Goal: Communication & Community: Answer question/provide support

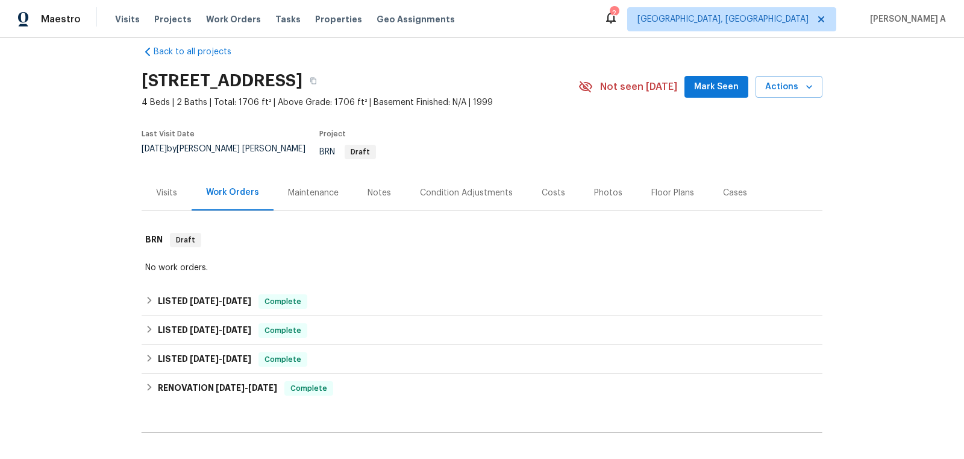
scroll to position [347, 0]
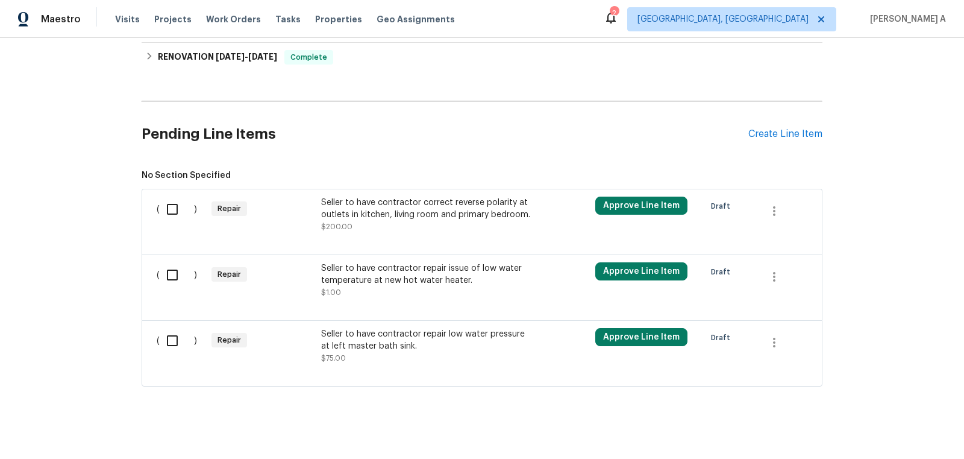
click at [452, 330] on div "Seller to have contractor repair low water pressure at left master bath sink." at bounding box center [427, 340] width 212 height 24
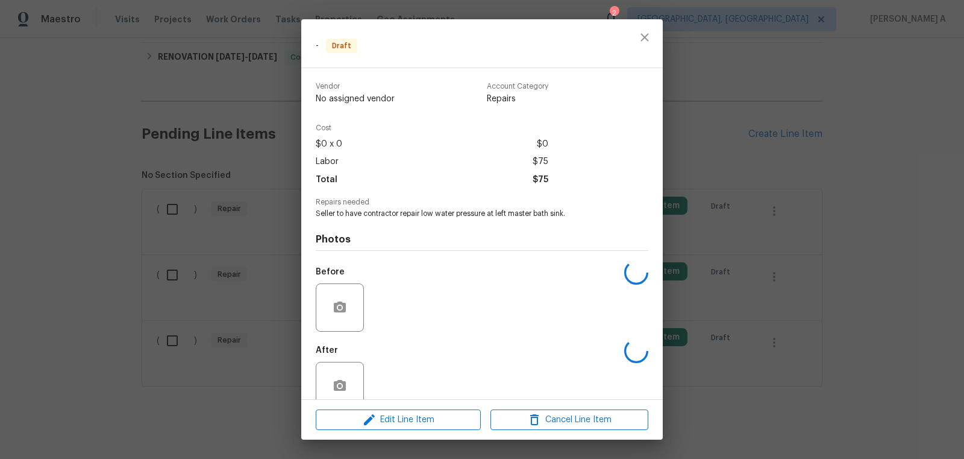
scroll to position [22, 0]
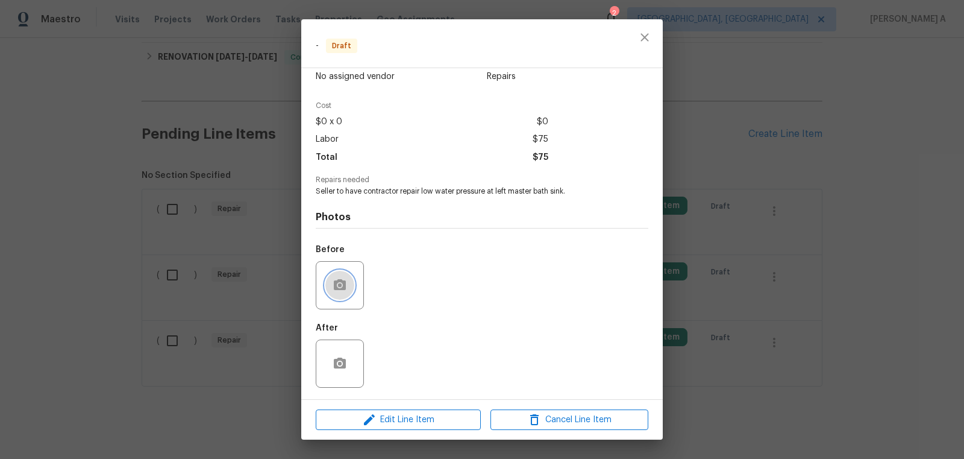
click at [342, 276] on button "button" at bounding box center [340, 285] width 29 height 29
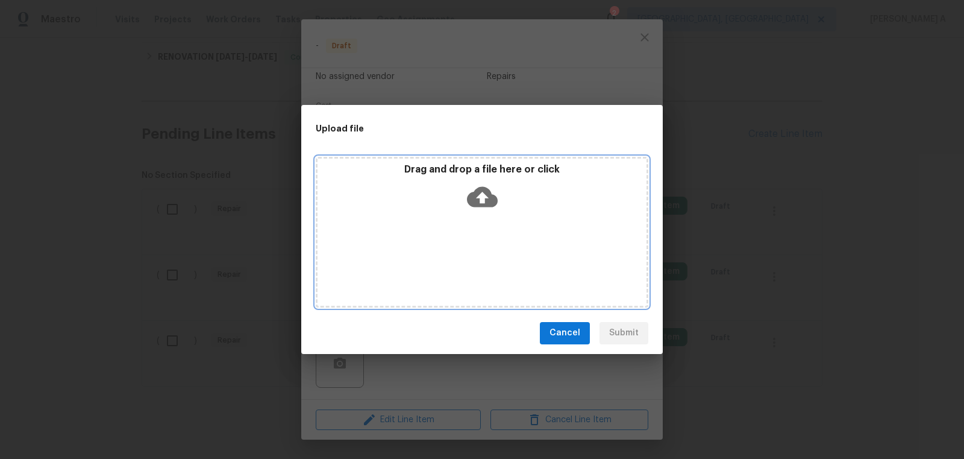
click at [485, 190] on icon at bounding box center [482, 196] width 31 height 20
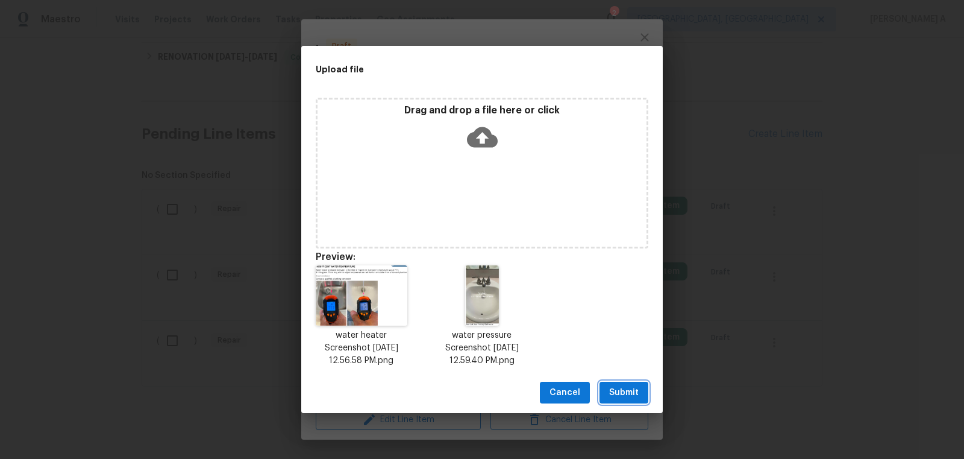
click at [628, 390] on span "Submit" at bounding box center [624, 392] width 30 height 15
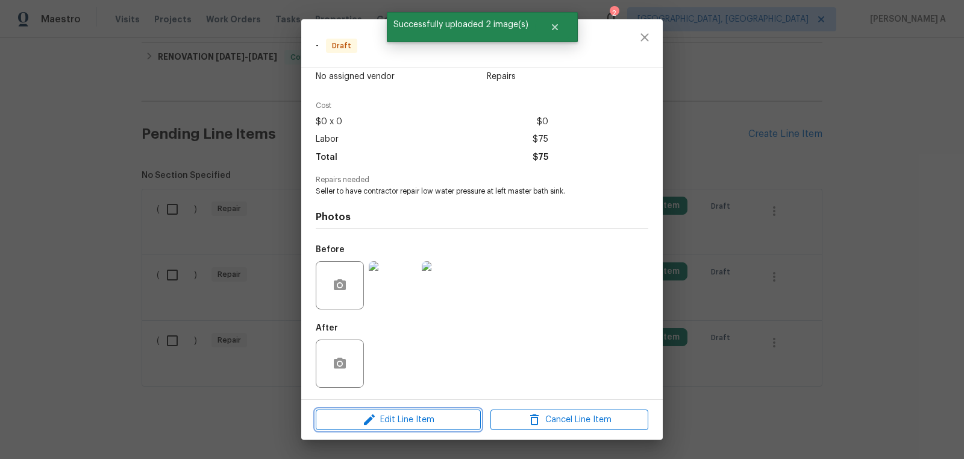
click at [417, 420] on span "Edit Line Item" at bounding box center [398, 419] width 158 height 15
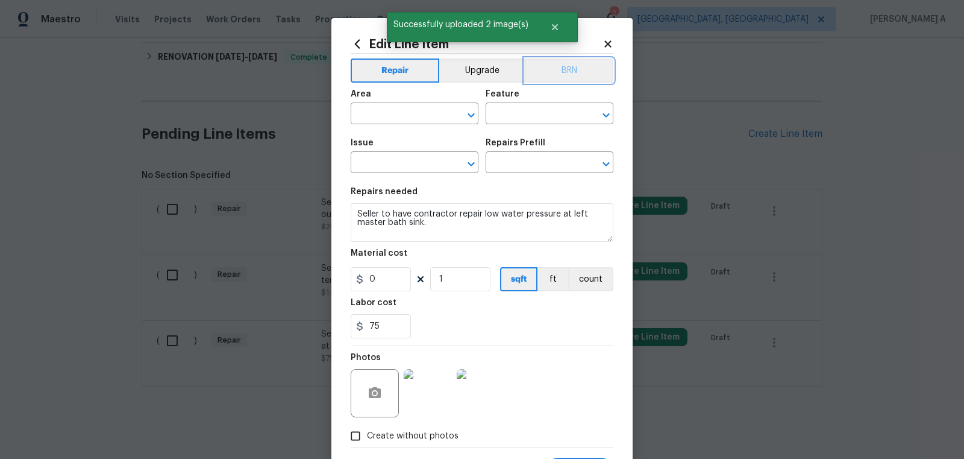
click at [573, 65] on button "BRN" at bounding box center [569, 70] width 89 height 24
click at [420, 116] on input "text" at bounding box center [398, 114] width 94 height 19
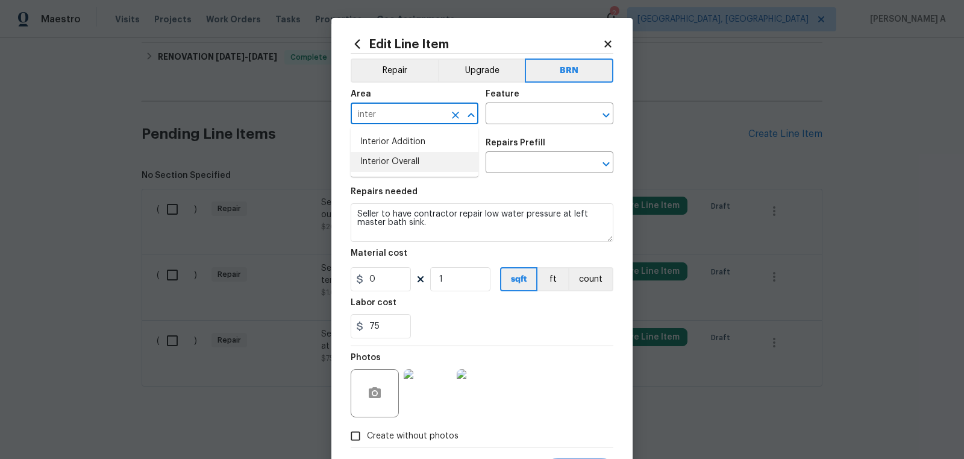
click at [448, 168] on li "Interior Overall" at bounding box center [415, 162] width 128 height 20
type input "Interior Overall"
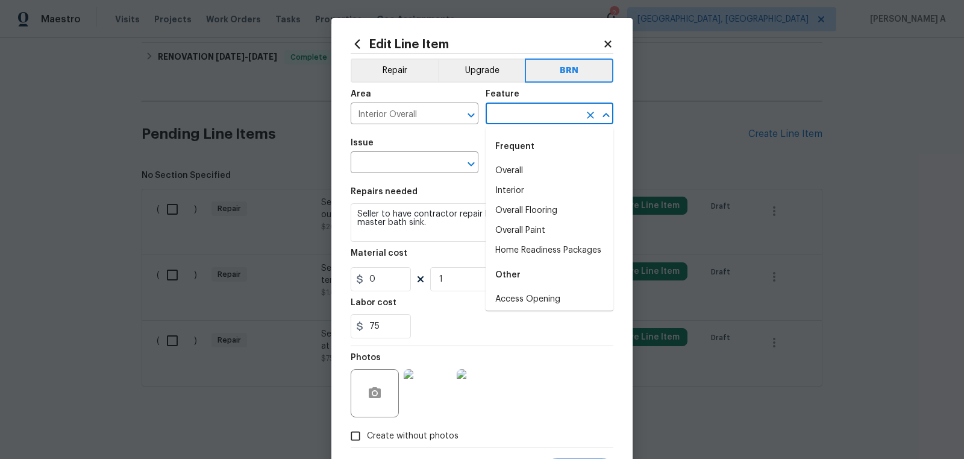
click at [514, 111] on input "text" at bounding box center [533, 114] width 94 height 19
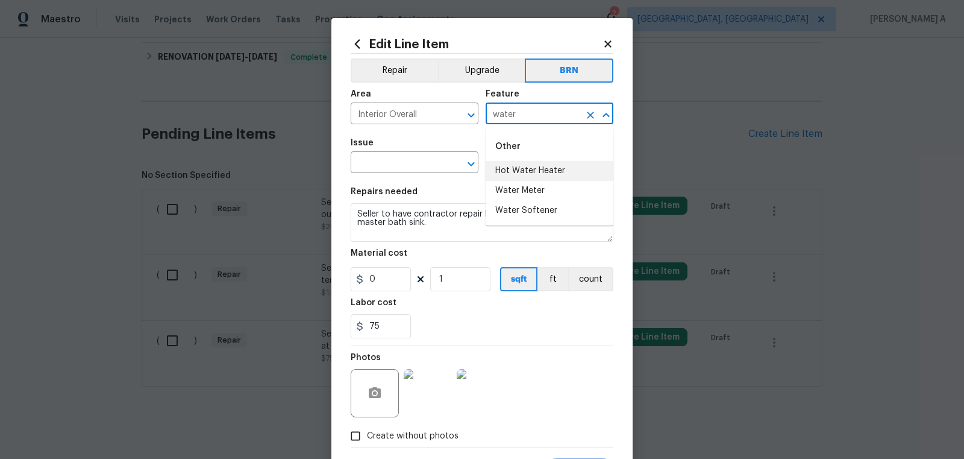
click at [535, 162] on li "Hot Water Heater" at bounding box center [550, 171] width 128 height 20
type input "Hot Water Heater"
click at [588, 116] on icon "Clear" at bounding box center [590, 115] width 7 height 7
click at [529, 187] on li "Plumbing" at bounding box center [550, 191] width 128 height 20
type input "Plumbing"
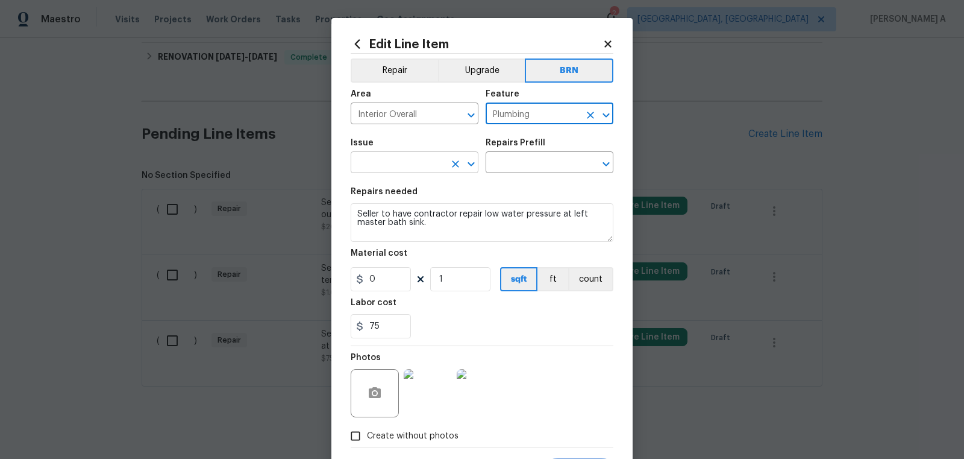
click at [395, 160] on input "text" at bounding box center [398, 163] width 94 height 19
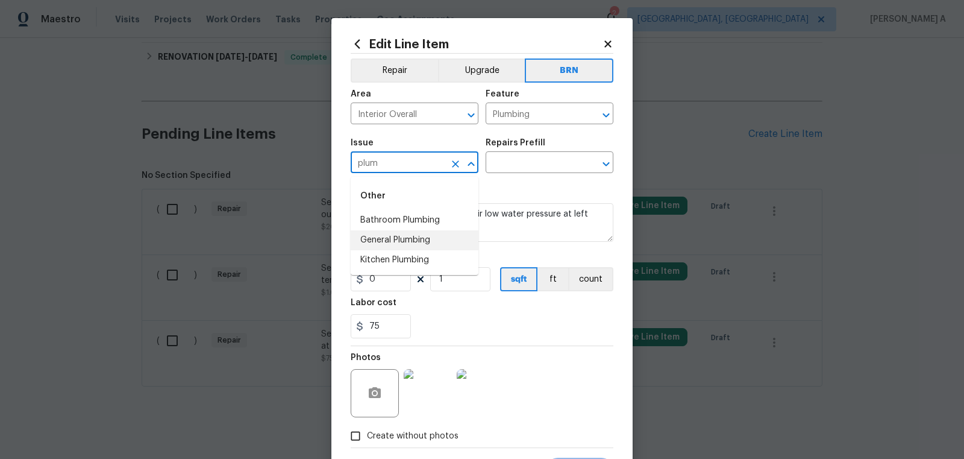
click at [386, 244] on li "General Plumbing" at bounding box center [415, 240] width 128 height 20
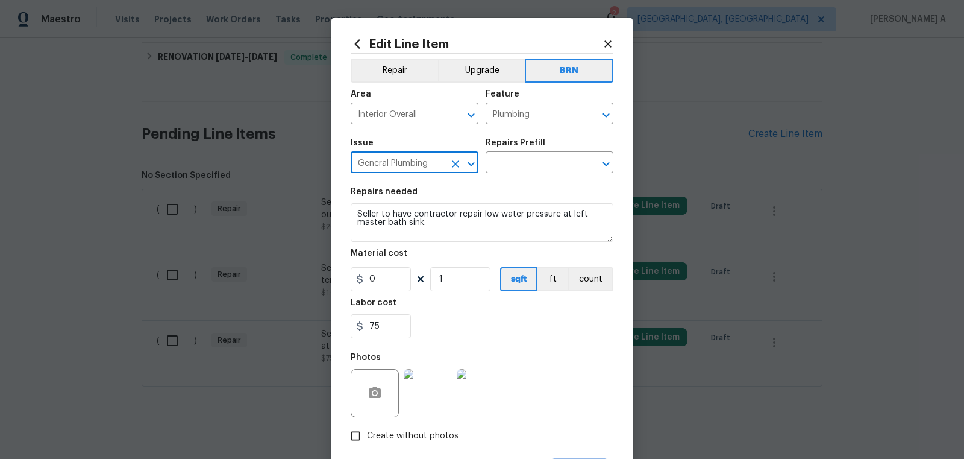
type input "General Plumbing"
click at [405, 222] on textarea "Seller to have contractor repair low water pressure at left master bath sink." at bounding box center [482, 222] width 263 height 39
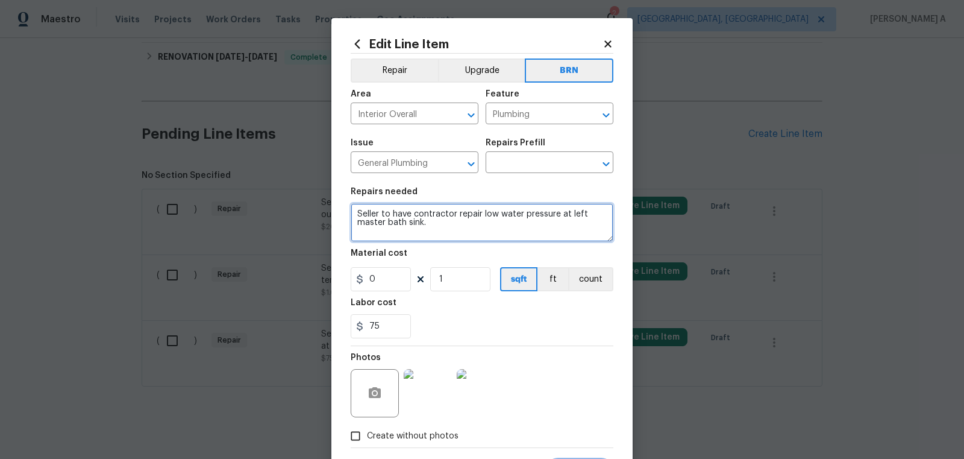
click at [405, 222] on textarea "Seller to have contractor repair low water pressure at left master bath sink." at bounding box center [482, 222] width 263 height 39
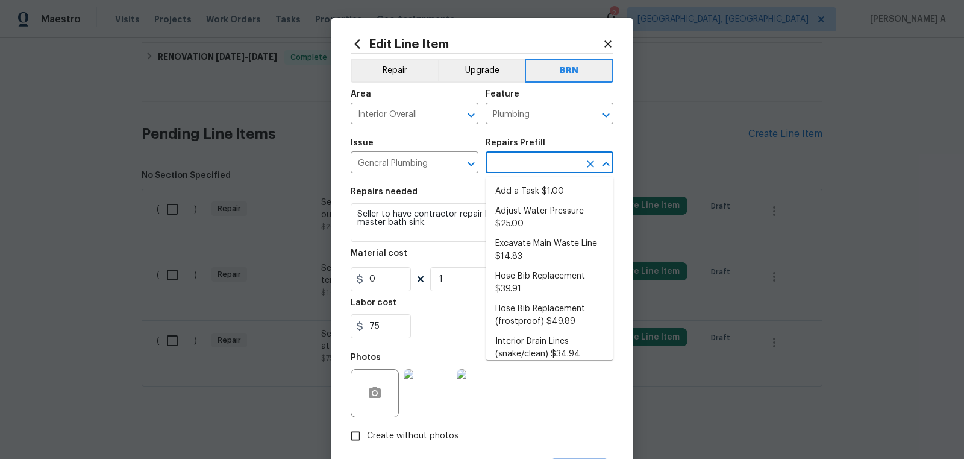
click at [515, 158] on input "text" at bounding box center [533, 163] width 94 height 19
click at [517, 187] on li "Add a Task $1.00" at bounding box center [550, 191] width 128 height 20
type input "Add a Task $1.00"
type textarea "HPM to detail"
type input "1"
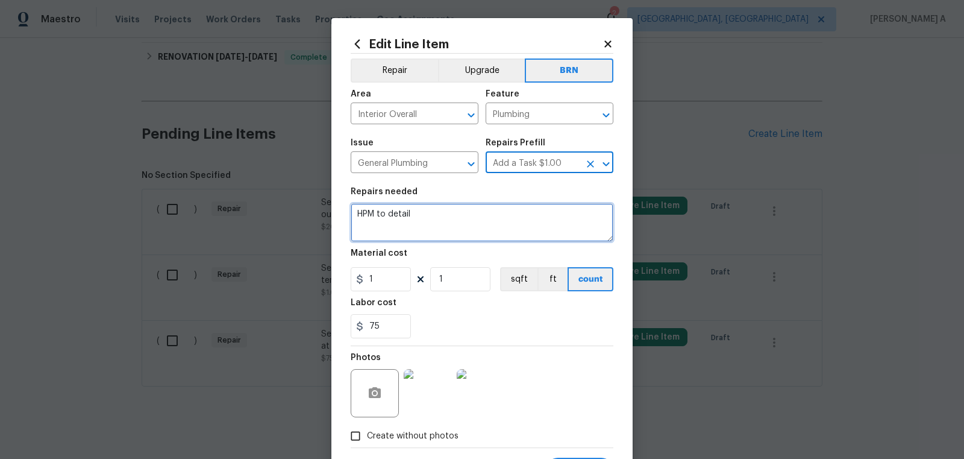
click at [458, 235] on textarea "HPM to detail" at bounding box center [482, 222] width 263 height 39
paste textarea "Seller to have contractor repair low water pressure at left master bath sink."
type textarea "Seller to have contractor repair low water pressure at left master bath sink."
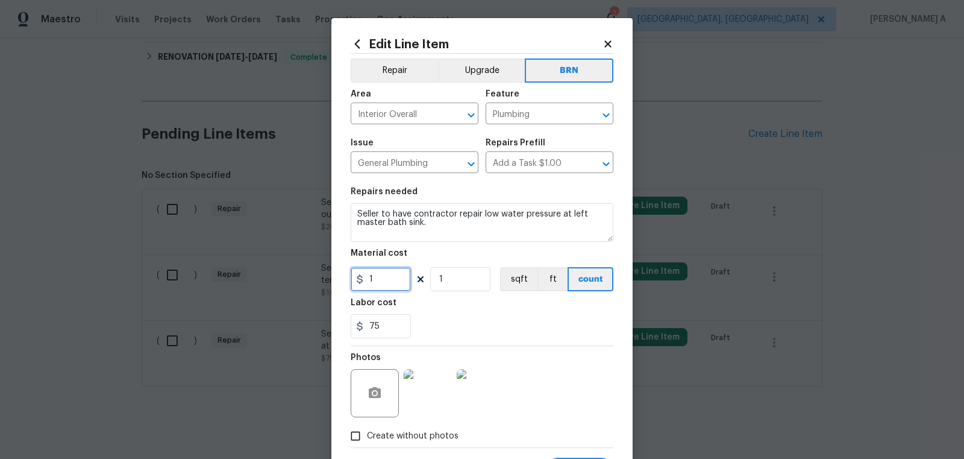
drag, startPoint x: 392, startPoint y: 272, endPoint x: 318, endPoint y: 275, distance: 73.6
click at [318, 275] on div "Edit Line Item Repair Upgrade BRN Area Interior Overall ​ Feature Plumbing ​ Is…" at bounding box center [482, 229] width 964 height 459
type input "0"
click at [439, 324] on div "75" at bounding box center [482, 326] width 263 height 24
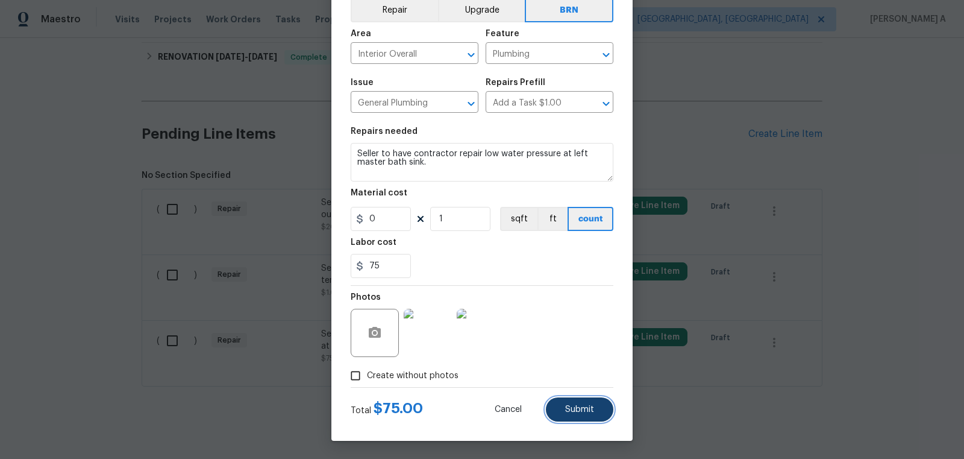
click at [565, 414] on button "Submit" at bounding box center [580, 409] width 68 height 24
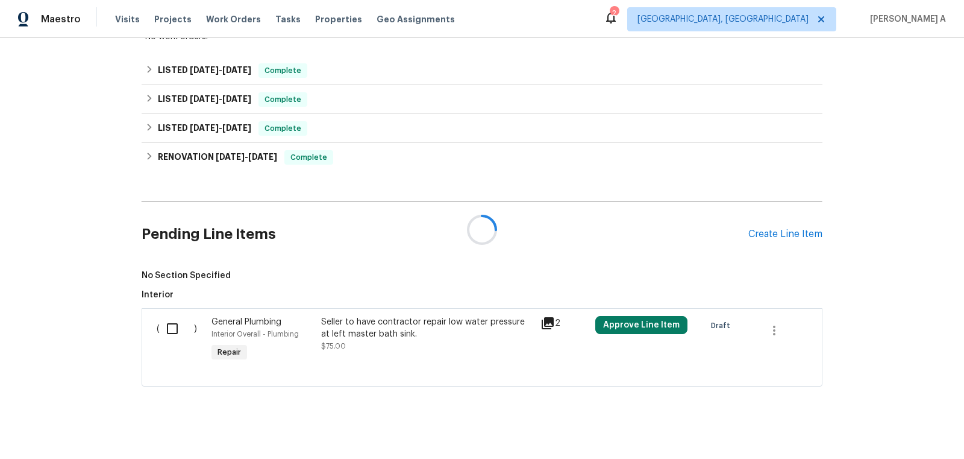
scroll to position [347, 0]
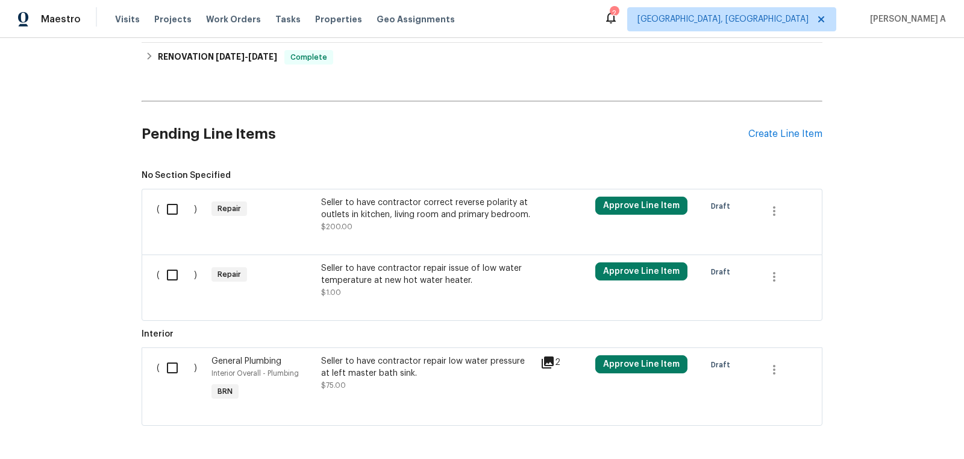
click at [436, 203] on div "Seller to have contractor correct reverse polarity at outlets in kitchen, livin…" at bounding box center [427, 209] width 212 height 24
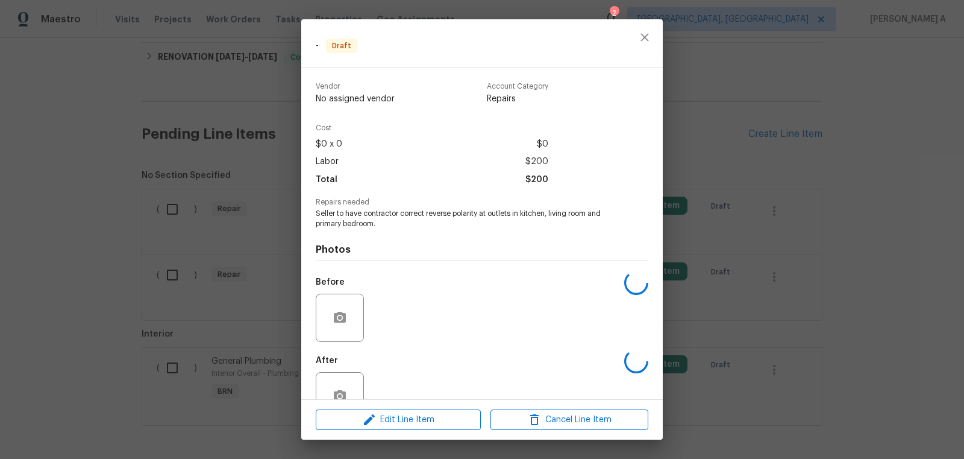
scroll to position [33, 0]
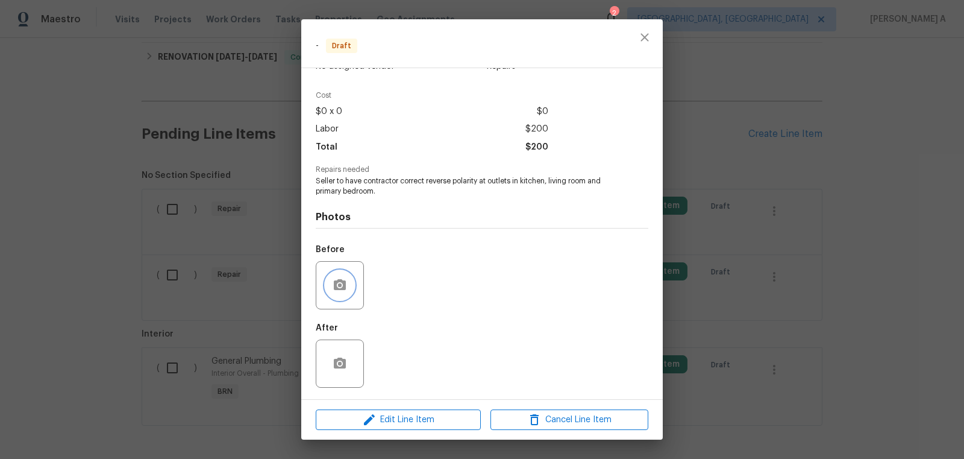
click at [342, 278] on icon "button" at bounding box center [340, 285] width 14 height 14
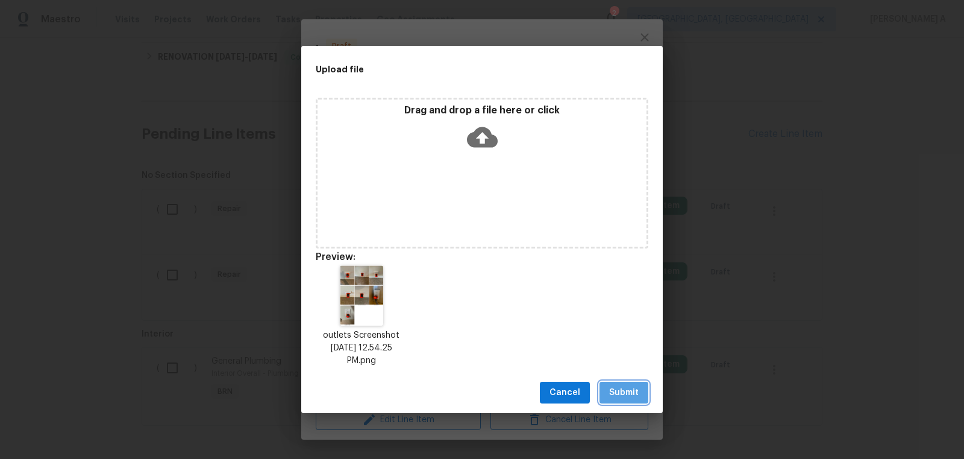
click at [608, 391] on button "Submit" at bounding box center [624, 393] width 49 height 22
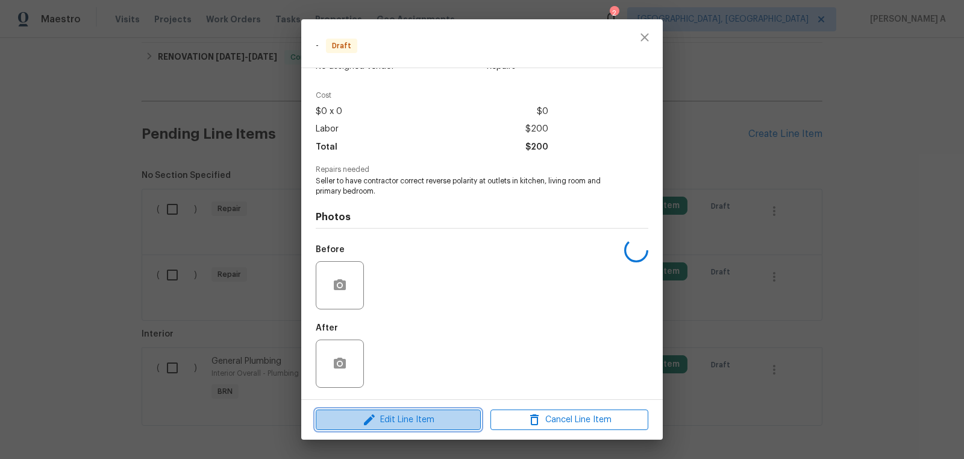
click at [414, 425] on span "Edit Line Item" at bounding box center [398, 419] width 158 height 15
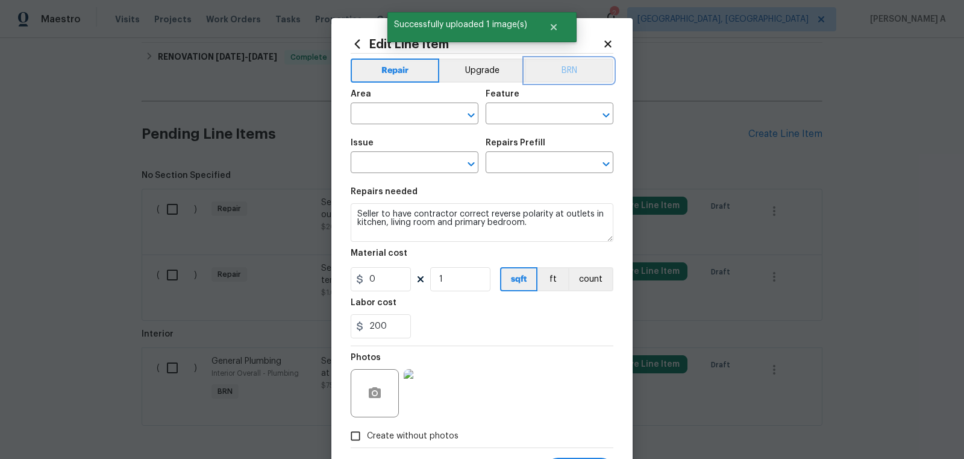
click at [564, 78] on button "BRN" at bounding box center [569, 70] width 89 height 24
click at [407, 115] on input "text" at bounding box center [398, 114] width 94 height 19
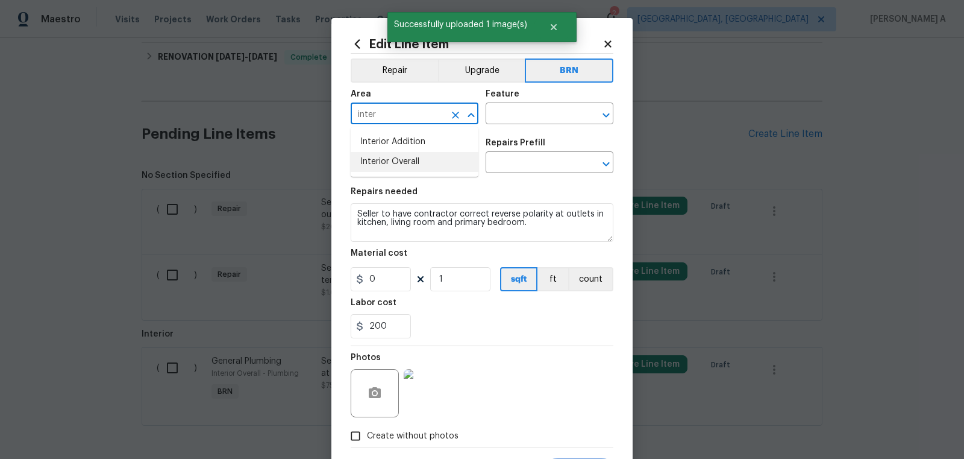
click at [429, 157] on li "Interior Overall" at bounding box center [415, 162] width 128 height 20
type input "Interior Overall"
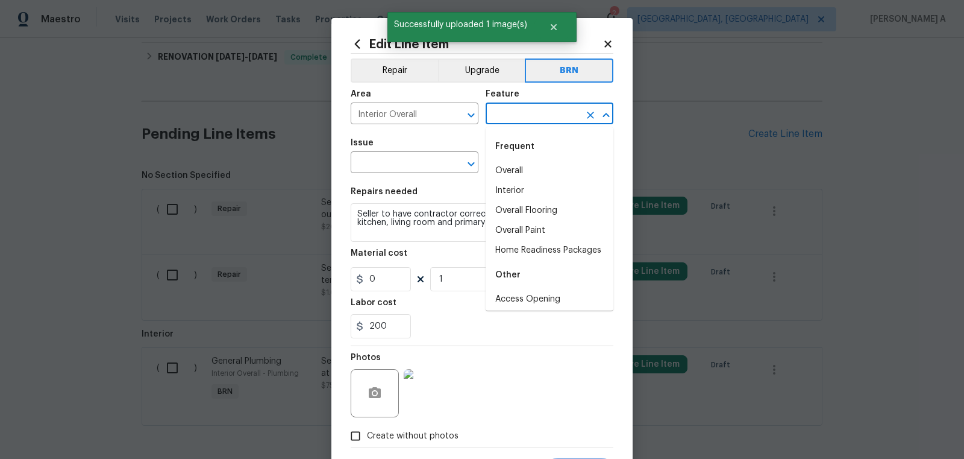
click at [520, 107] on input "text" at bounding box center [533, 114] width 94 height 19
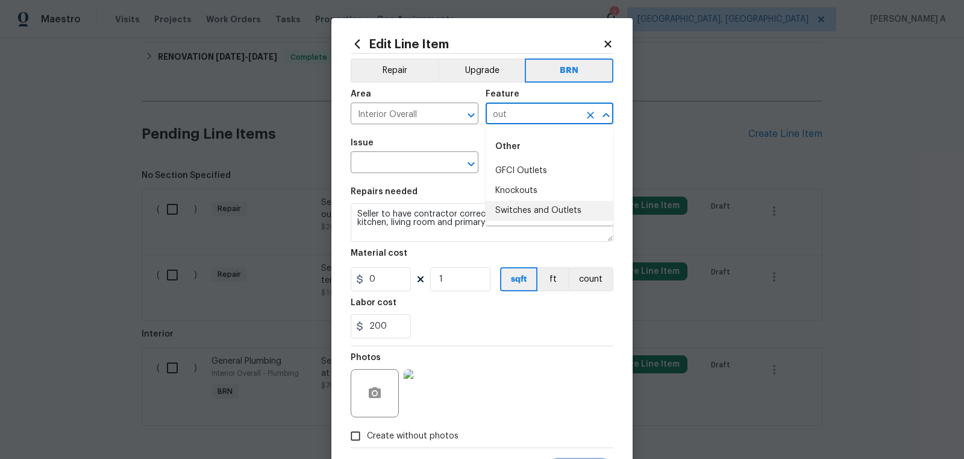
click at [523, 222] on ul "Other GFCI Outlets Knockouts Switches and Outlets" at bounding box center [550, 176] width 128 height 98
click at [524, 214] on li "Switches and Outlets" at bounding box center [550, 211] width 128 height 20
type input "Switches and Outlets"
click at [409, 162] on input "text" at bounding box center [398, 163] width 94 height 19
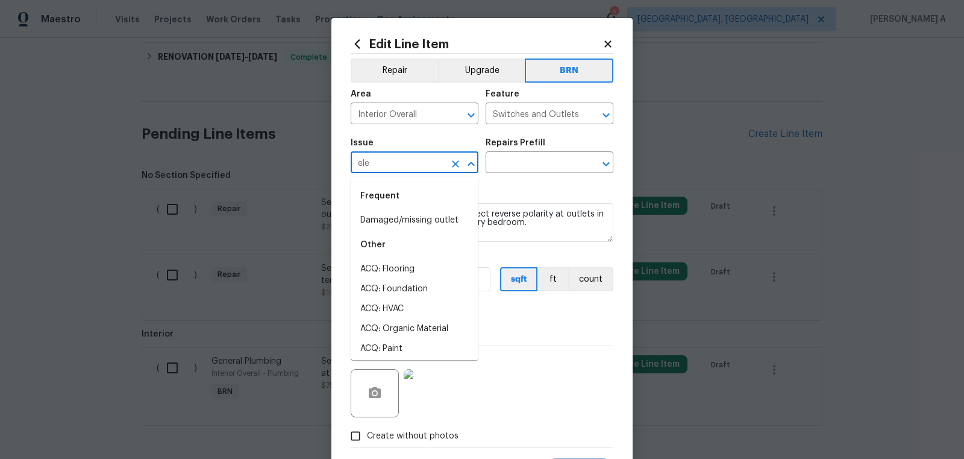
type input "elel"
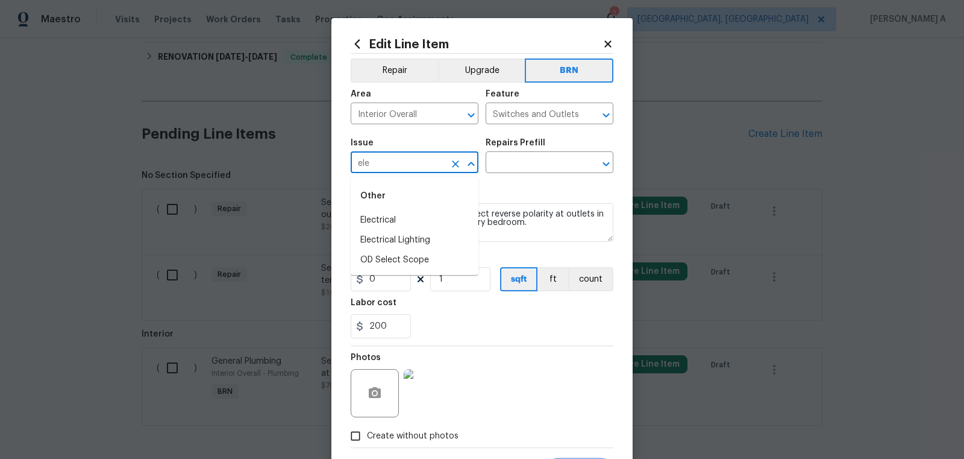
click at [411, 209] on div "Other" at bounding box center [415, 195] width 128 height 29
click at [411, 215] on li "Electrical" at bounding box center [415, 220] width 128 height 20
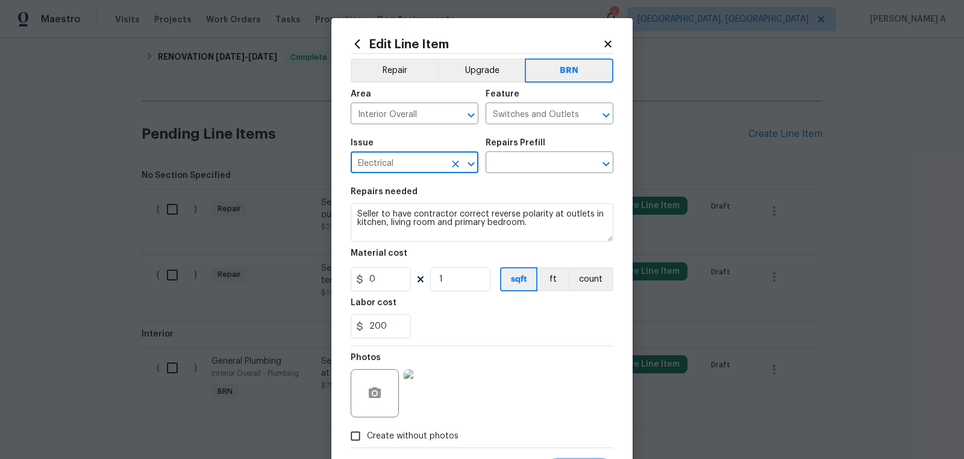
type input "Electrical"
click at [411, 215] on textarea "Seller to have contractor correct reverse polarity at outlets in kitchen, livin…" at bounding box center [482, 222] width 263 height 39
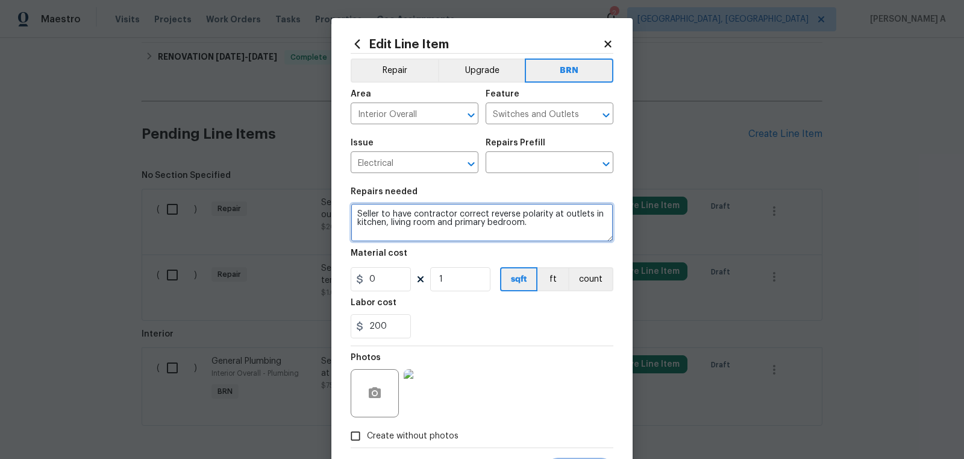
click at [411, 215] on textarea "Seller to have contractor correct reverse polarity at outlets in kitchen, livin…" at bounding box center [482, 222] width 263 height 39
click at [508, 172] on input "text" at bounding box center [533, 163] width 94 height 19
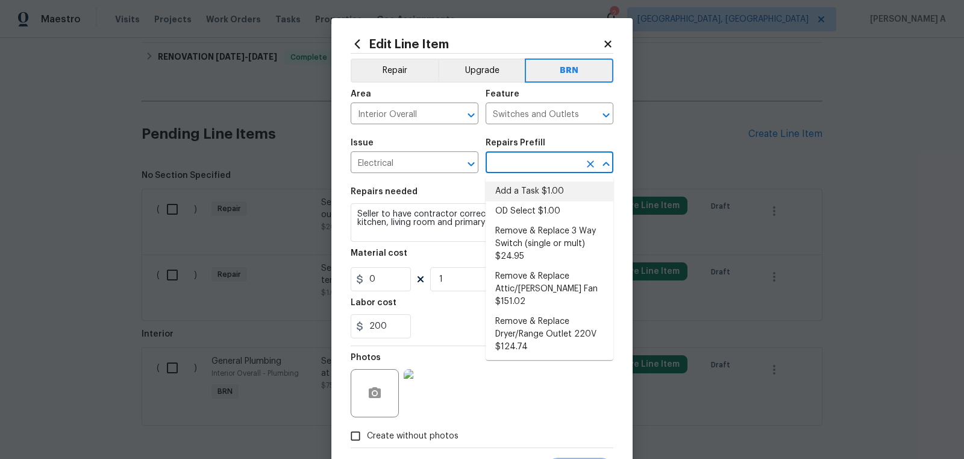
click at [508, 189] on li "Add a Task $1.00" at bounding box center [550, 191] width 128 height 20
type input "Add a Task $1.00"
type textarea "HPM to detail"
type input "1"
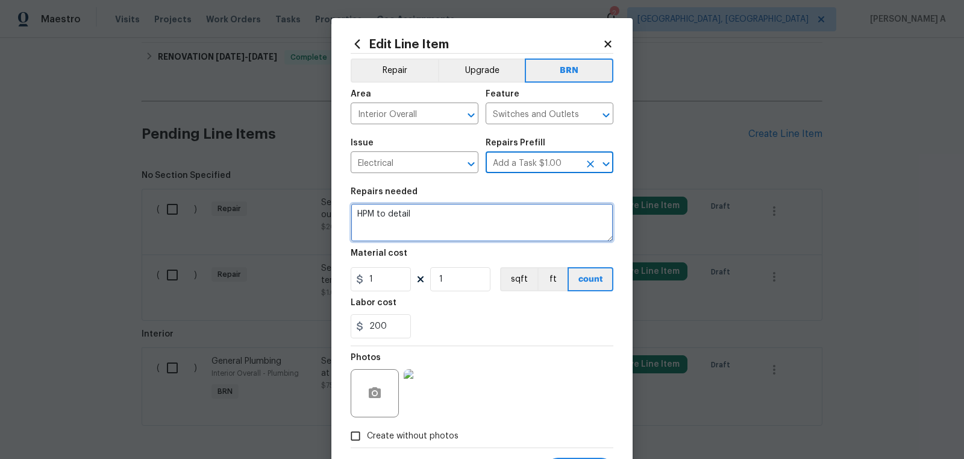
click at [480, 221] on textarea "HPM to detail" at bounding box center [482, 222] width 263 height 39
paste textarea "Seller to have contractor correct reverse polarity at outlets in kitchen, livin…"
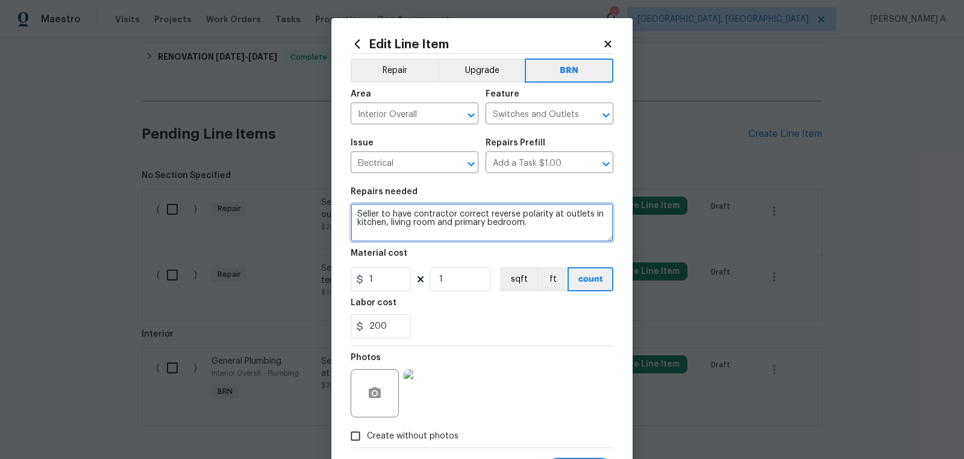
type textarea "Seller to have contractor correct reverse polarity at outlets in kitchen, livin…"
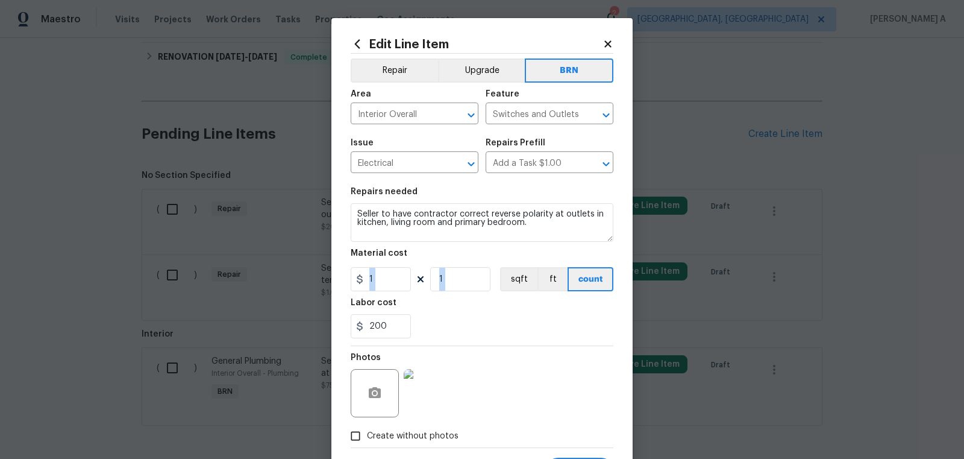
drag, startPoint x: 380, startPoint y: 292, endPoint x: 350, endPoint y: 282, distance: 32.2
click at [350, 282] on div "Edit Line Item Repair Upgrade BRN Area Interior Overall ​ Feature Switches and …" at bounding box center [482, 259] width 301 height 483
drag, startPoint x: 366, startPoint y: 278, endPoint x: 375, endPoint y: 278, distance: 9.0
click at [375, 278] on input "1" at bounding box center [381, 279] width 60 height 24
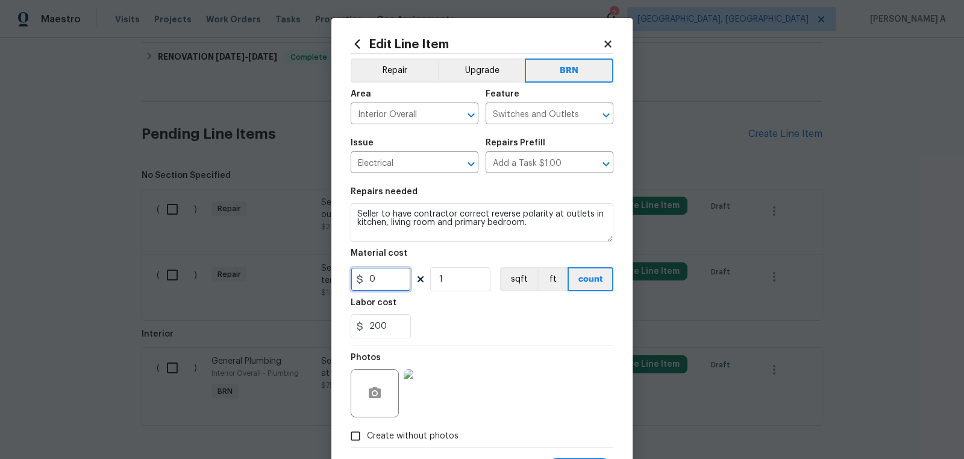
type input "0"
click at [470, 330] on div "200" at bounding box center [482, 326] width 263 height 24
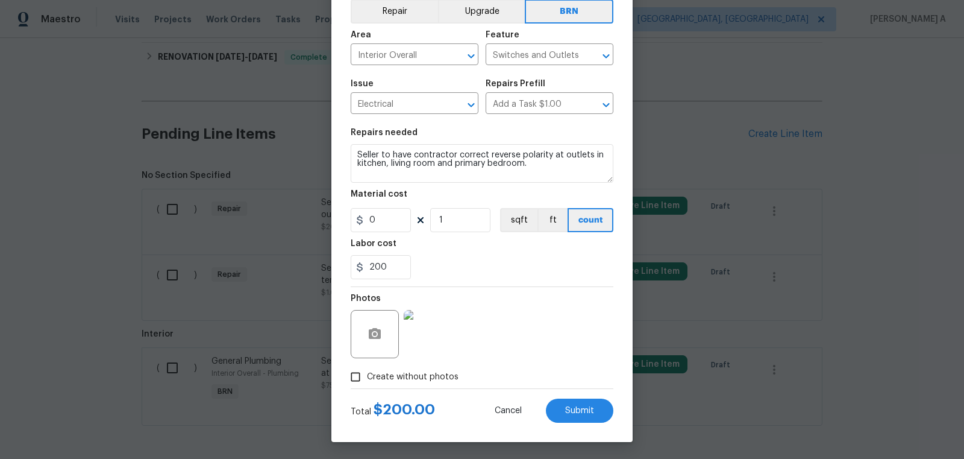
scroll to position [60, 0]
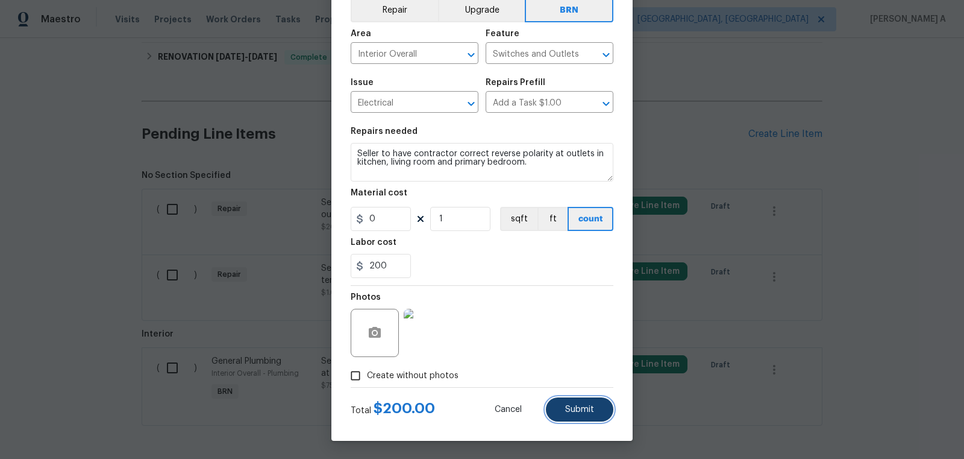
click at [573, 414] on button "Submit" at bounding box center [580, 409] width 68 height 24
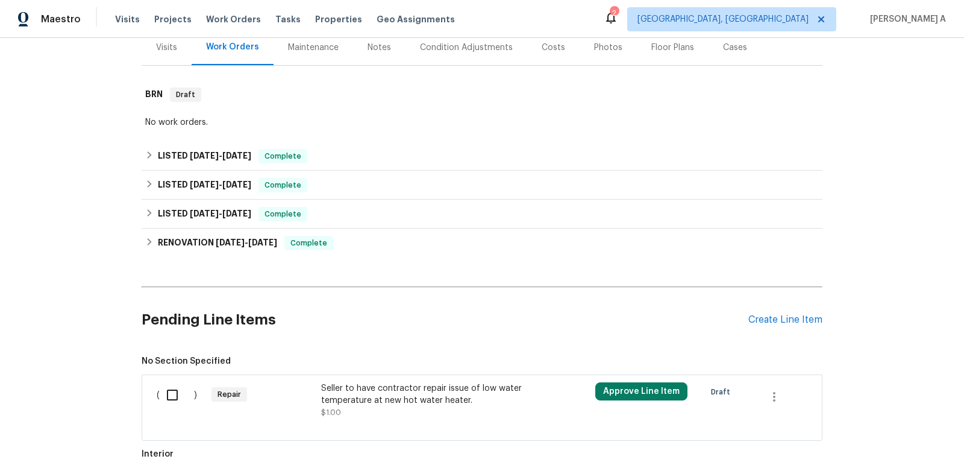
scroll to position [347, 0]
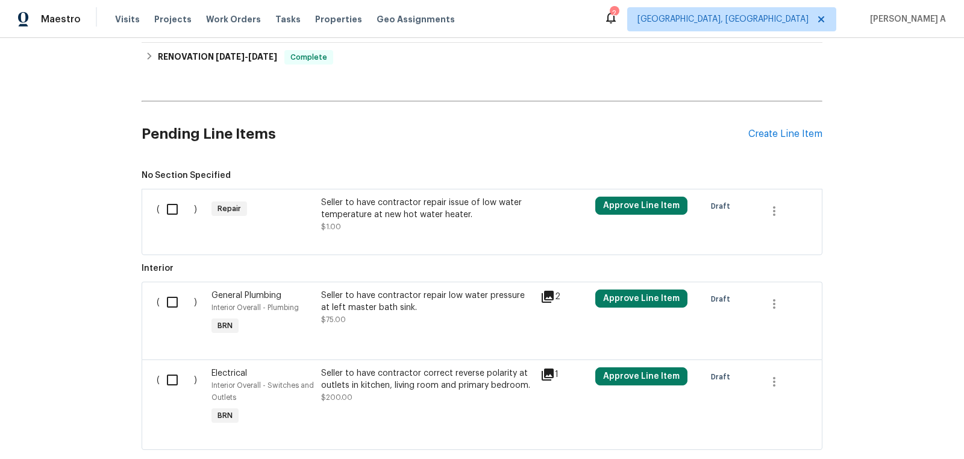
click at [434, 197] on div "Seller to have contractor repair issue of low water temperature at new hot wate…" at bounding box center [427, 209] width 212 height 24
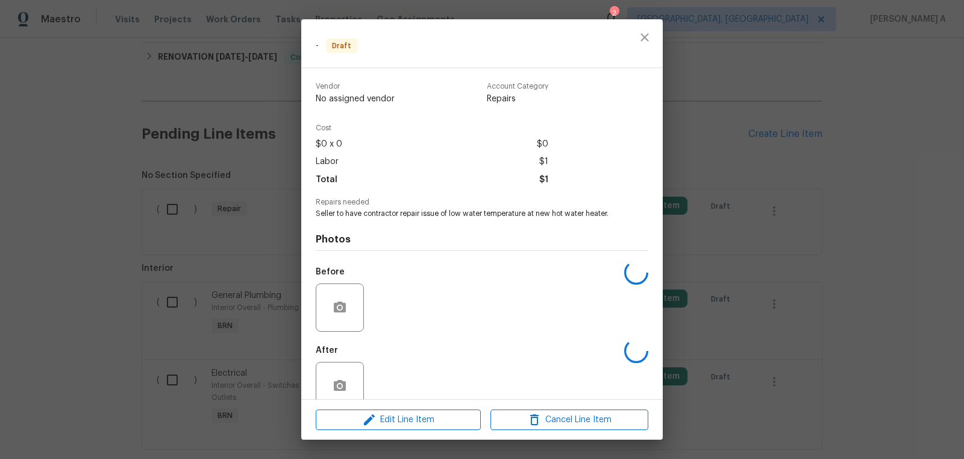
scroll to position [22, 0]
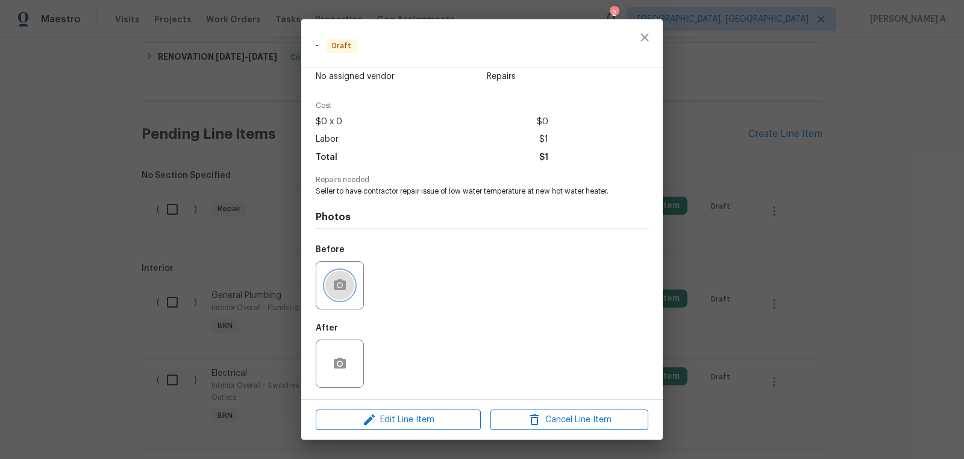
click at [335, 275] on button "button" at bounding box center [340, 285] width 29 height 29
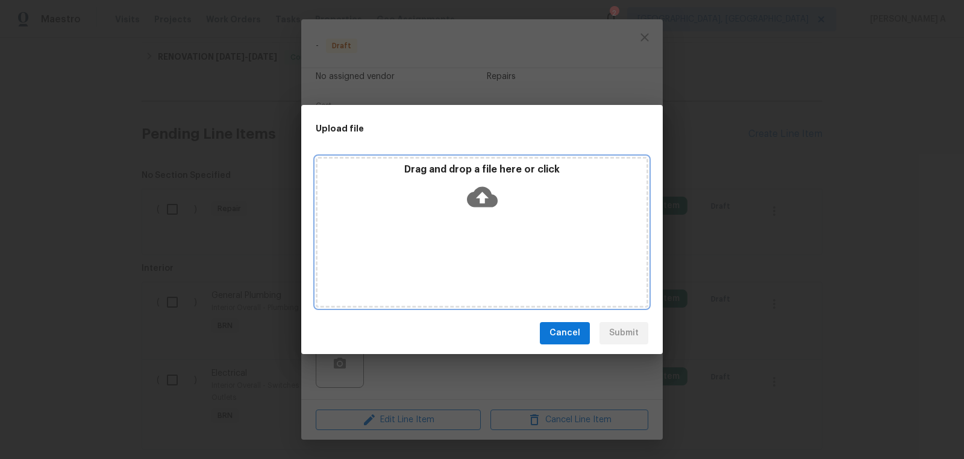
click at [485, 198] on icon at bounding box center [482, 196] width 31 height 20
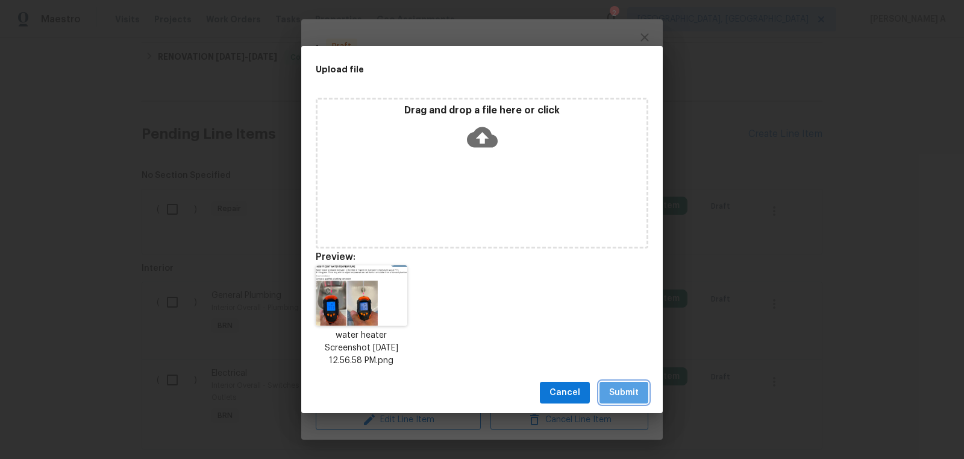
click at [618, 398] on span "Submit" at bounding box center [624, 392] width 30 height 15
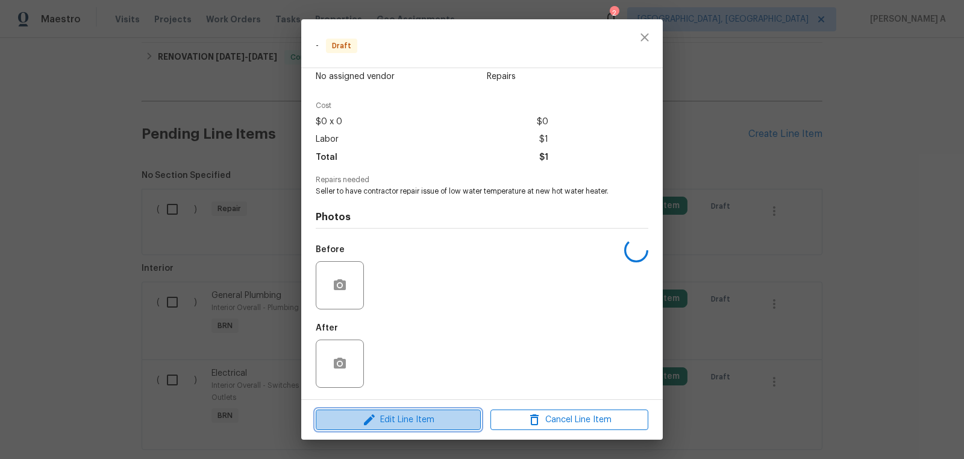
click at [417, 424] on span "Edit Line Item" at bounding box center [398, 419] width 158 height 15
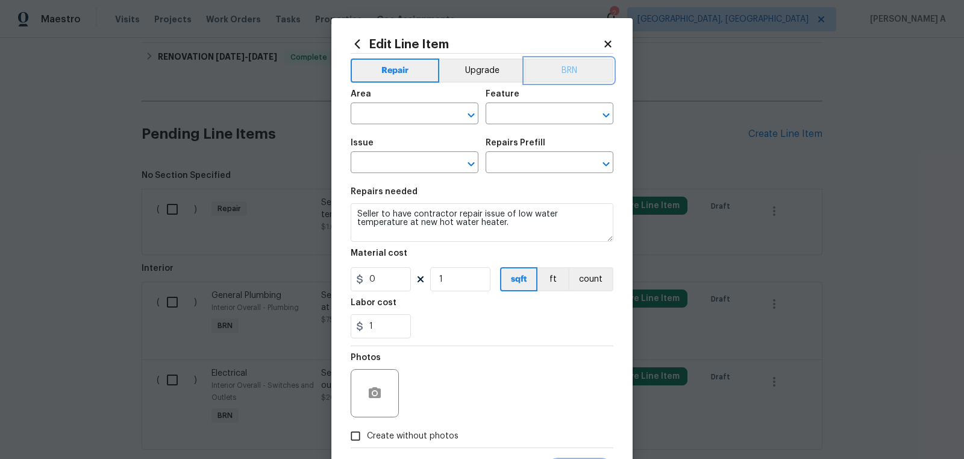
click at [572, 69] on button "BRN" at bounding box center [569, 70] width 89 height 24
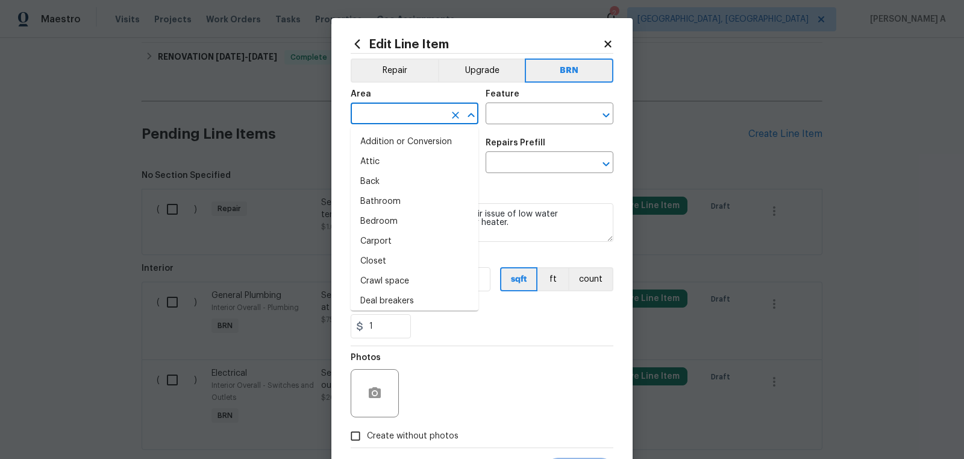
click at [412, 113] on input "text" at bounding box center [398, 114] width 94 height 19
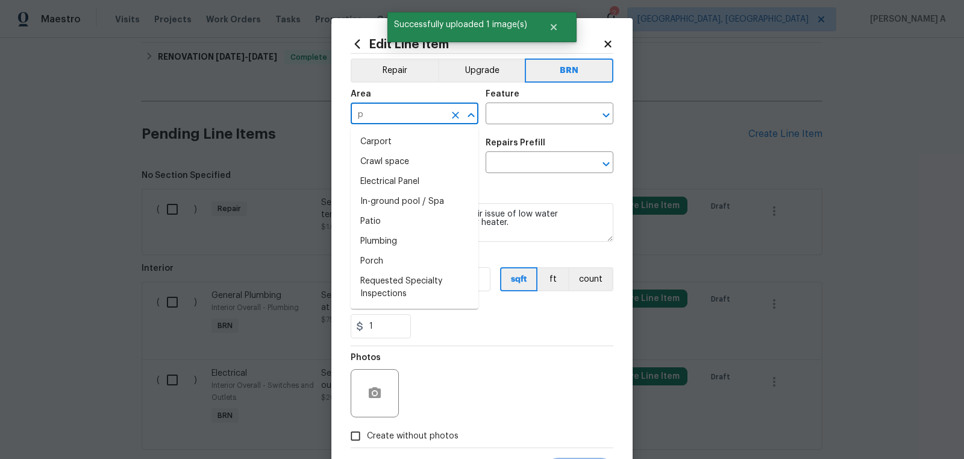
type input "pl"
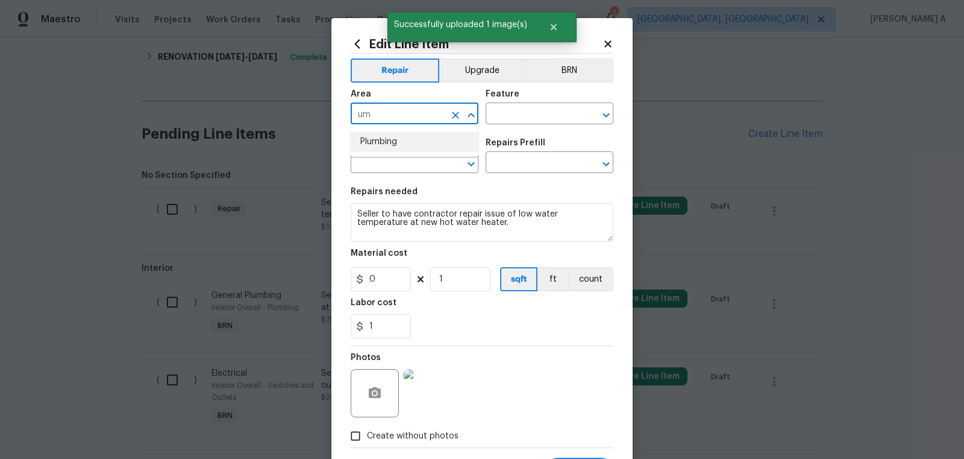
click at [413, 143] on li "Plumbing" at bounding box center [415, 142] width 128 height 20
type input "Plumbing"
click at [572, 74] on button "BRN" at bounding box center [569, 70] width 89 height 24
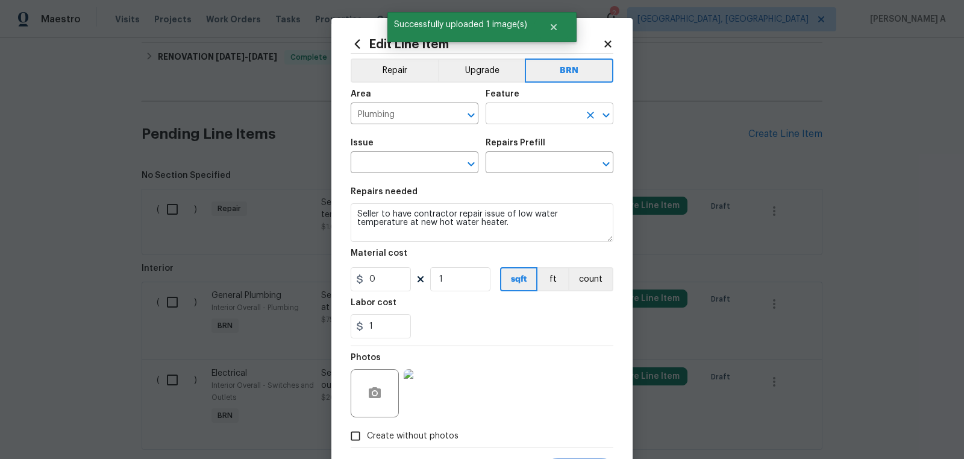
click at [523, 113] on input "text" at bounding box center [533, 114] width 94 height 19
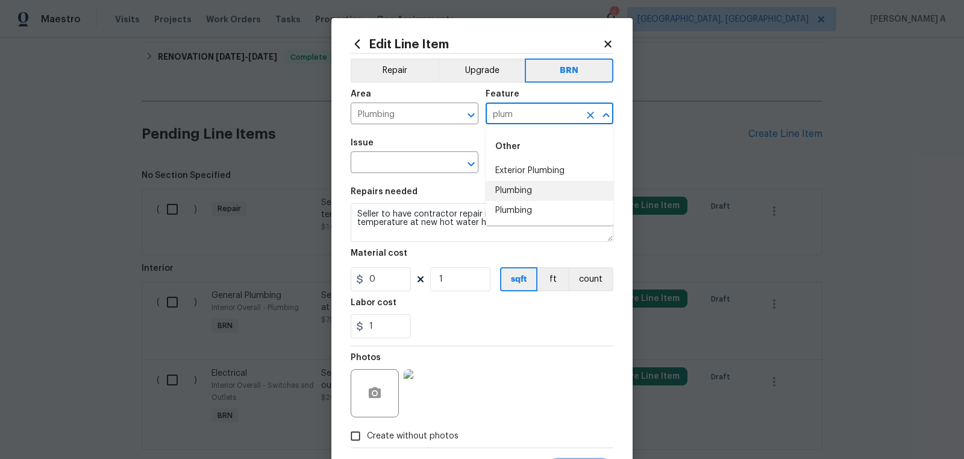
click at [519, 198] on li "Plumbing" at bounding box center [550, 191] width 128 height 20
type input "Plumbing"
click at [410, 169] on input "text" at bounding box center [398, 163] width 94 height 19
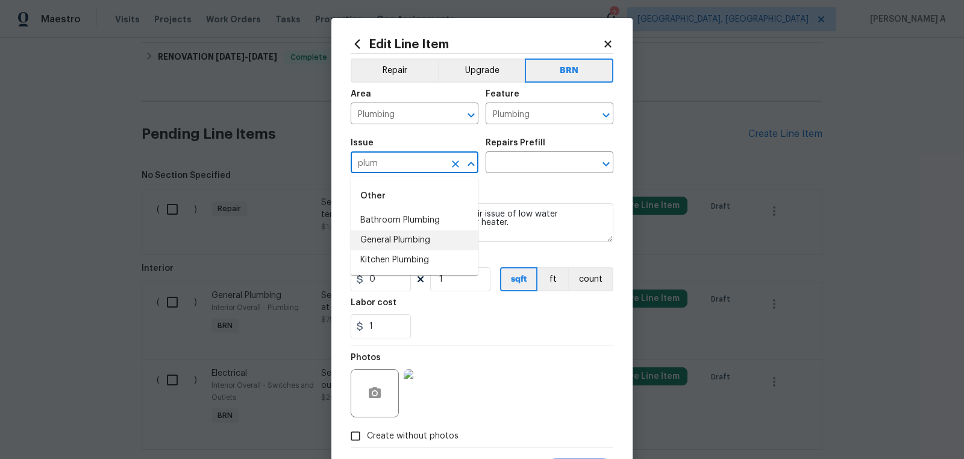
click at [412, 239] on li "General Plumbing" at bounding box center [415, 240] width 128 height 20
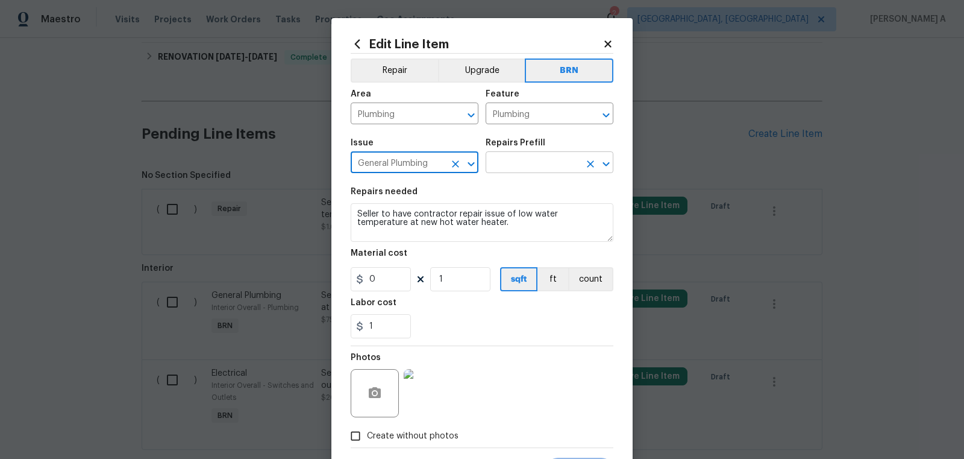
type input "General Plumbing"
click at [514, 165] on input "text" at bounding box center [533, 163] width 94 height 19
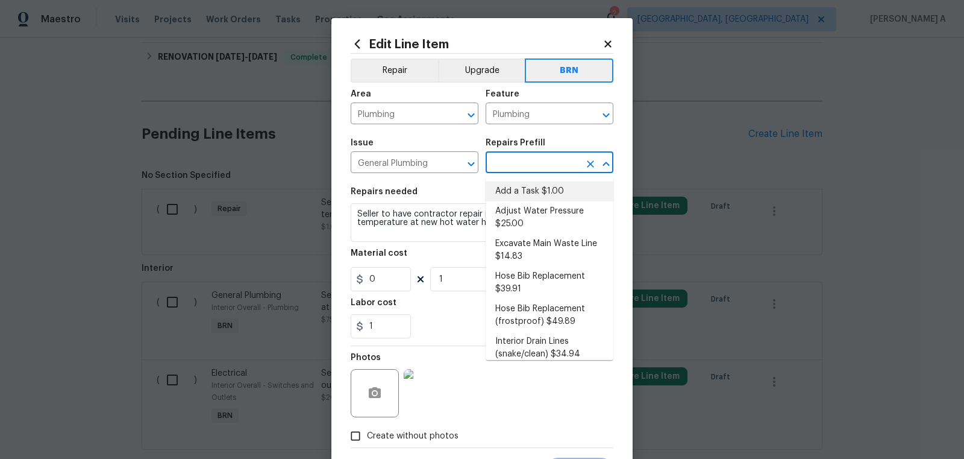
click at [519, 186] on li "Add a Task $1.00" at bounding box center [550, 191] width 128 height 20
type input "Add a Task $1.00"
type textarea "HPM to detail"
type input "1"
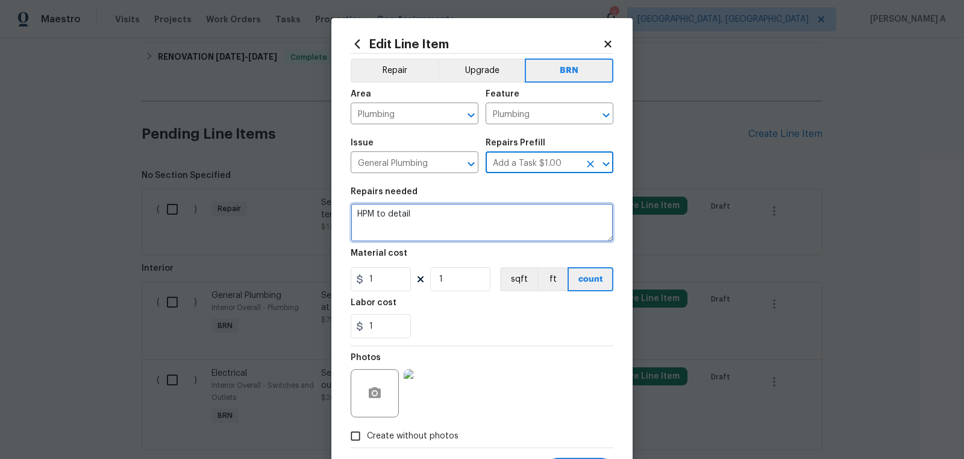
click at [479, 218] on textarea "HPM to detail" at bounding box center [482, 222] width 263 height 39
paste textarea "Seller to have contractor repair issue of low water temperature at new hot wate…"
type textarea "Seller to have contractor repair issue of low water temperature at new hot wate…"
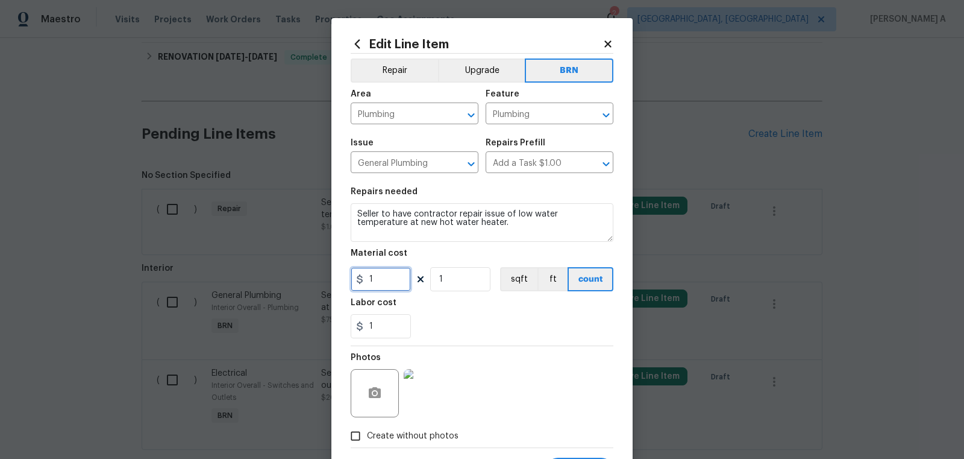
drag, startPoint x: 390, startPoint y: 280, endPoint x: 354, endPoint y: 280, distance: 35.6
click at [354, 280] on input "1" at bounding box center [381, 279] width 60 height 24
type input "0"
drag, startPoint x: 380, startPoint y: 331, endPoint x: 344, endPoint y: 323, distance: 37.1
click at [344, 323] on div "Edit Line Item Repair Upgrade BRN Area Plumbing ​ Feature Plumbing ​ Issue Gene…" at bounding box center [482, 259] width 301 height 483
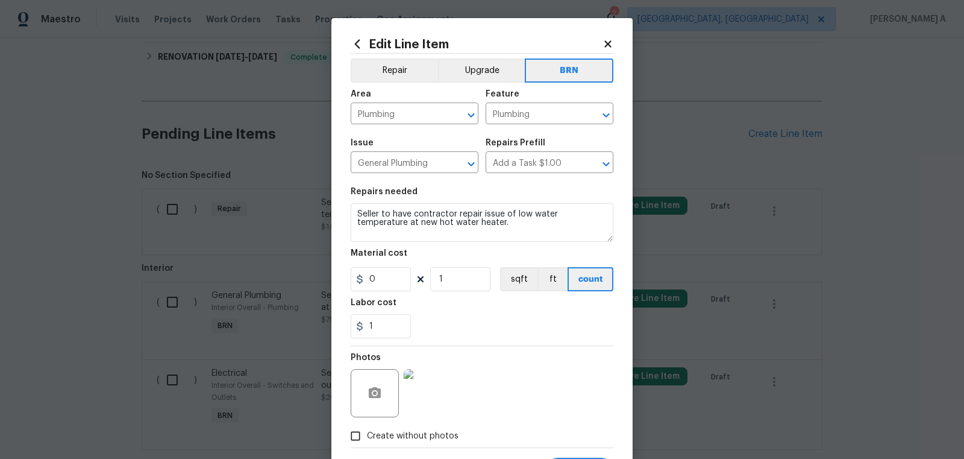
click at [517, 318] on div "1" at bounding box center [482, 326] width 263 height 24
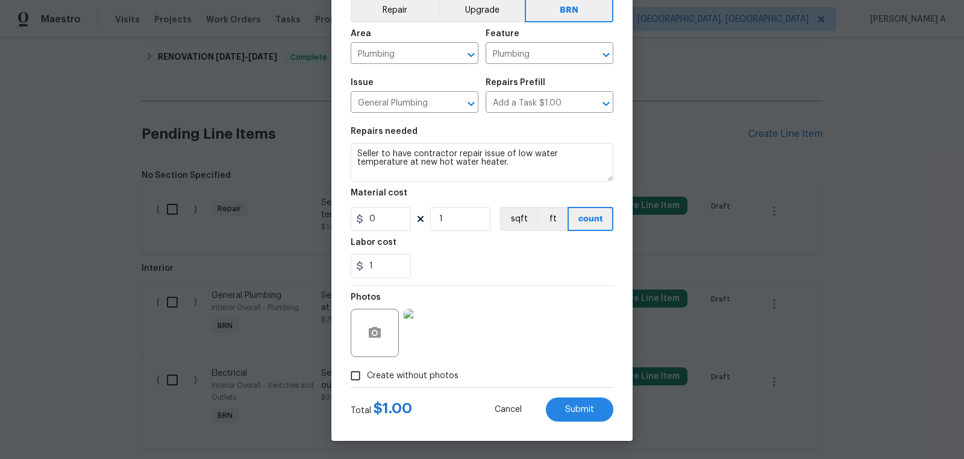
click at [347, 382] on input "Create without photos" at bounding box center [355, 375] width 23 height 23
checkbox input "false"
click at [579, 419] on button "Submit" at bounding box center [580, 409] width 68 height 24
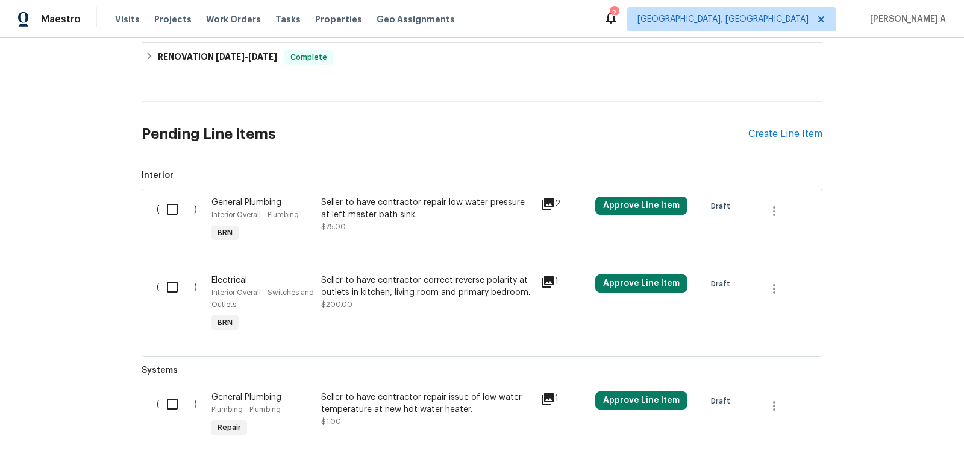
scroll to position [423, 0]
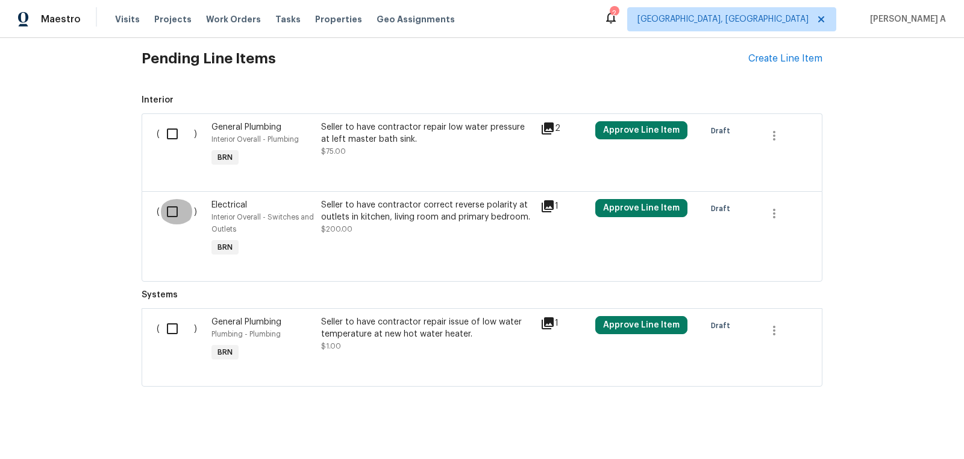
click at [181, 199] on input "checkbox" at bounding box center [177, 211] width 34 height 25
checkbox input "true"
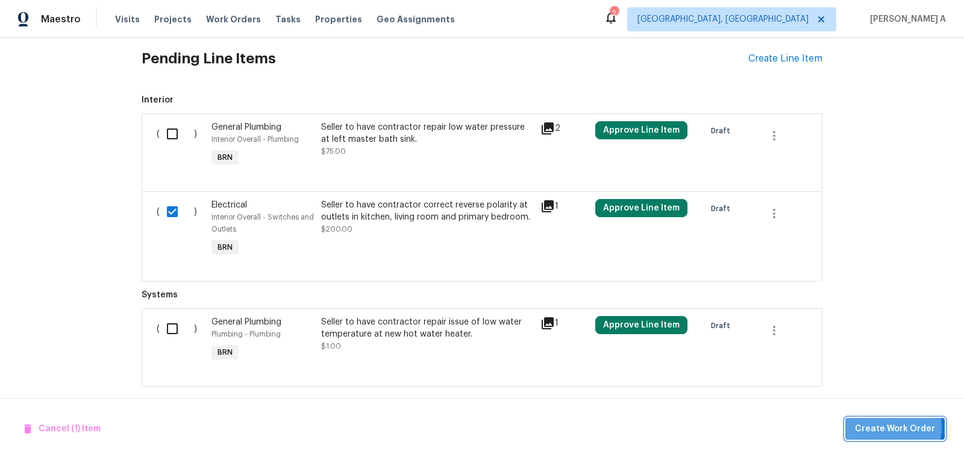
click at [890, 427] on span "Create Work Order" at bounding box center [895, 428] width 80 height 15
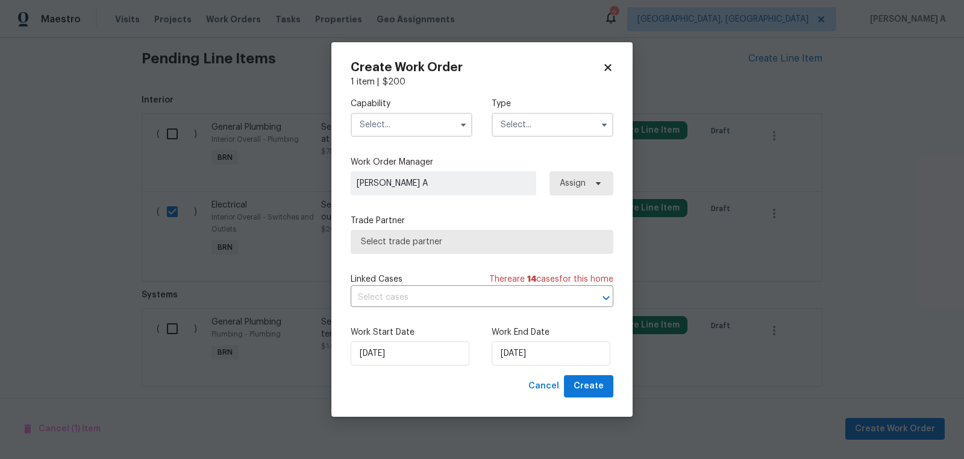
click at [397, 122] on input "text" at bounding box center [412, 125] width 122 height 24
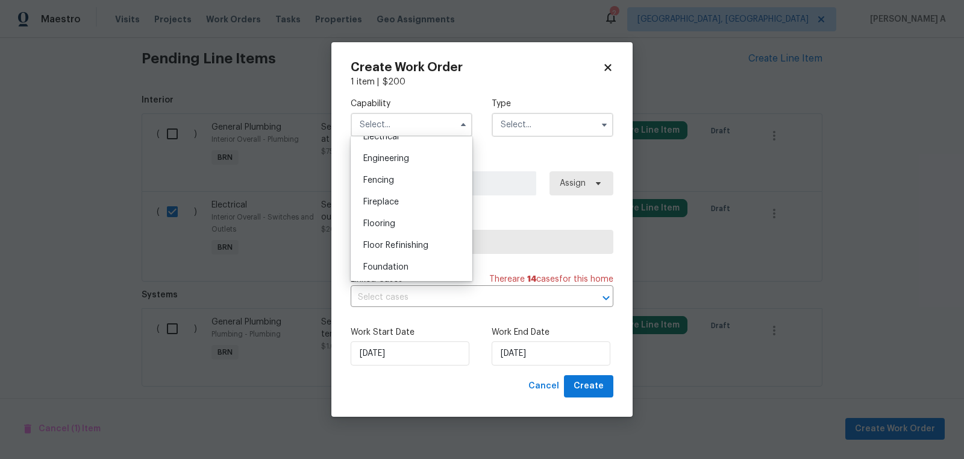
scroll to position [384, 0]
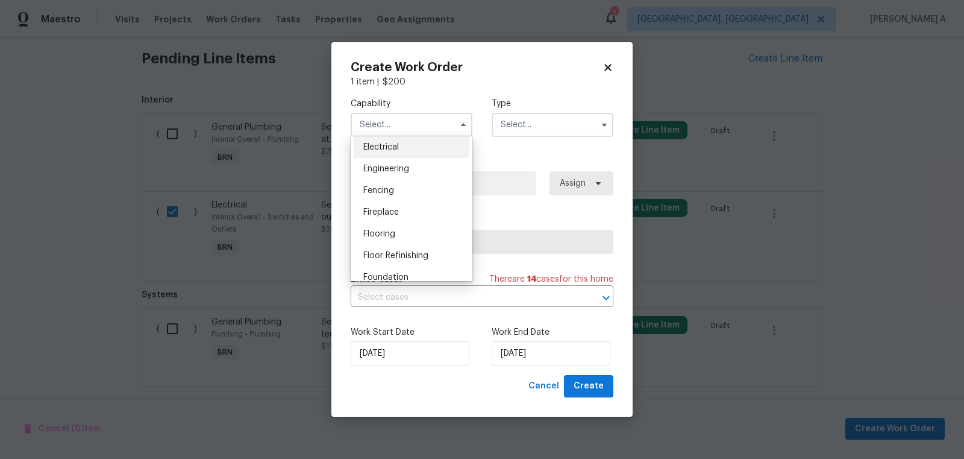
click at [401, 150] on div "Electrical" at bounding box center [412, 147] width 116 height 22
type input "Electrical"
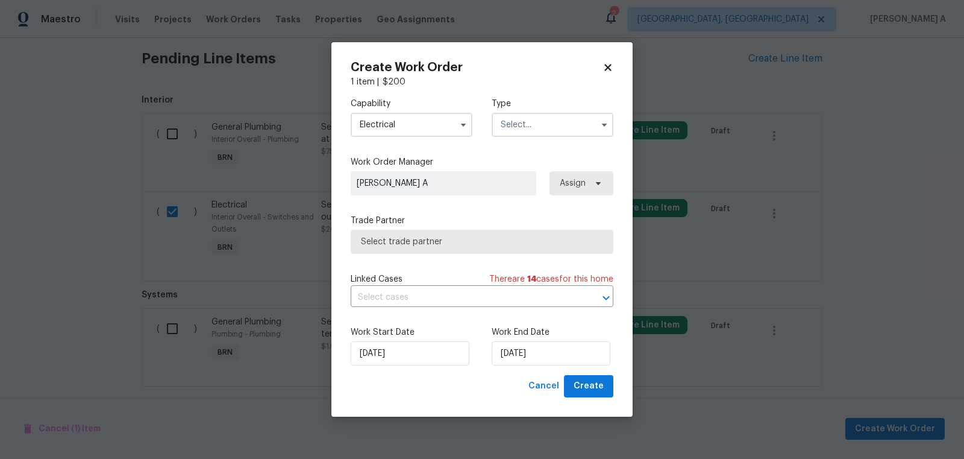
click at [579, 120] on input "text" at bounding box center [553, 125] width 122 height 24
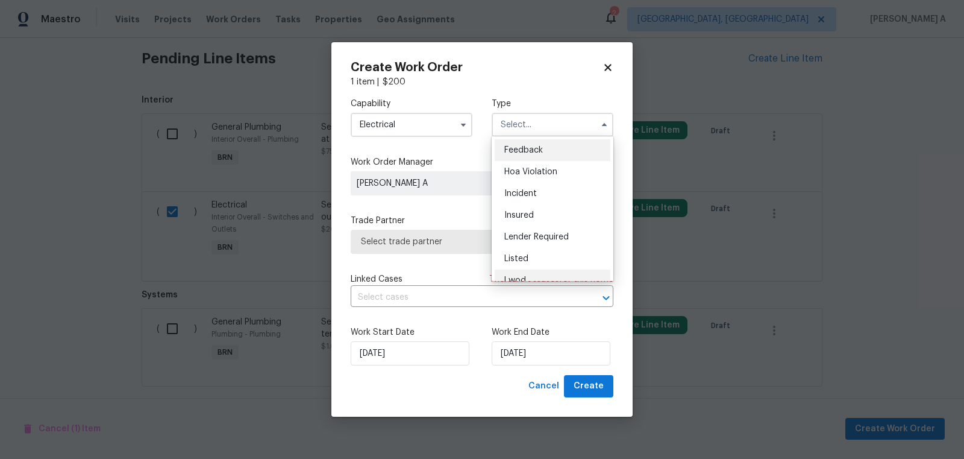
scroll to position [143, 0]
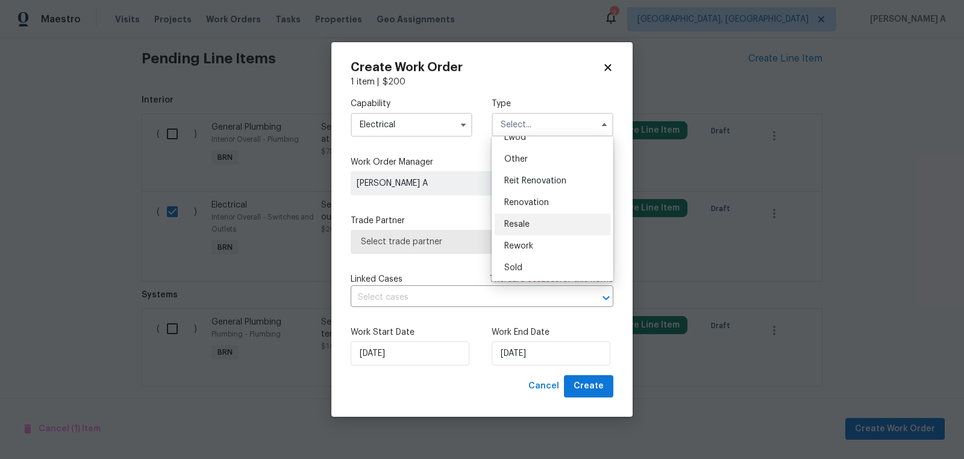
click at [538, 222] on div "Resale" at bounding box center [553, 224] width 116 height 22
type input "Resale"
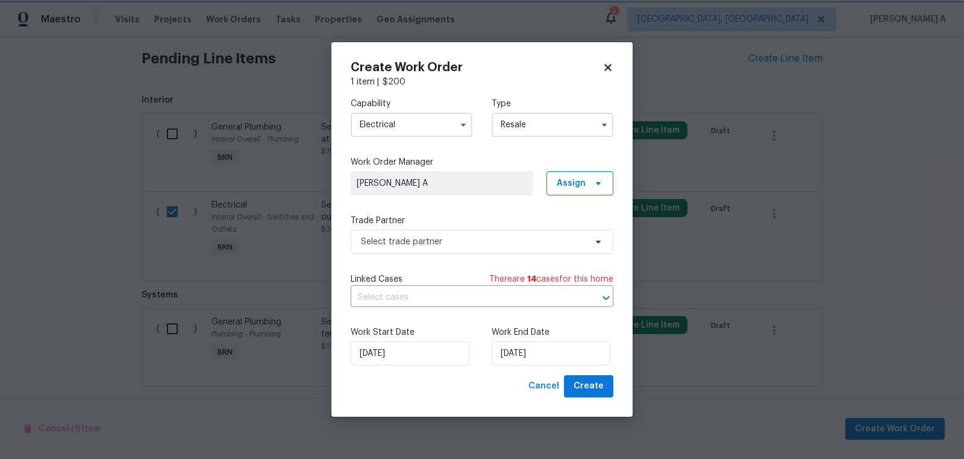
scroll to position [0, 0]
click at [514, 243] on span "Select trade partner" at bounding box center [473, 242] width 225 height 12
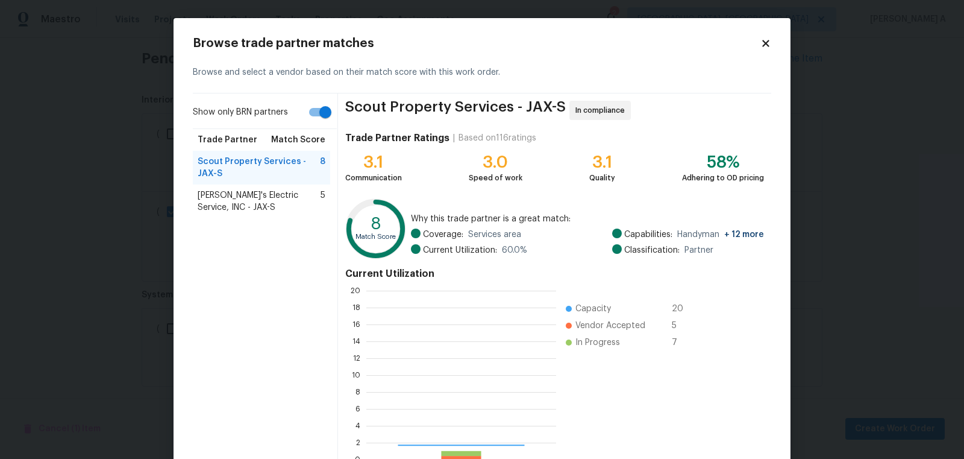
scroll to position [169, 190]
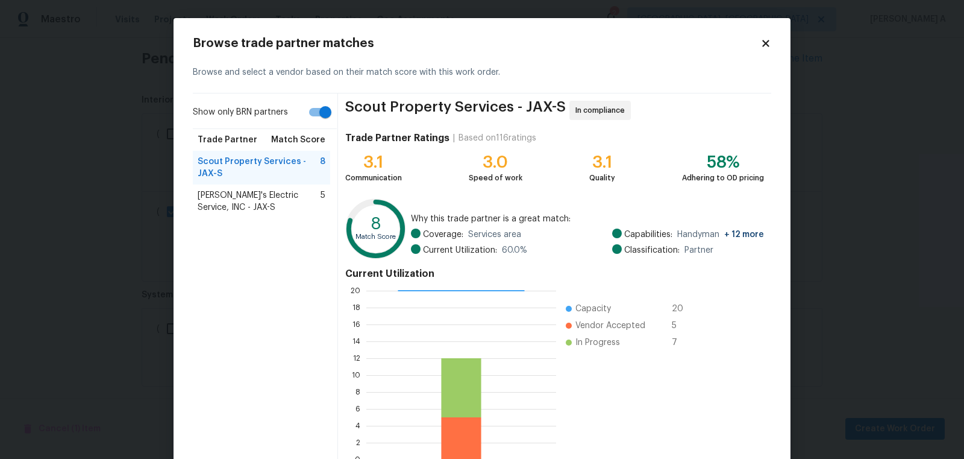
click at [282, 196] on span "Jack's Electric Service, INC - JAX-S" at bounding box center [259, 201] width 123 height 24
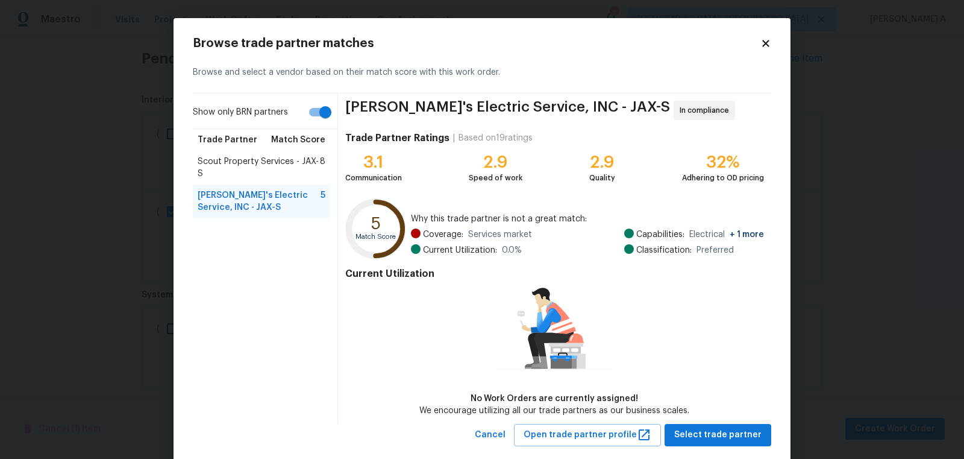
scroll to position [23, 0]
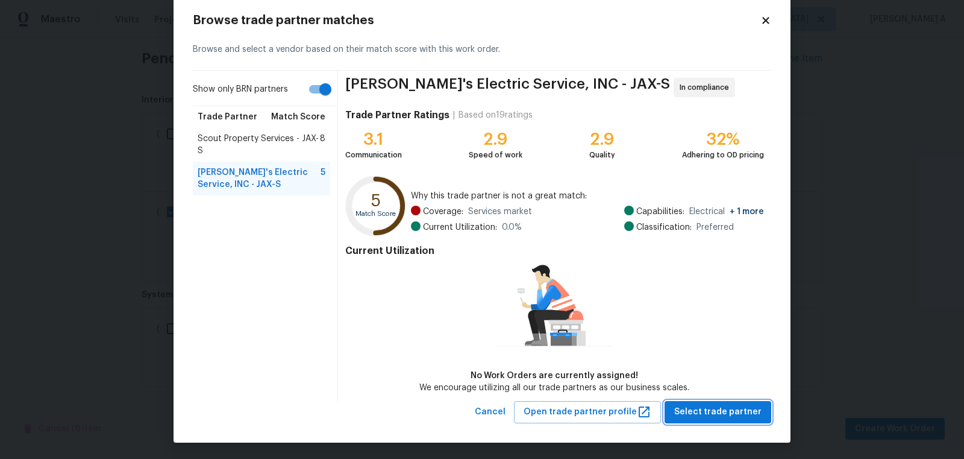
click at [717, 411] on span "Select trade partner" at bounding box center [718, 411] width 87 height 15
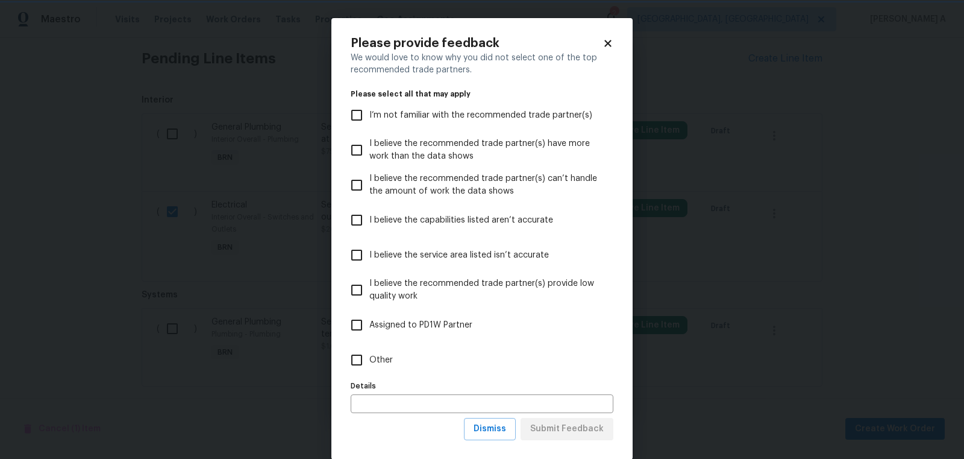
scroll to position [0, 0]
click at [509, 437] on button "Dismiss" at bounding box center [490, 429] width 52 height 22
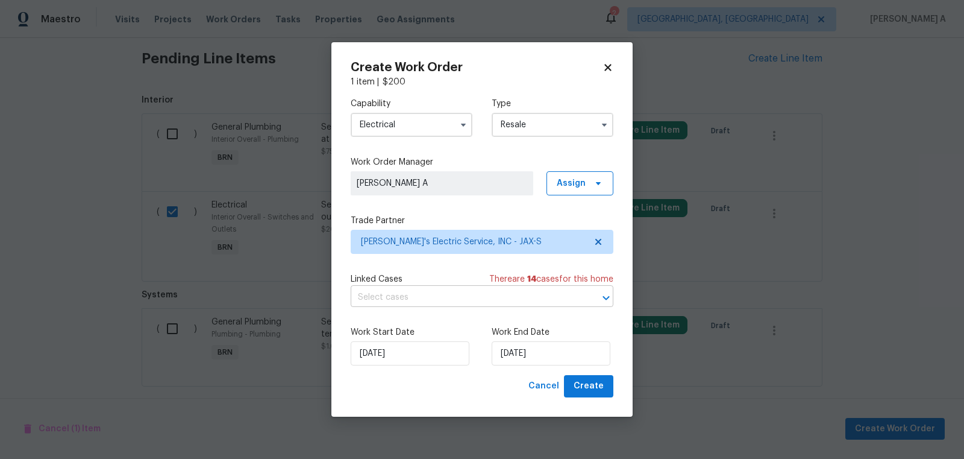
click at [456, 295] on input "text" at bounding box center [465, 297] width 229 height 19
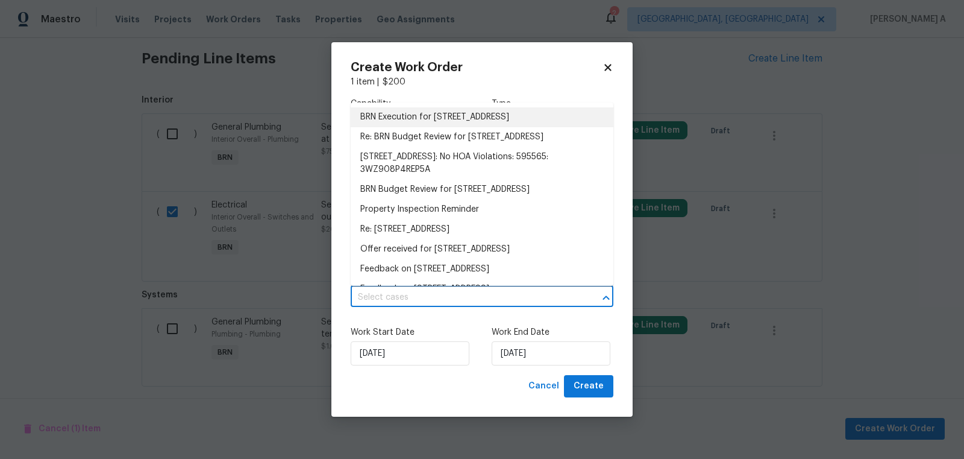
click at [440, 127] on li "BRN Execution for 2884 Decidely St, Green Cove Springs, FL 32043" at bounding box center [482, 117] width 263 height 20
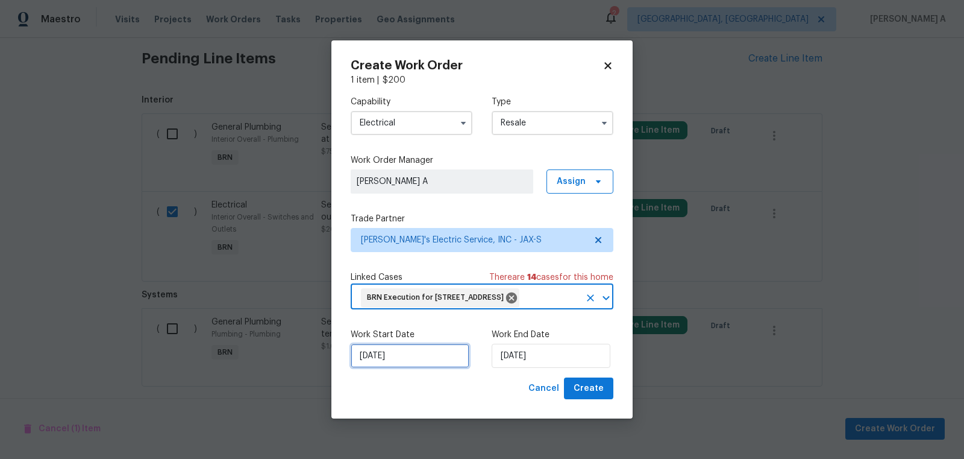
click at [391, 362] on input "[DATE]" at bounding box center [410, 356] width 119 height 24
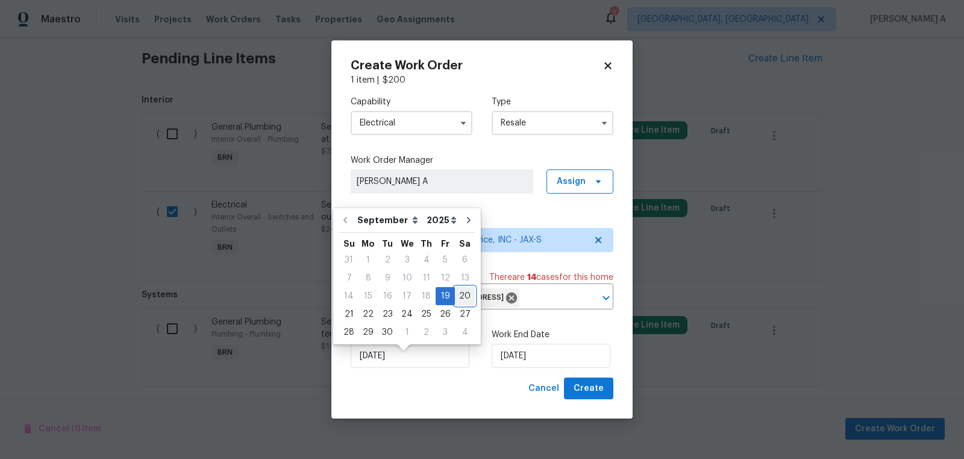
click at [462, 299] on div "20" at bounding box center [465, 296] width 20 height 17
type input "[DATE]"
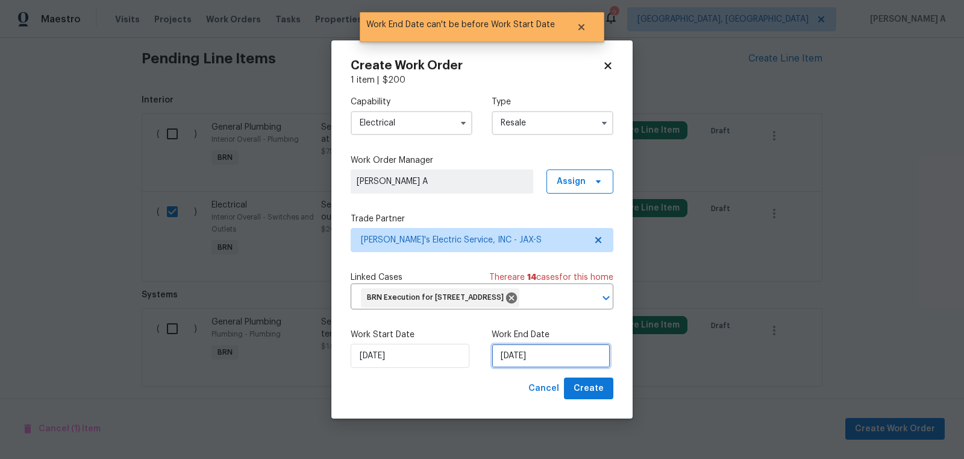
click at [528, 367] on input "[DATE]" at bounding box center [551, 356] width 119 height 24
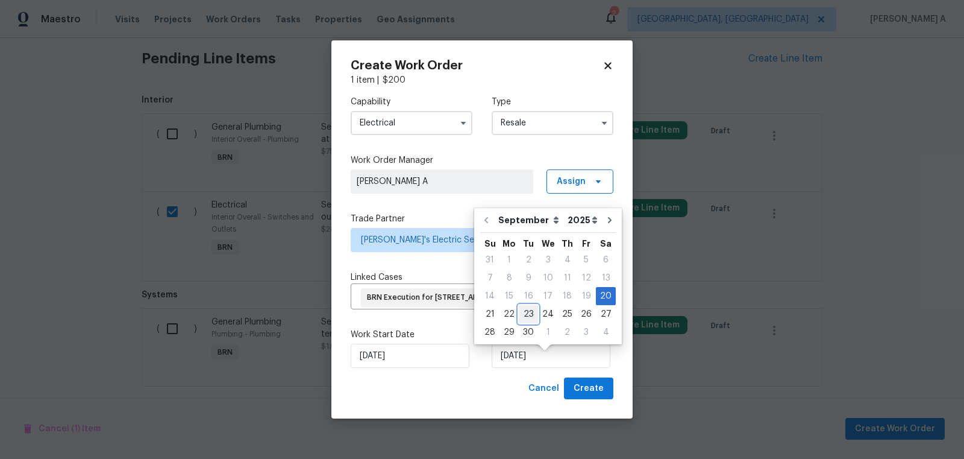
click at [521, 319] on div "23" at bounding box center [528, 314] width 19 height 17
type input "[DATE]"
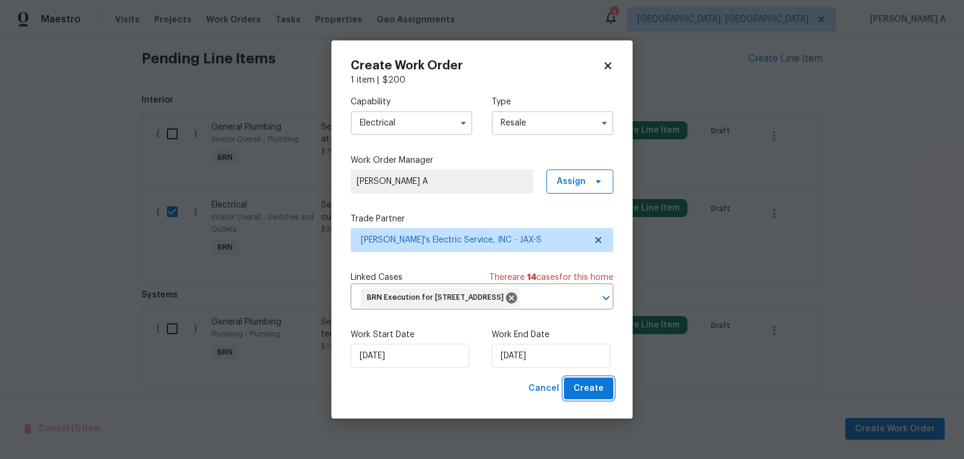
click at [587, 395] on span "Create" at bounding box center [589, 388] width 30 height 15
checkbox input "false"
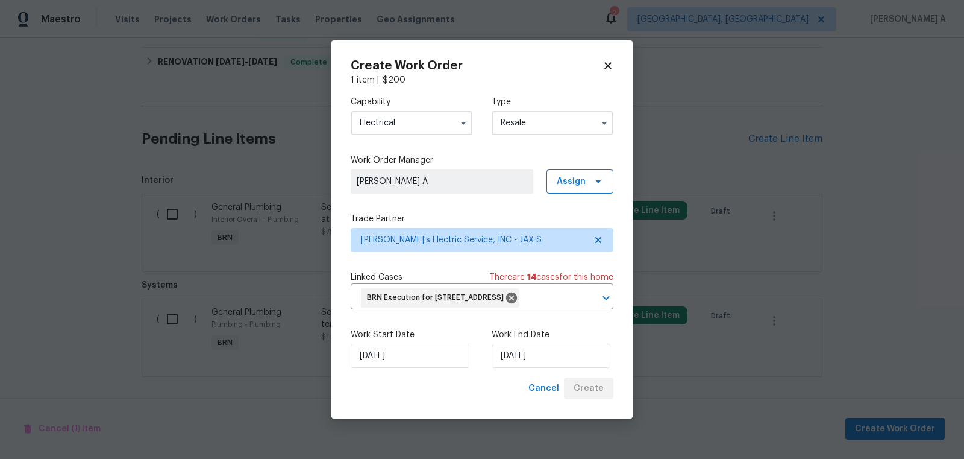
scroll to position [363, 0]
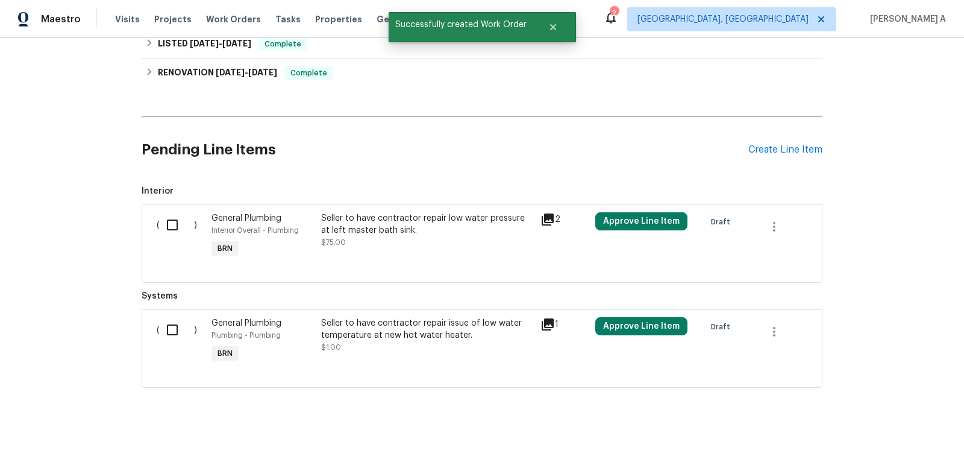
click at [171, 215] on input "checkbox" at bounding box center [177, 224] width 34 height 25
checkbox input "true"
click at [169, 324] on input "checkbox" at bounding box center [177, 329] width 34 height 25
checkbox input "true"
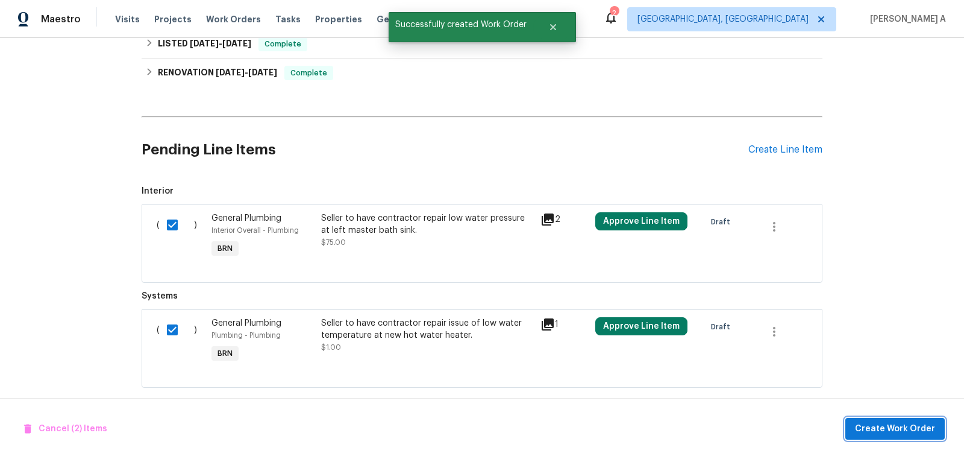
click at [911, 424] on span "Create Work Order" at bounding box center [895, 428] width 80 height 15
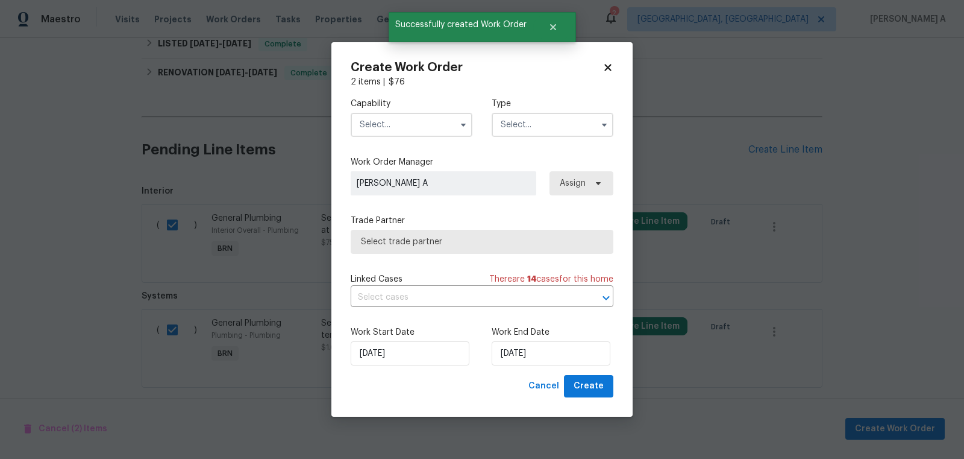
click at [409, 115] on input "text" at bounding box center [412, 125] width 122 height 24
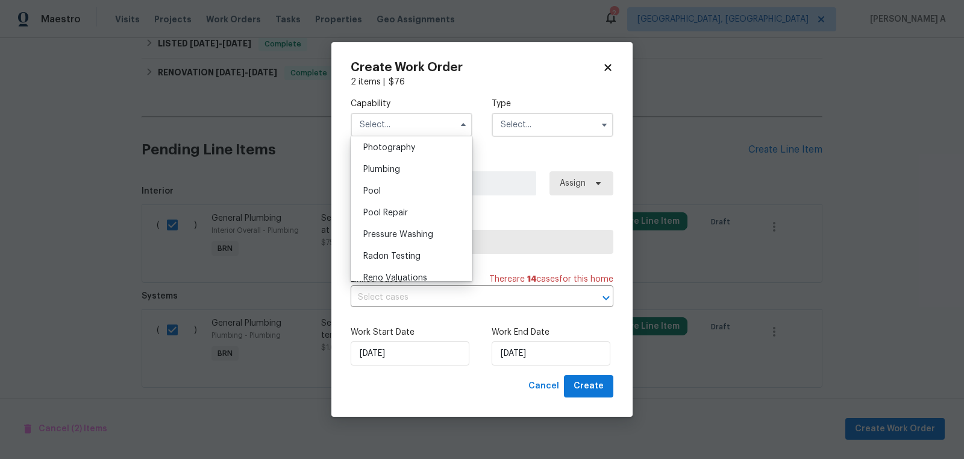
scroll to position [1021, 0]
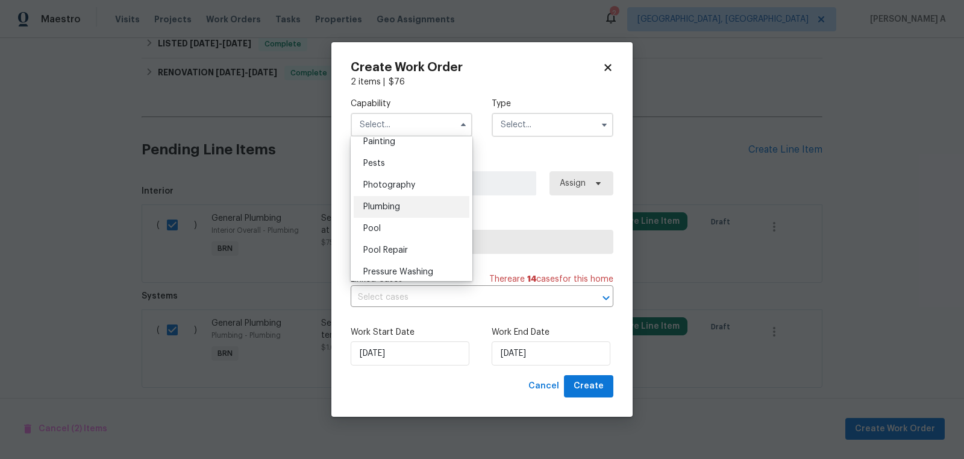
click at [410, 204] on div "Plumbing" at bounding box center [412, 207] width 116 height 22
type input "Plumbing"
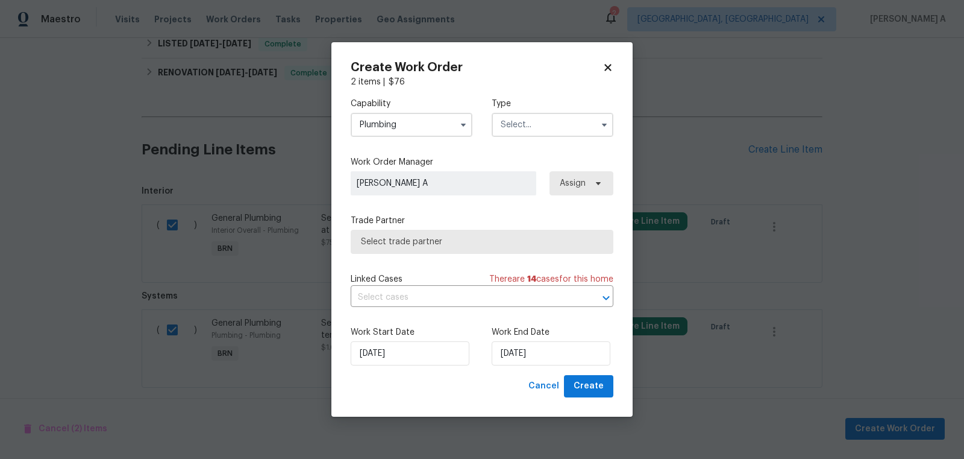
click at [525, 127] on input "text" at bounding box center [553, 125] width 122 height 24
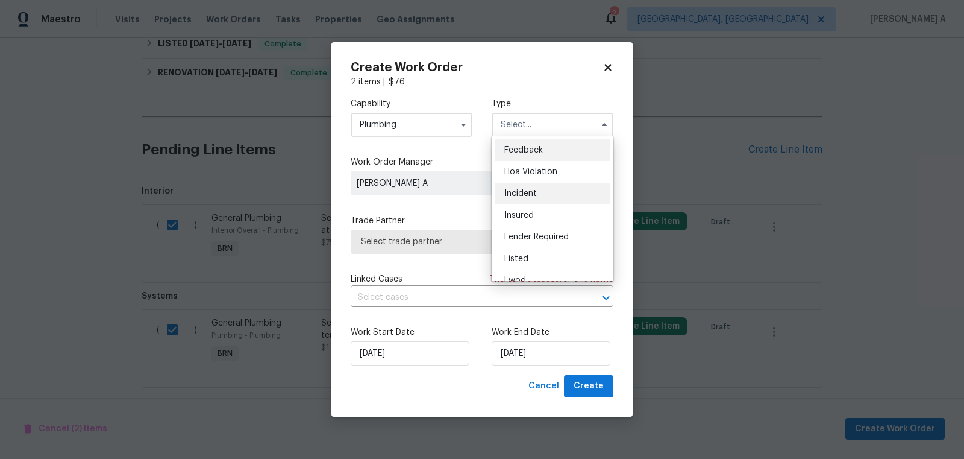
scroll to position [143, 0]
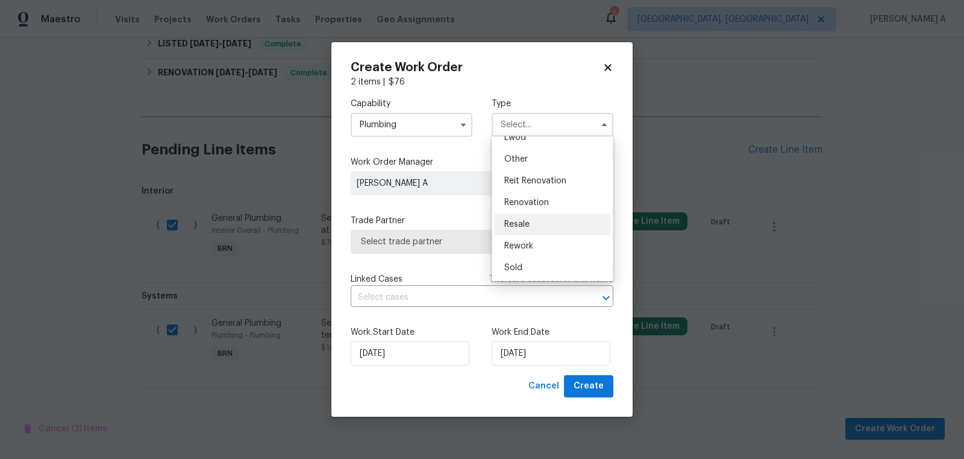
click at [527, 218] on div "Resale" at bounding box center [553, 224] width 116 height 22
type input "Resale"
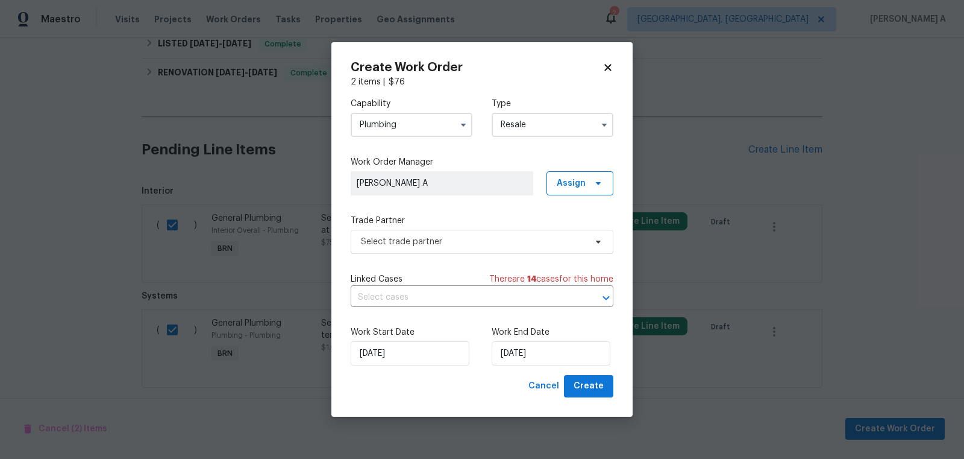
click at [510, 227] on div "Trade Partner Select trade partner" at bounding box center [482, 234] width 263 height 39
click at [504, 241] on span "Select trade partner" at bounding box center [473, 242] width 225 height 12
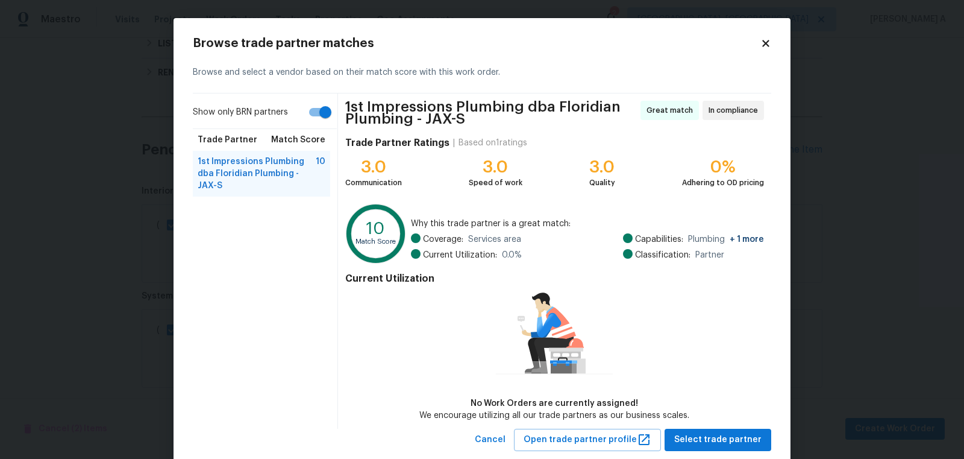
click at [324, 113] on input "Show only BRN partners" at bounding box center [325, 112] width 69 height 23
checkbox input "false"
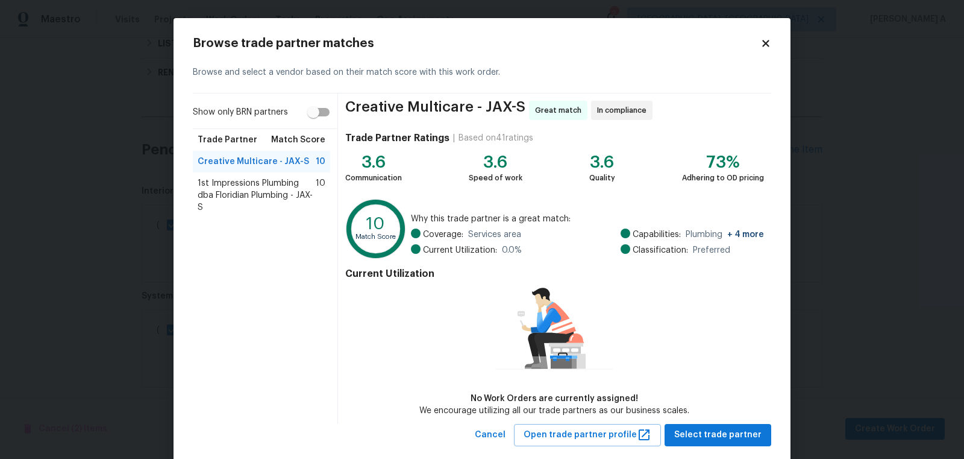
click at [764, 44] on icon at bounding box center [766, 43] width 7 height 7
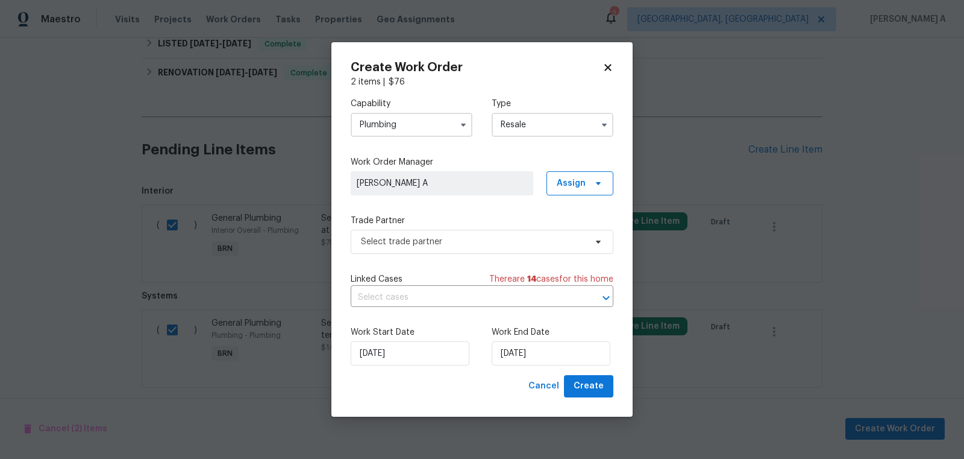
click at [411, 133] on input "Plumbing" at bounding box center [412, 125] width 122 height 24
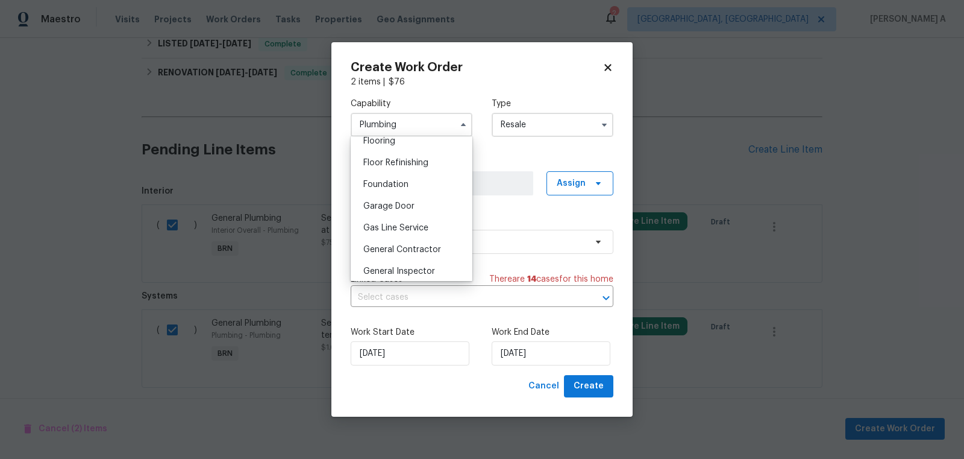
scroll to position [479, 0]
click at [401, 252] on div "General Contractor" at bounding box center [412, 248] width 116 height 22
type input "General Contractor"
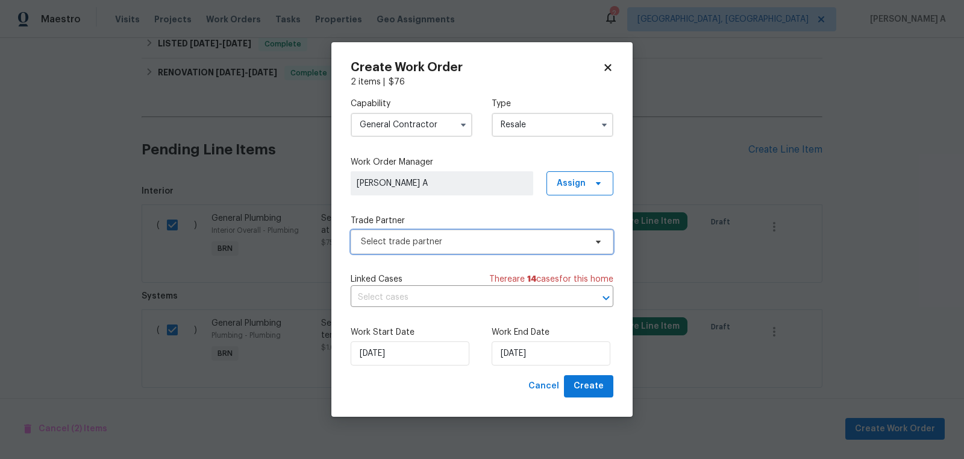
click at [433, 241] on span "Select trade partner" at bounding box center [473, 242] width 225 height 12
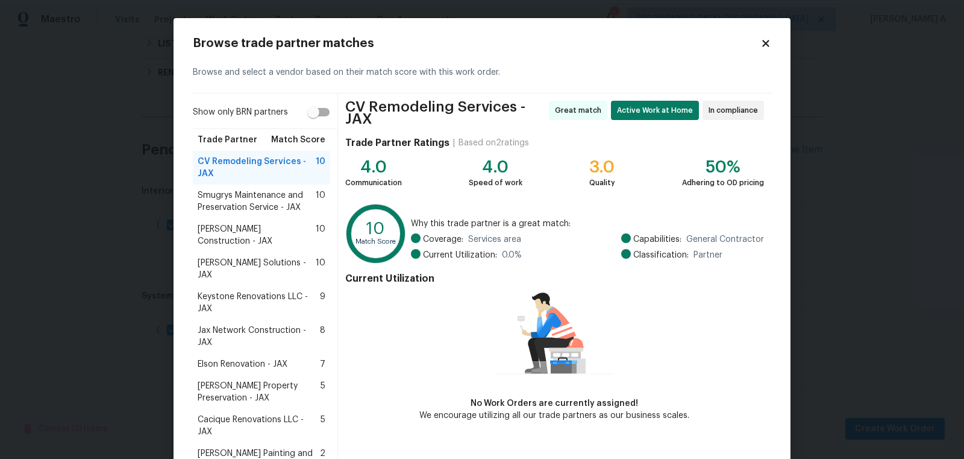
scroll to position [69, 0]
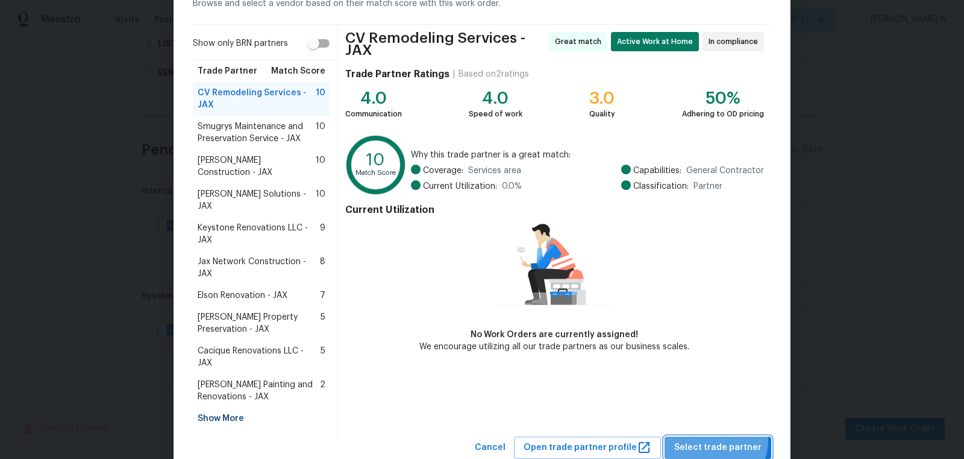
click at [720, 440] on span "Select trade partner" at bounding box center [718, 447] width 87 height 15
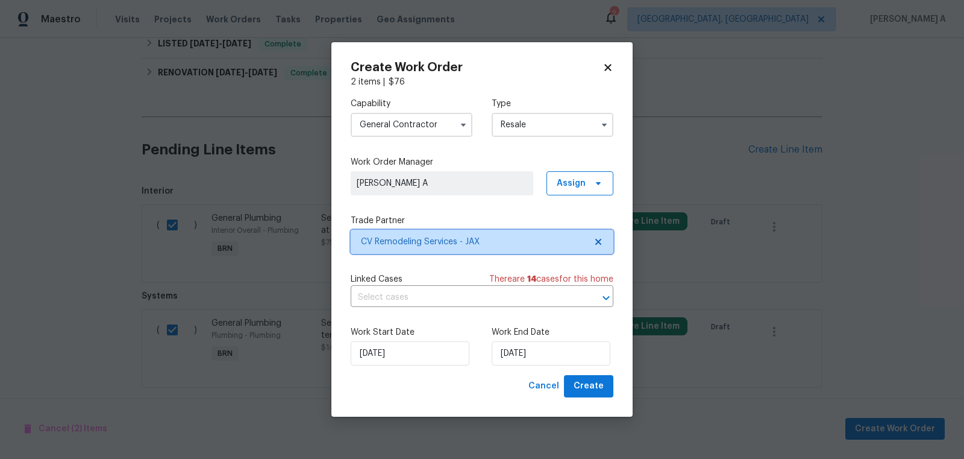
scroll to position [0, 0]
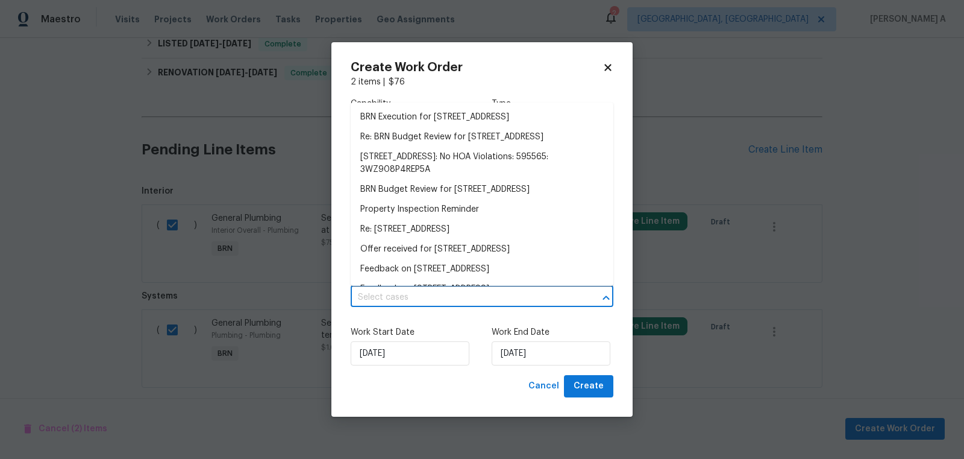
click at [452, 303] on input "text" at bounding box center [465, 297] width 229 height 19
click at [450, 127] on li "BRN Execution for 2884 Decidely St, Green Cove Springs, FL 32043" at bounding box center [482, 117] width 263 height 20
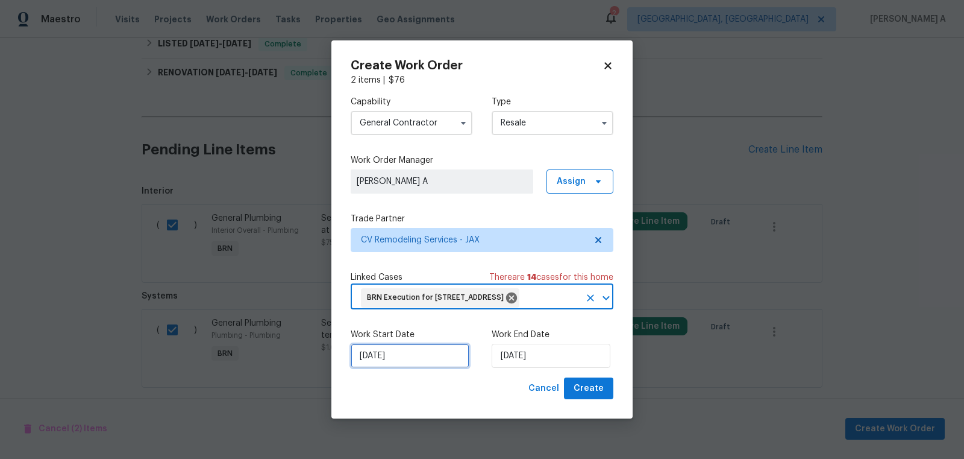
click at [405, 368] on input "[DATE]" at bounding box center [410, 356] width 119 height 24
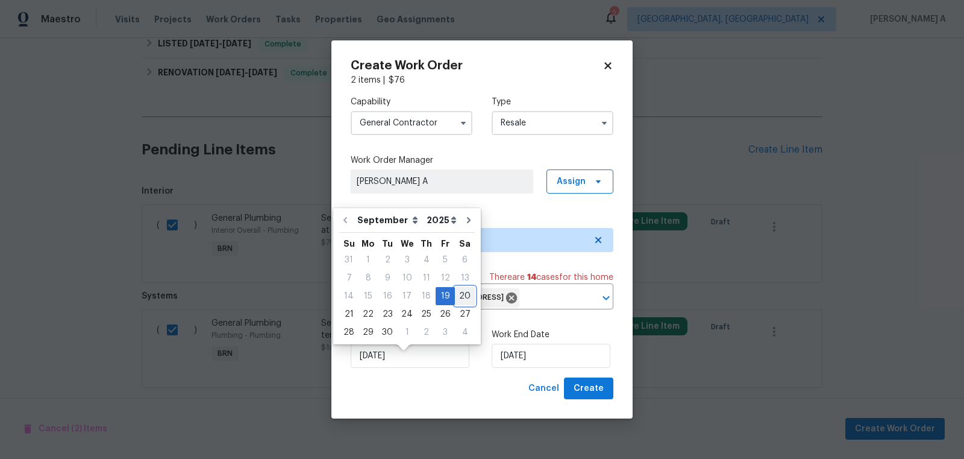
click at [455, 300] on div "20" at bounding box center [465, 296] width 20 height 17
type input "[DATE]"
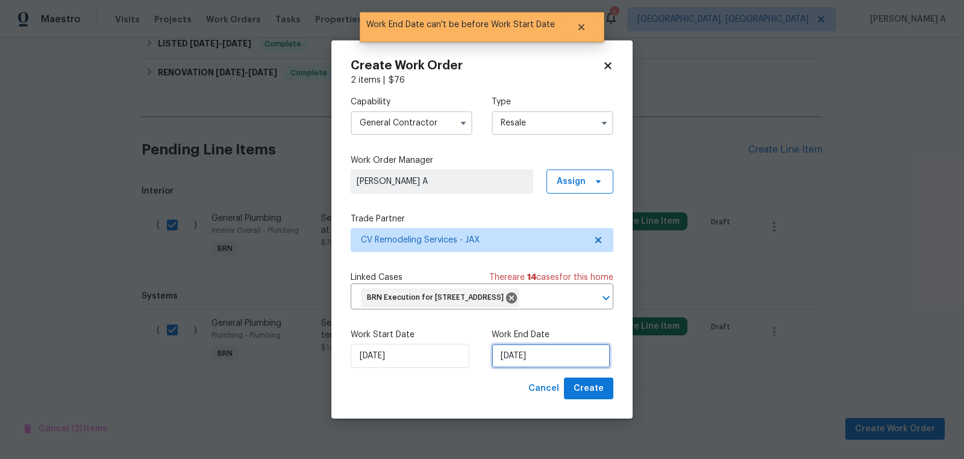
click at [523, 368] on input "[DATE]" at bounding box center [551, 356] width 119 height 24
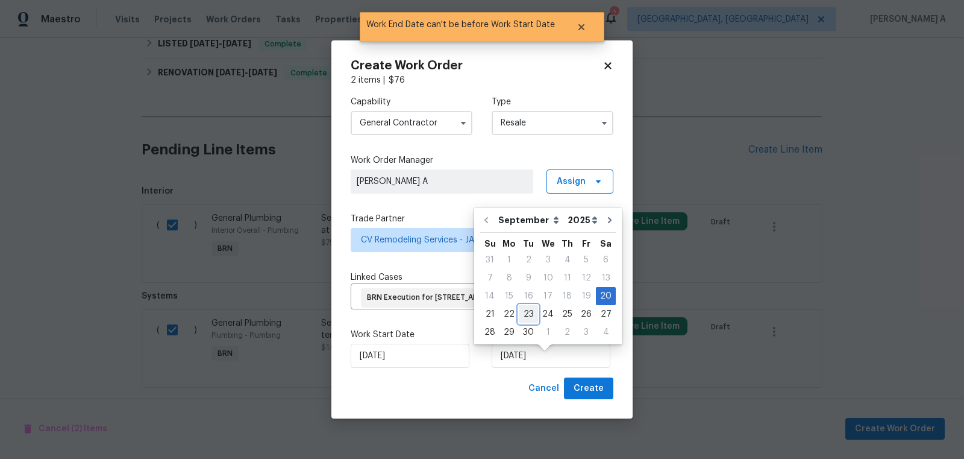
click at [521, 319] on div "23" at bounding box center [528, 314] width 19 height 17
type input "[DATE]"
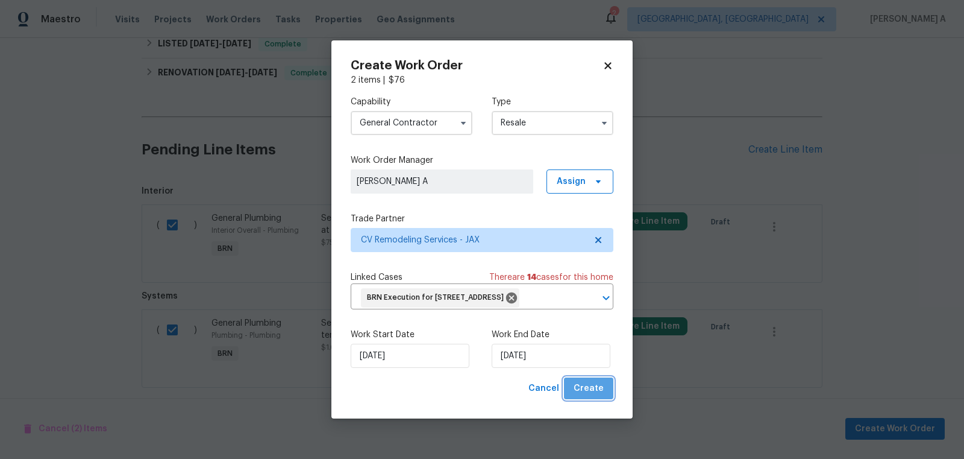
click at [593, 396] on span "Create" at bounding box center [589, 388] width 30 height 15
checkbox input "false"
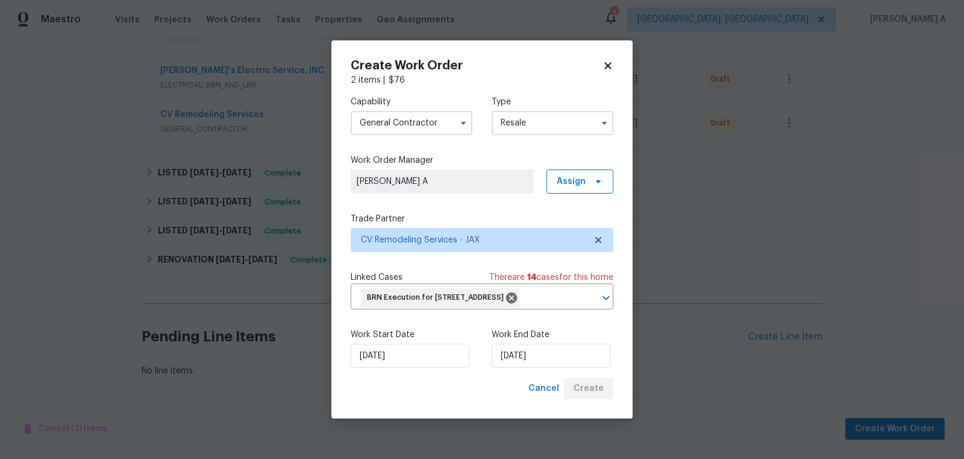
scroll to position [210, 0]
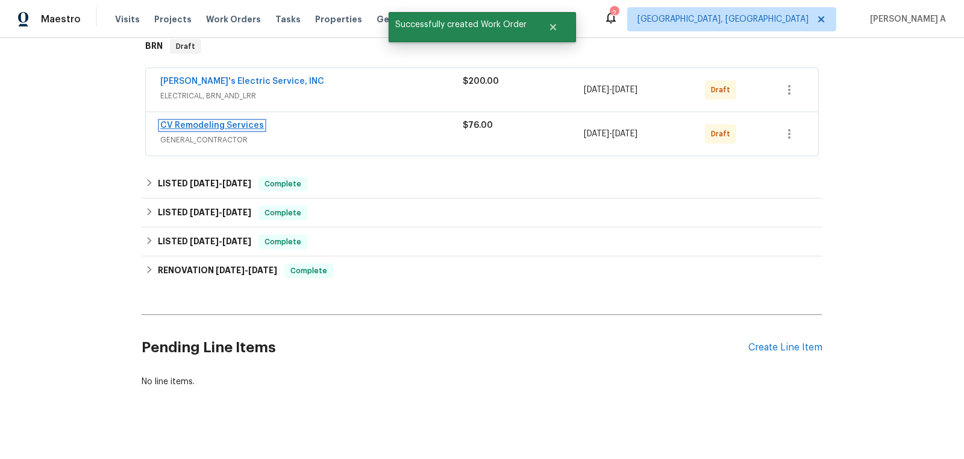
click at [203, 121] on link "CV Remodeling Services" at bounding box center [212, 125] width 104 height 8
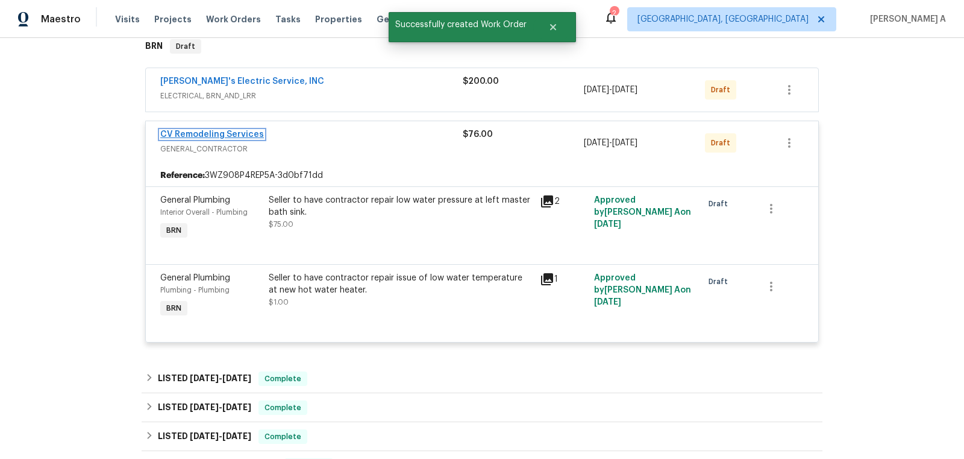
click at [210, 130] on link "CV Remodeling Services" at bounding box center [212, 134] width 104 height 8
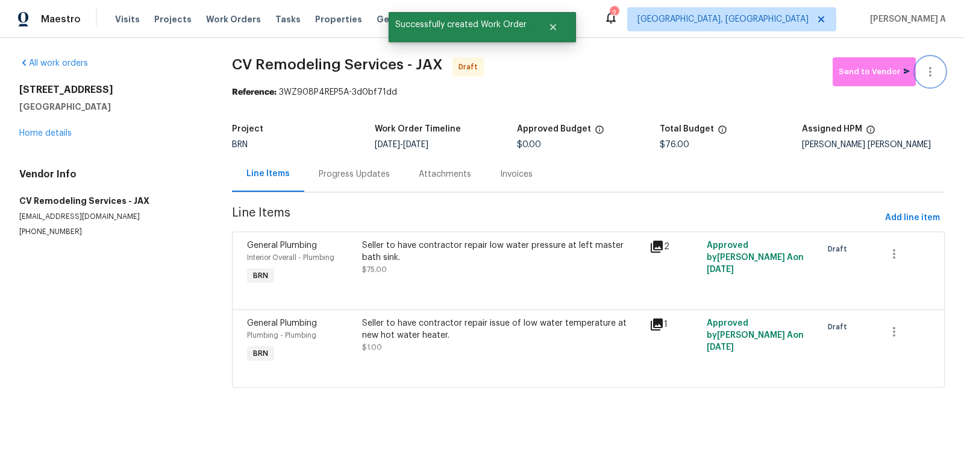
click at [933, 70] on icon "button" at bounding box center [931, 72] width 14 height 14
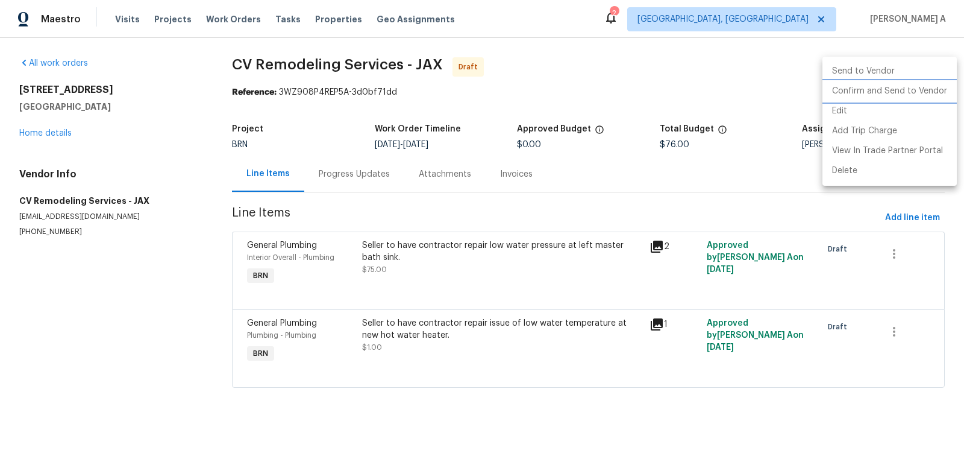
click at [933, 88] on li "Confirm and Send to Vendor" at bounding box center [890, 91] width 134 height 20
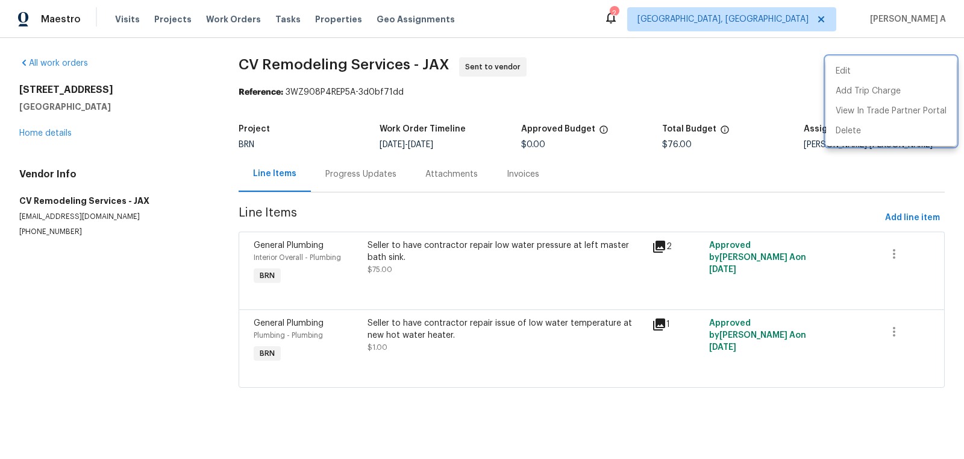
click at [60, 130] on div at bounding box center [482, 229] width 964 height 459
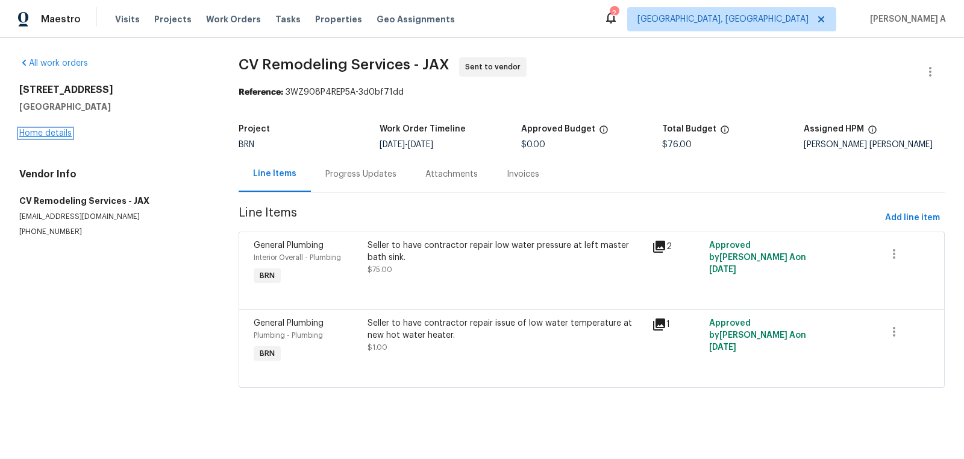
click at [56, 136] on link "Home details" at bounding box center [45, 133] width 52 height 8
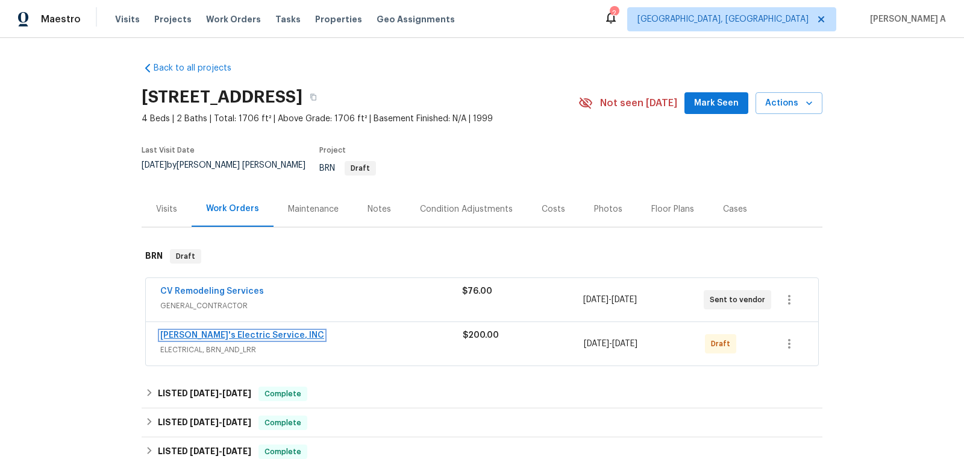
click at [208, 331] on link "[PERSON_NAME]'s Electric Service, INC" at bounding box center [242, 335] width 164 height 8
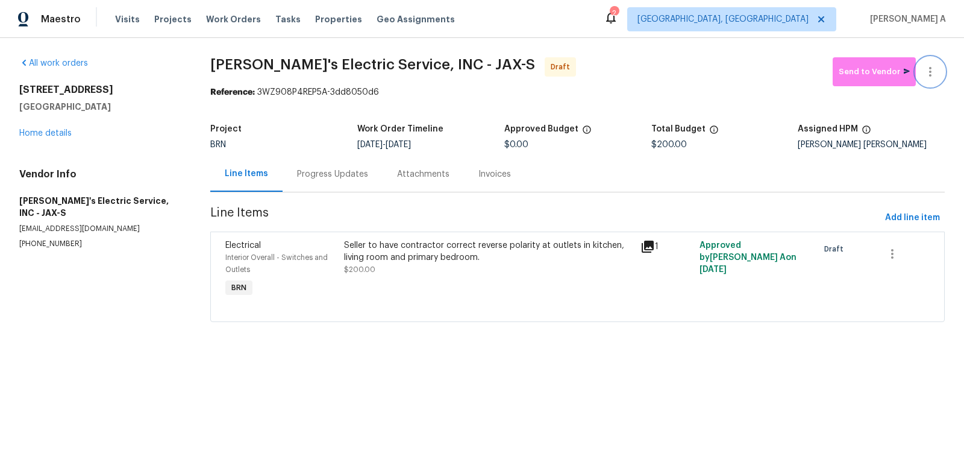
click at [937, 71] on icon "button" at bounding box center [931, 72] width 14 height 14
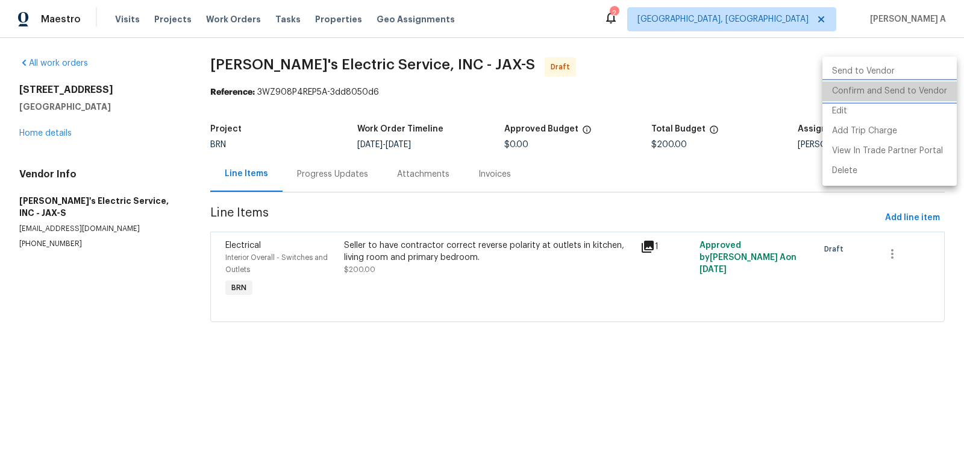
click at [937, 86] on li "Confirm and Send to Vendor" at bounding box center [890, 91] width 134 height 20
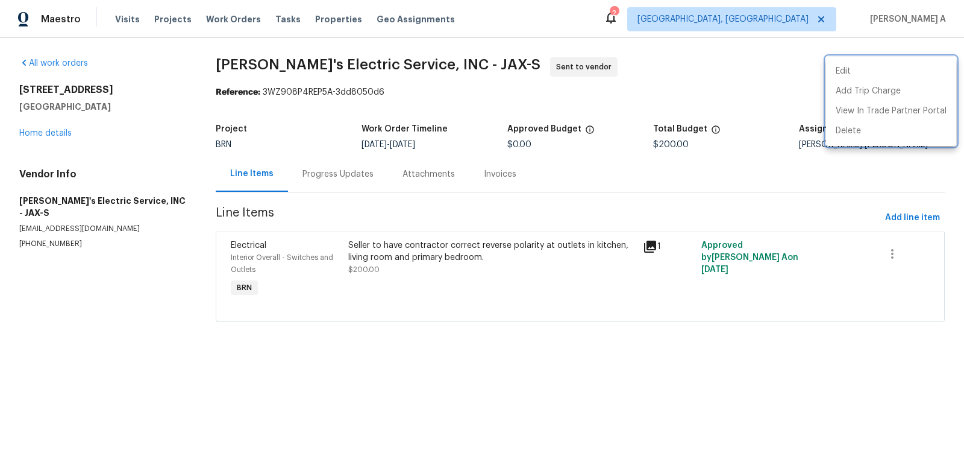
click at [323, 182] on div at bounding box center [482, 229] width 964 height 459
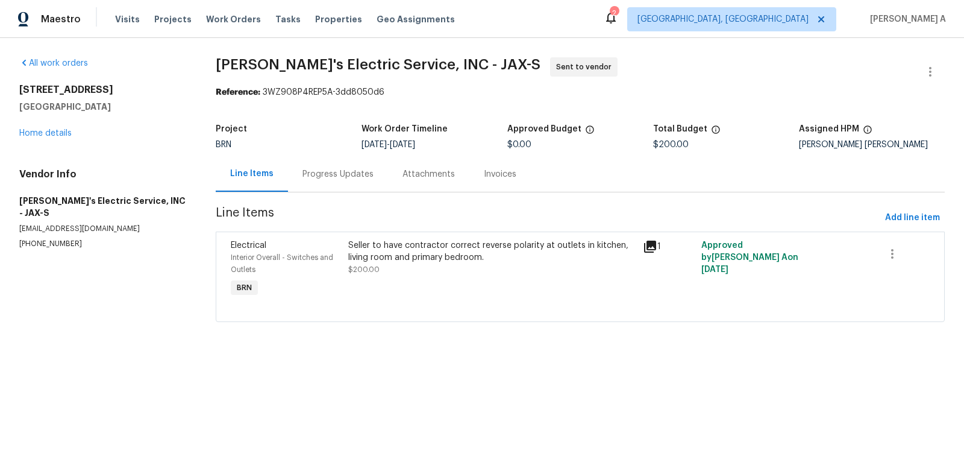
click at [341, 175] on div "Progress Updates" at bounding box center [338, 174] width 71 height 12
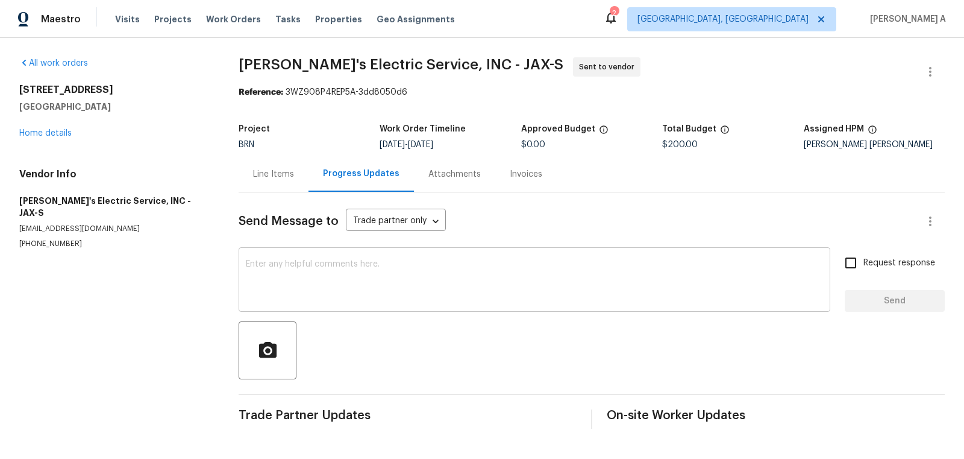
click at [273, 292] on textarea at bounding box center [534, 281] width 577 height 42
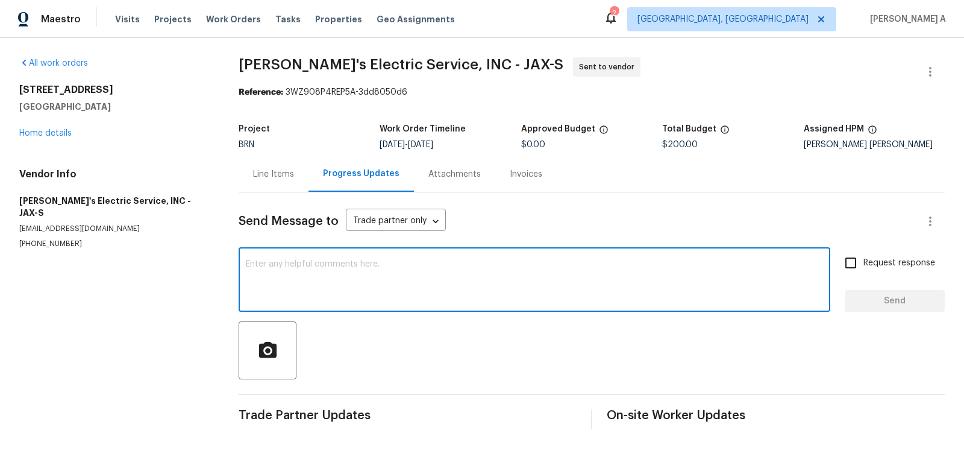
paste textarea "Hi, I'm Akshay from Opendoor. Just wanted to check if you received the workorde…"
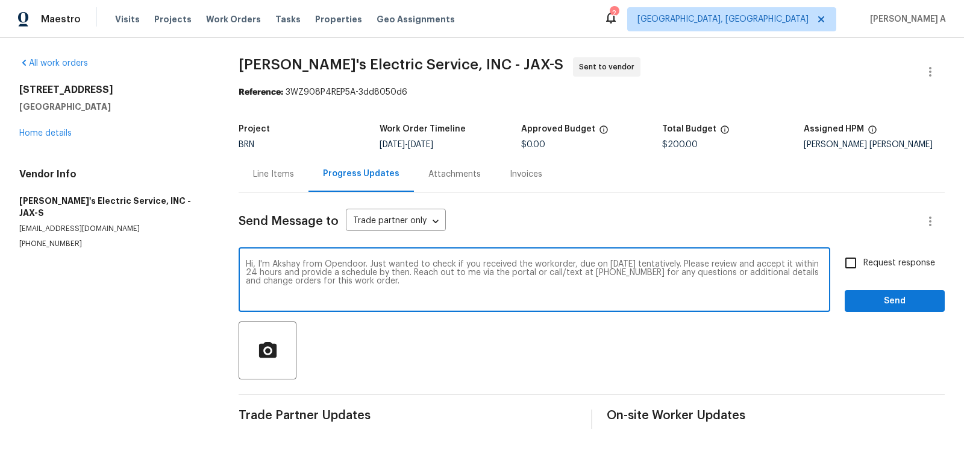
type textarea "Hi, I'm Akshay from Opendoor. Just wanted to check if you received the workorde…"
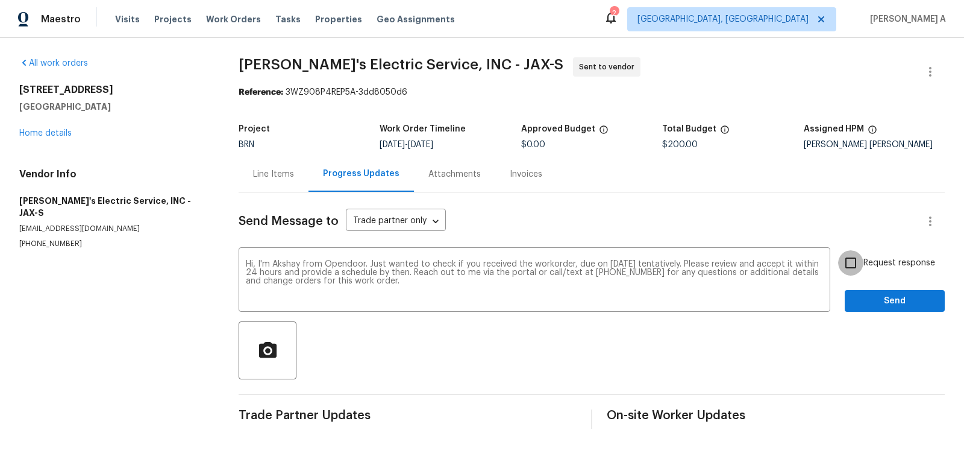
click at [853, 269] on input "Request response" at bounding box center [851, 262] width 25 height 25
checkbox input "true"
click at [874, 294] on span "Send" at bounding box center [895, 301] width 81 height 15
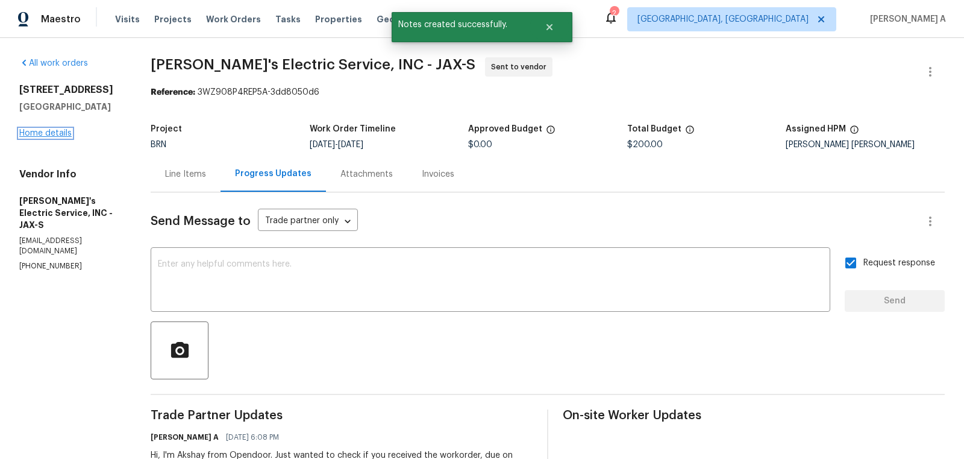
click at [45, 137] on link "Home details" at bounding box center [45, 133] width 52 height 8
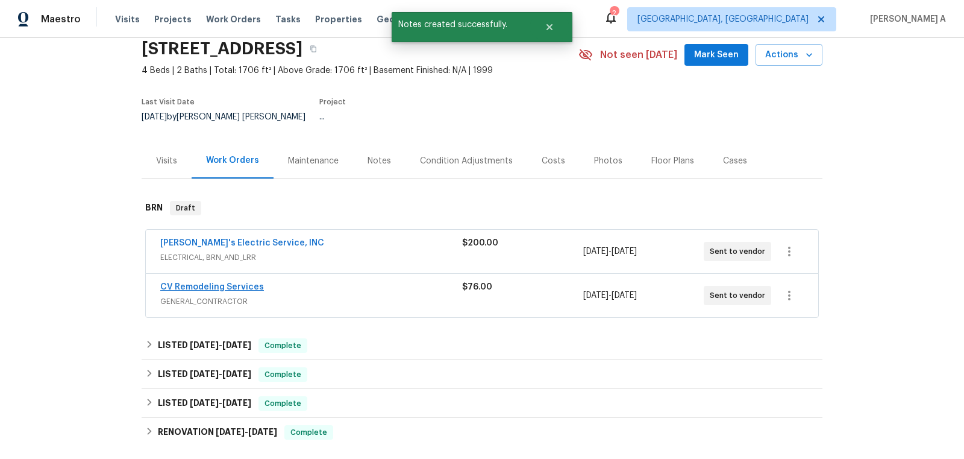
scroll to position [54, 0]
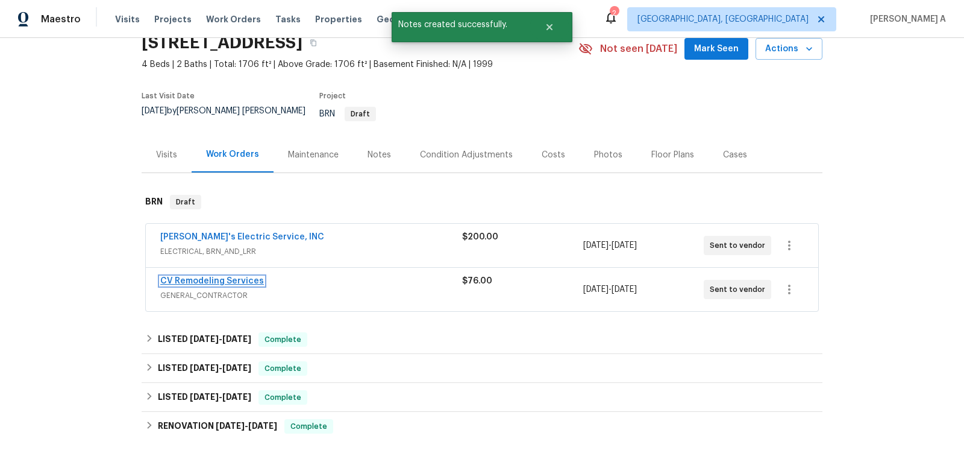
click at [210, 277] on link "CV Remodeling Services" at bounding box center [212, 281] width 104 height 8
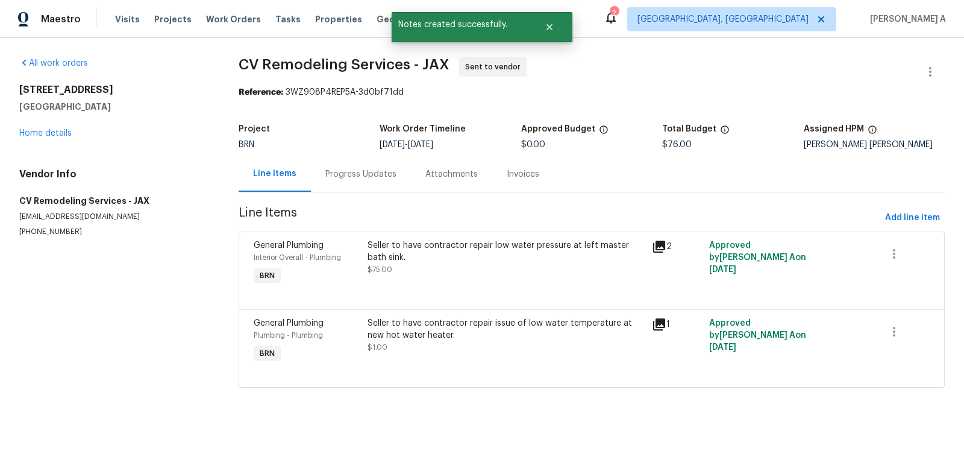
click at [326, 179] on div "Progress Updates" at bounding box center [361, 174] width 71 height 12
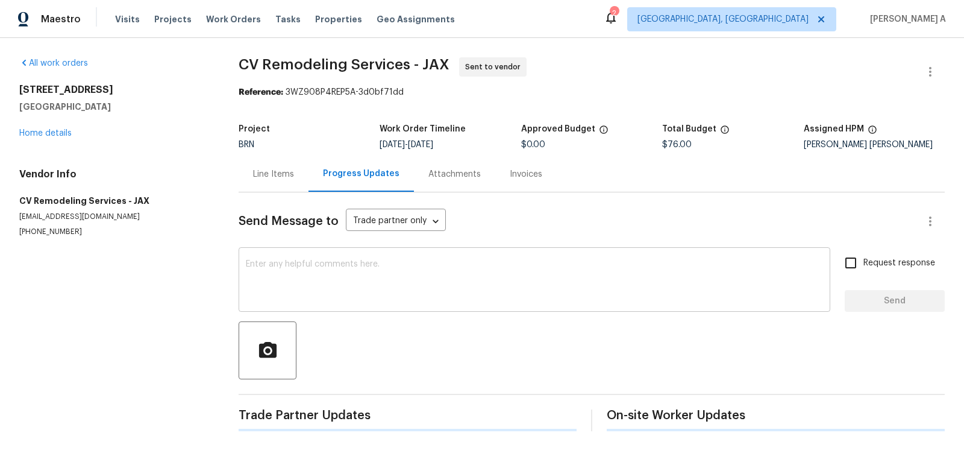
click at [367, 283] on textarea at bounding box center [534, 281] width 577 height 42
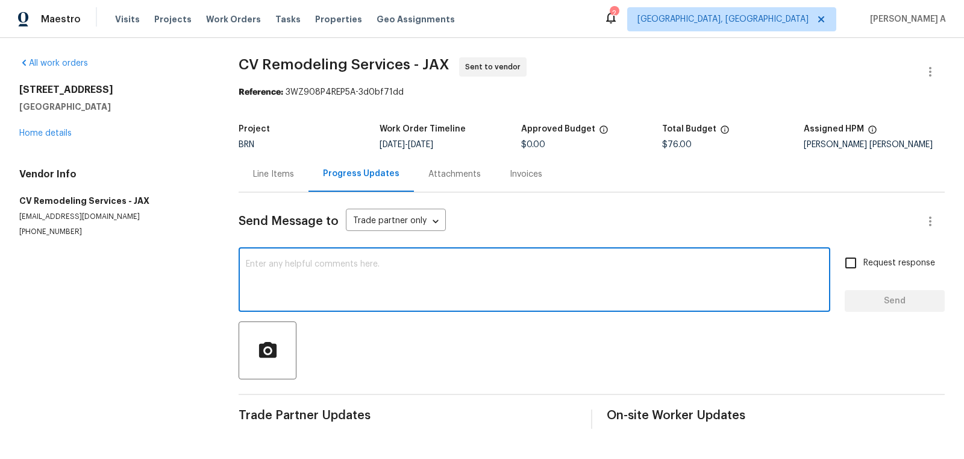
paste textarea "Hi, I'm Akshay from Opendoor. Just wanted to check if you received the workorde…"
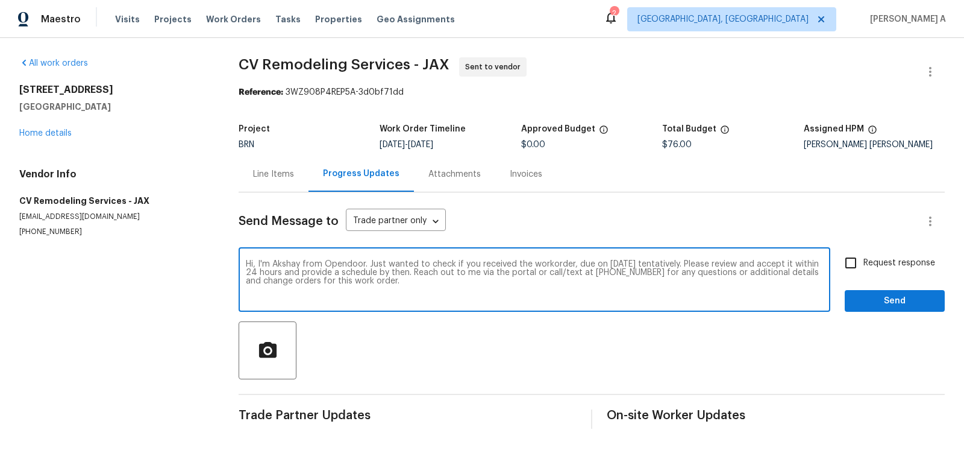
type textarea "Hi, I'm Akshay from Opendoor. Just wanted to check if you received the workorde…"
click at [852, 266] on input "Request response" at bounding box center [851, 262] width 25 height 25
checkbox input "true"
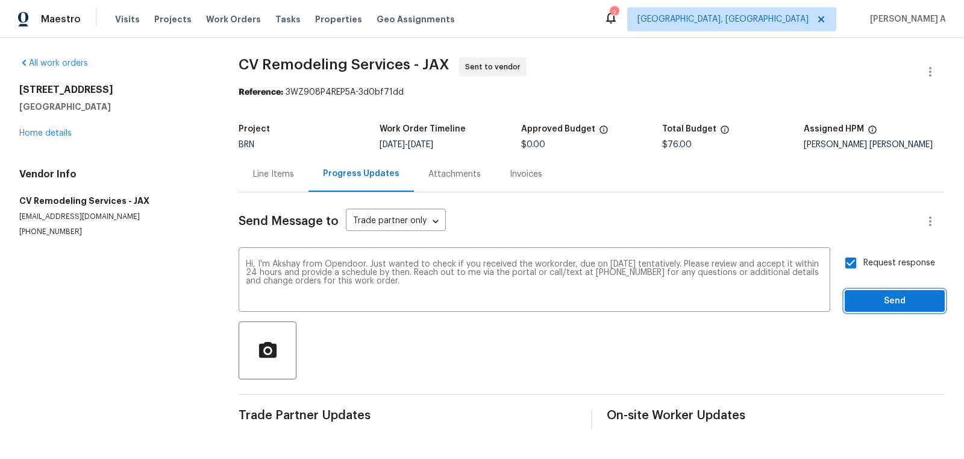
click at [894, 307] on span "Send" at bounding box center [895, 301] width 81 height 15
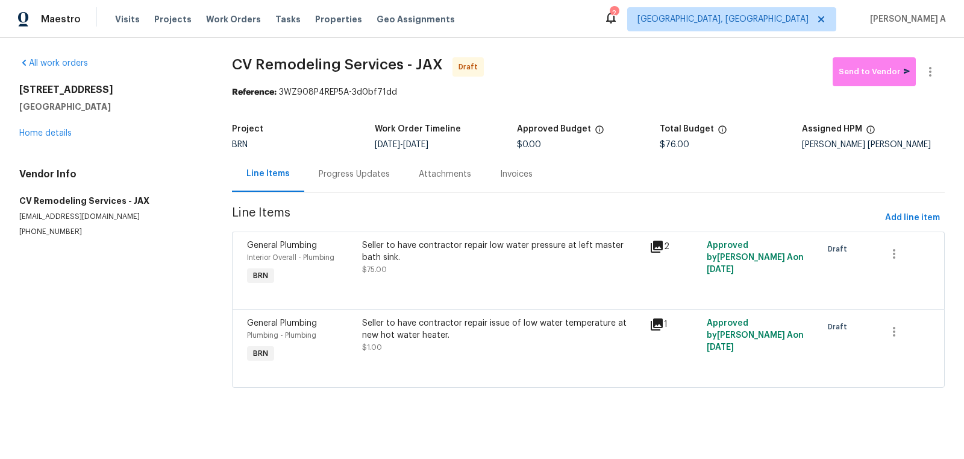
click at [373, 168] on div "Progress Updates" at bounding box center [354, 174] width 71 height 12
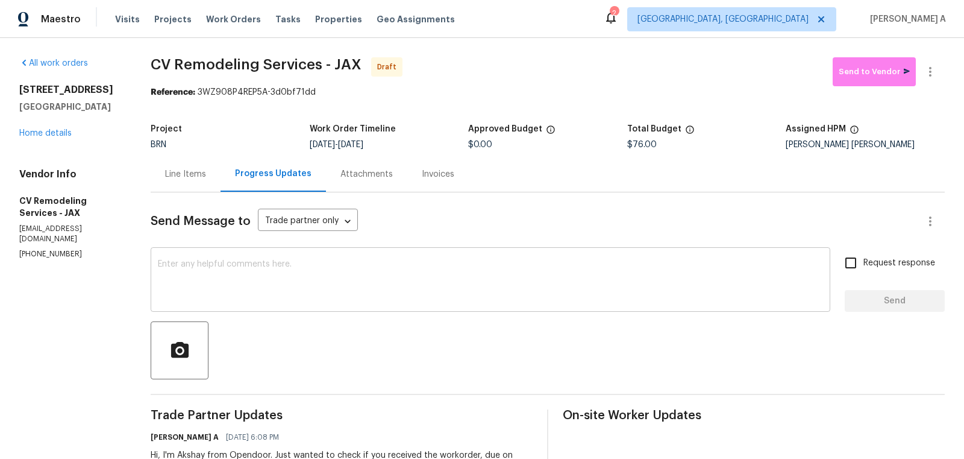
scroll to position [72, 0]
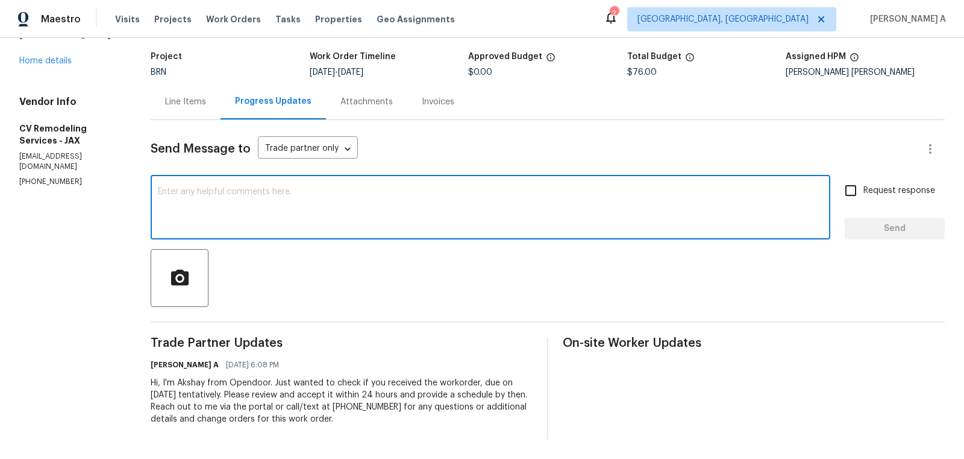
click at [390, 219] on textarea at bounding box center [490, 208] width 665 height 42
paste textarea "t is currently in the mid 80s which is not acceptable"
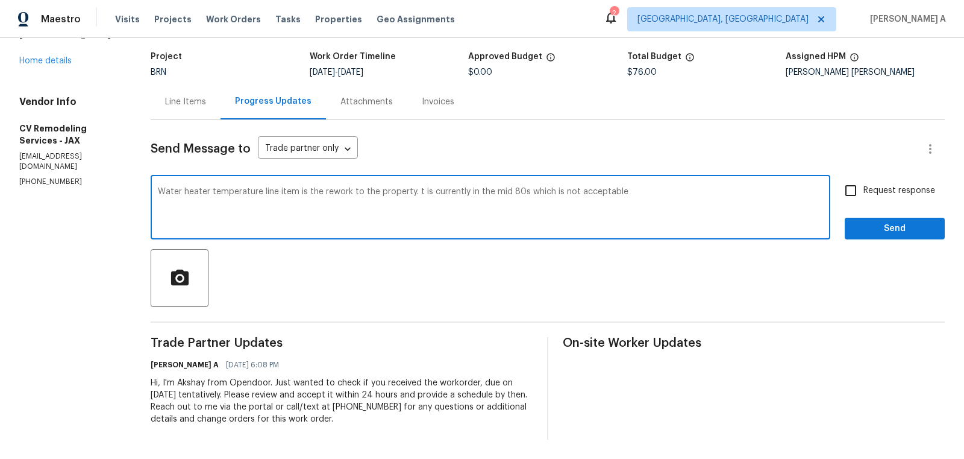
click at [0, 0] on span "Replace with" at bounding box center [0, 0] width 0 height 0
click at [653, 196] on textarea "Water heater temperature line item is the rework to the property. It is current…" at bounding box center [490, 208] width 665 height 42
click at [299, 206] on textarea "Water heater temperature line item is the rework to the property. It is current…" at bounding box center [490, 208] width 665 height 42
click at [0, 0] on qb-div "Replace with -80s," at bounding box center [0, 0] width 0 height 0
click at [514, 194] on textarea "Water heater temperature line item is the rework to the property. It is current…" at bounding box center [490, 208] width 665 height 42
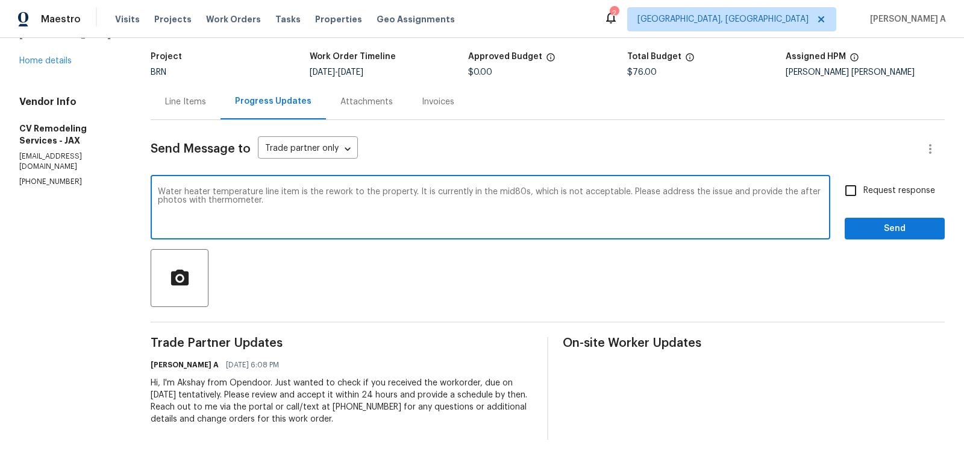
click at [0, 0] on span "Correct the article" at bounding box center [0, 0] width 0 height 0
type textarea "Water heater temperature line item is the rework to the property. It is current…"
click at [854, 189] on input "Request response" at bounding box center [851, 190] width 25 height 25
checkbox input "true"
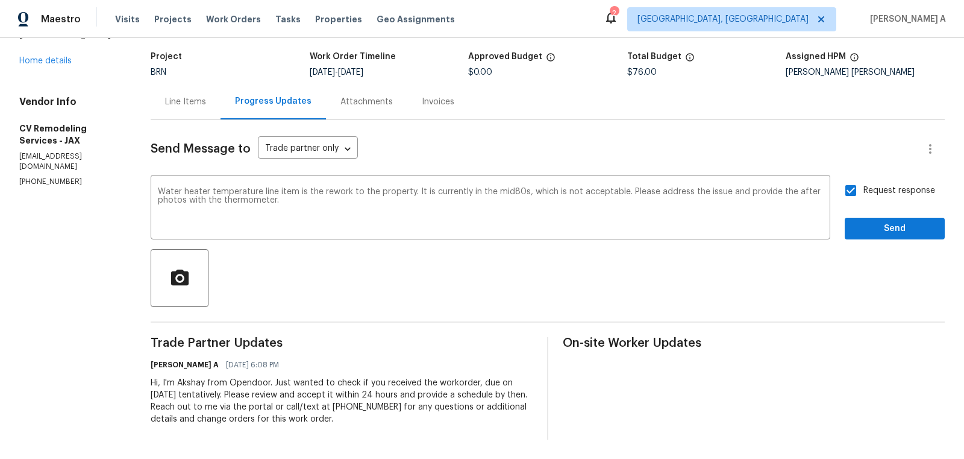
click at [879, 241] on div "Send Message to Trade partner only Trade partner only ​ Water heater temperatur…" at bounding box center [548, 279] width 794 height 319
click at [882, 238] on button "Send" at bounding box center [895, 229] width 100 height 22
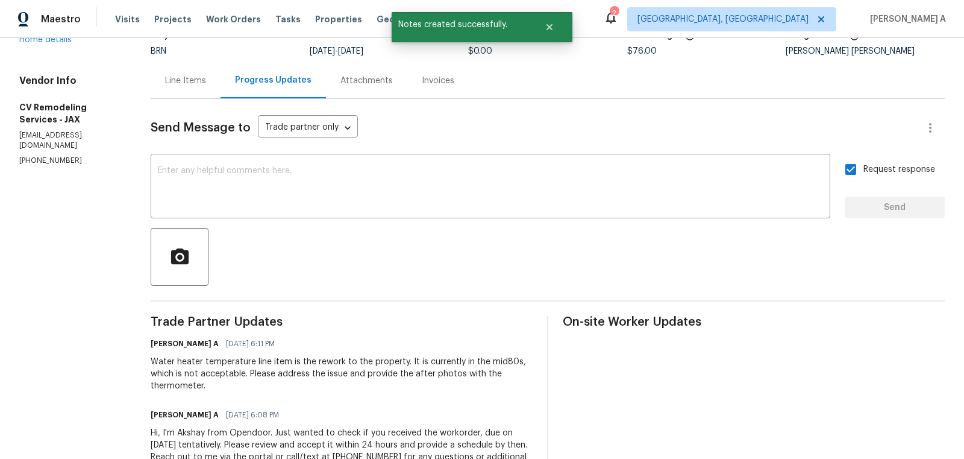
scroll to position [0, 0]
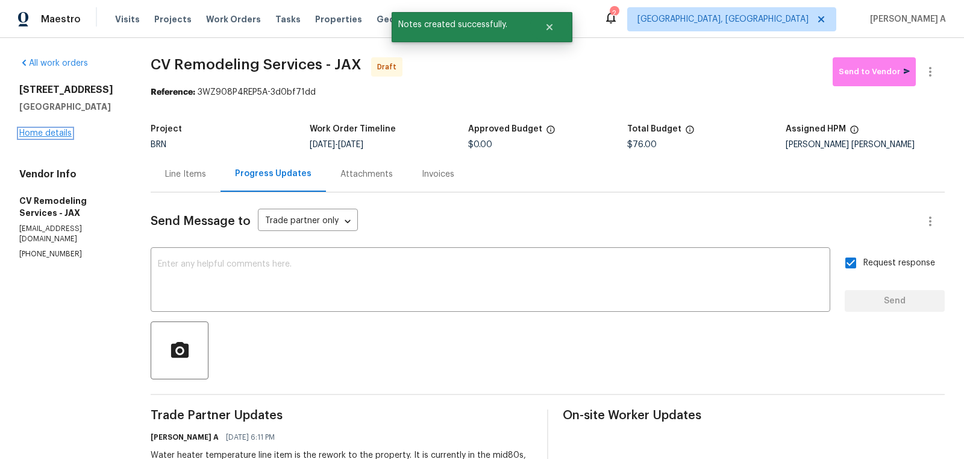
click at [47, 137] on link "Home details" at bounding box center [45, 133] width 52 height 8
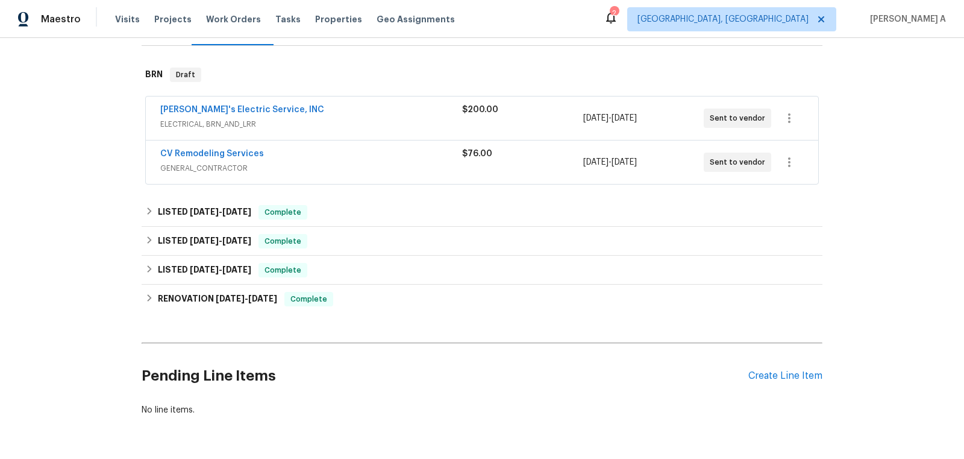
scroll to position [210, 0]
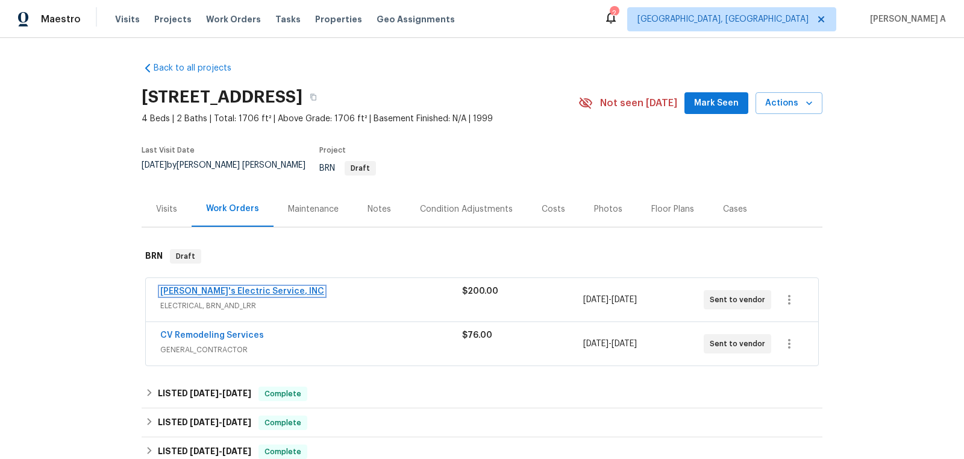
click at [197, 287] on link "[PERSON_NAME]'s Electric Service, INC" at bounding box center [242, 291] width 164 height 8
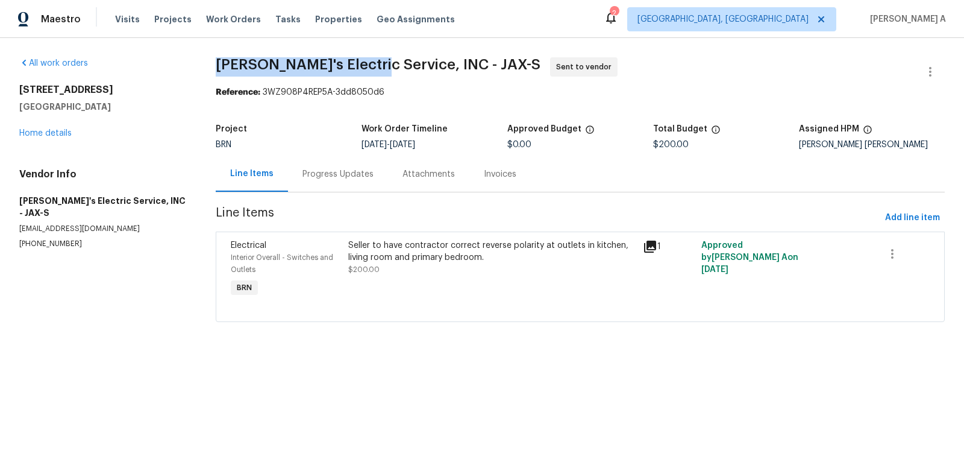
copy span "Jack's Electric Service"
drag, startPoint x: 205, startPoint y: 62, endPoint x: 363, endPoint y: 63, distance: 158.5
click at [364, 63] on div "All work orders 2884 Decidely St Green Cove Springs, FL 32043 Home details Vend…" at bounding box center [482, 197] width 964 height 318
click at [63, 133] on link "Home details" at bounding box center [45, 133] width 52 height 8
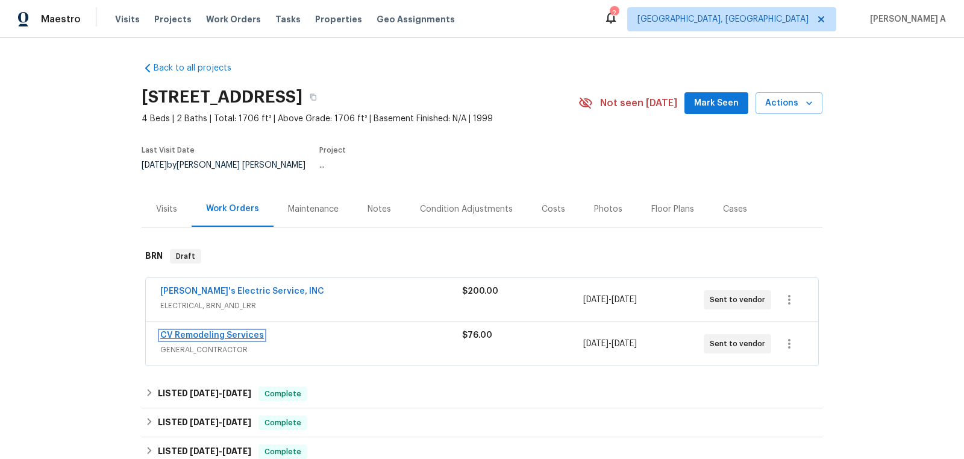
click at [202, 331] on link "CV Remodeling Services" at bounding box center [212, 335] width 104 height 8
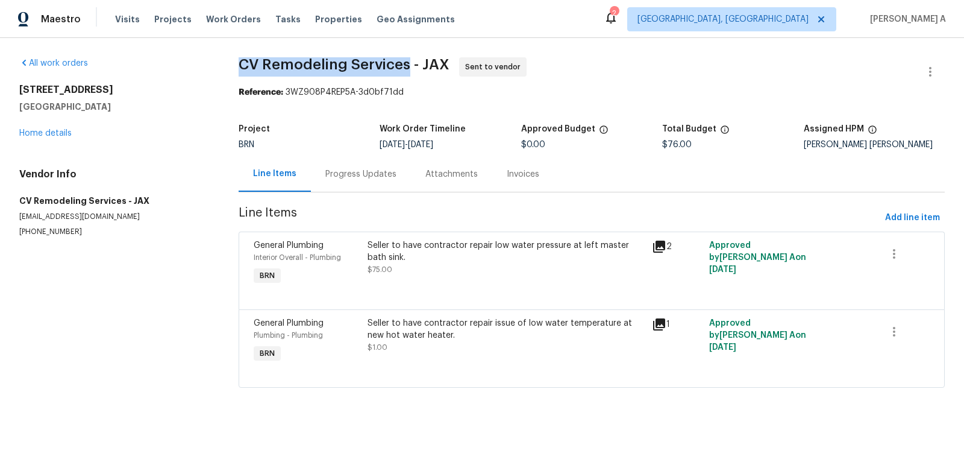
copy span "CV Remodeling Services"
drag, startPoint x: 227, startPoint y: 65, endPoint x: 398, endPoint y: 61, distance: 171.2
click at [398, 61] on div "All work orders 2884 Decidely St Green Cove Springs, FL 32043 Home details Vend…" at bounding box center [482, 229] width 964 height 383
click at [37, 134] on link "Home details" at bounding box center [45, 133] width 52 height 8
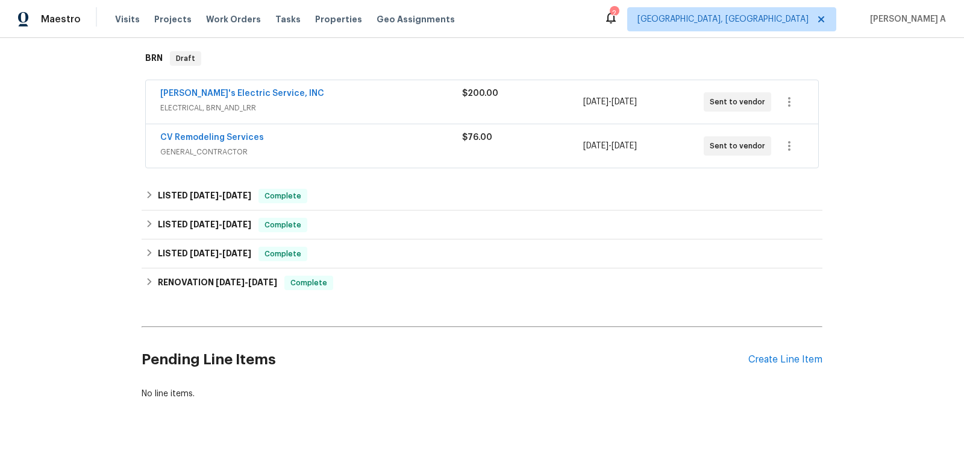
scroll to position [210, 0]
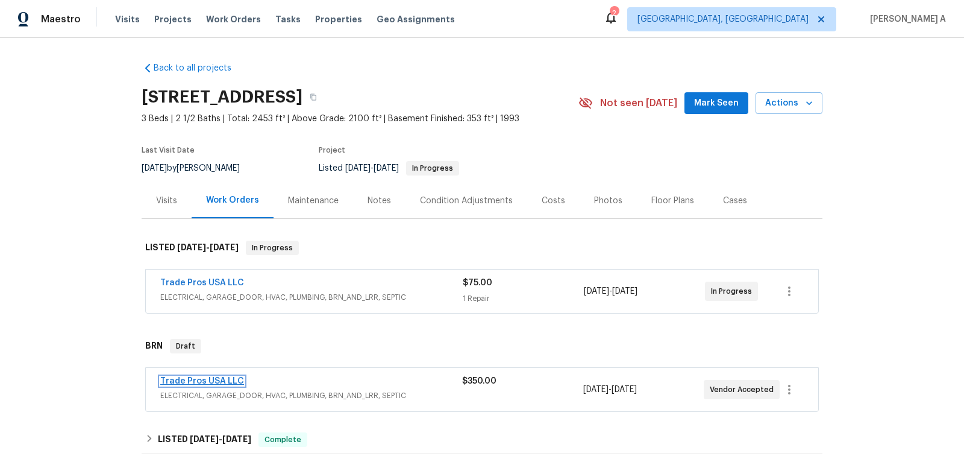
click at [187, 383] on link "Trade Pros USA LLC" at bounding box center [202, 381] width 84 height 8
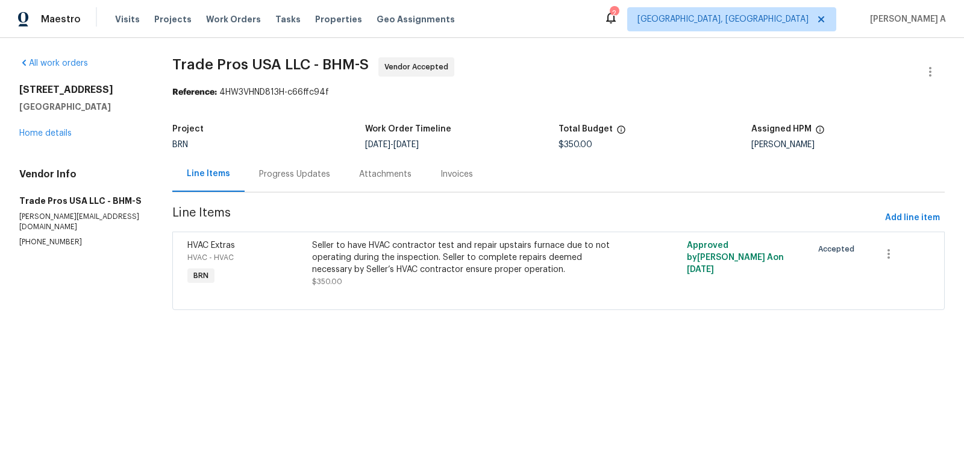
click at [300, 174] on div "Progress Updates" at bounding box center [294, 174] width 71 height 12
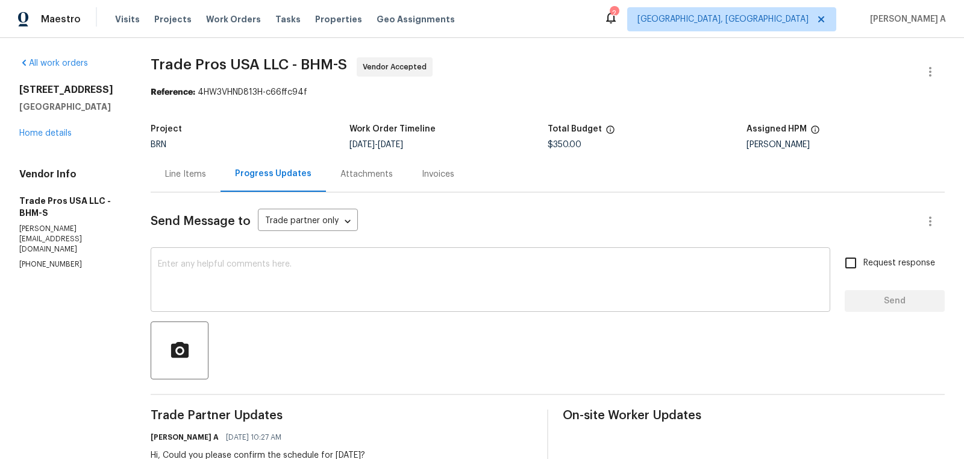
scroll to position [21, 0]
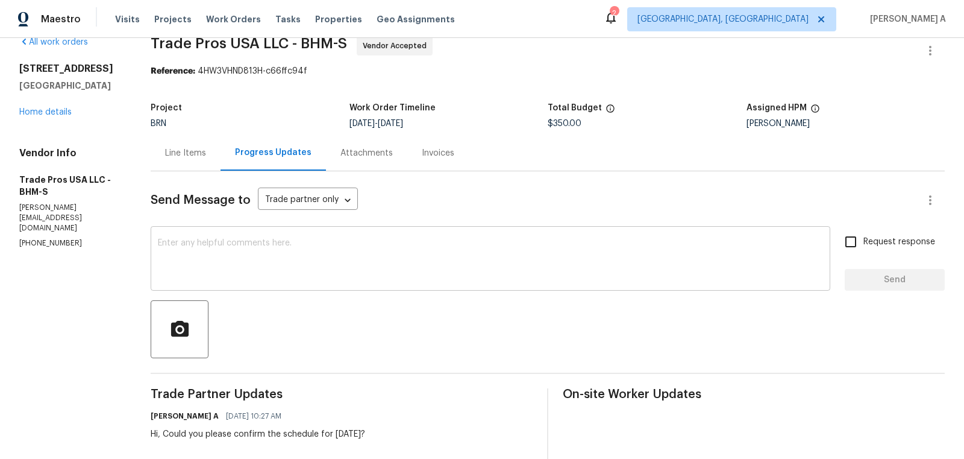
click at [340, 263] on textarea at bounding box center [490, 260] width 665 height 42
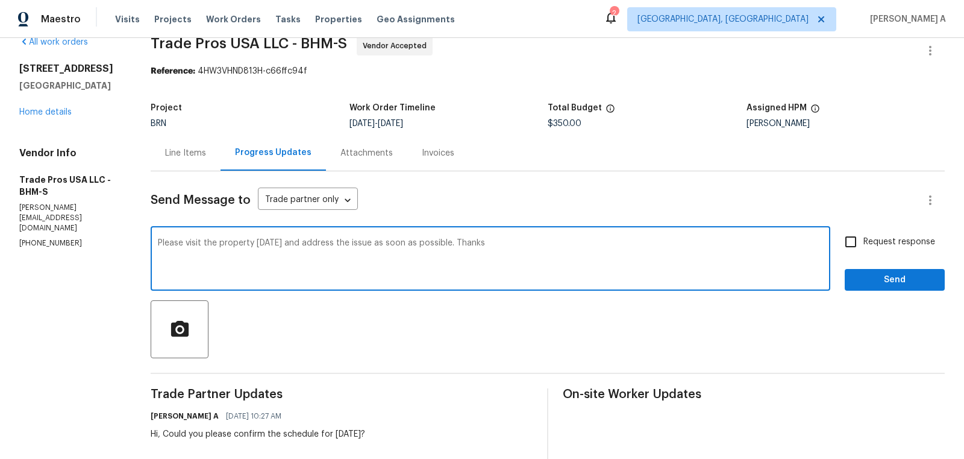
type textarea "Please visit the property tomorrow and address the issue as soon as possible. T…"
click at [876, 240] on span "Request response" at bounding box center [900, 242] width 72 height 13
click at [864, 240] on input "Request response" at bounding box center [851, 241] width 25 height 25
checkbox input "true"
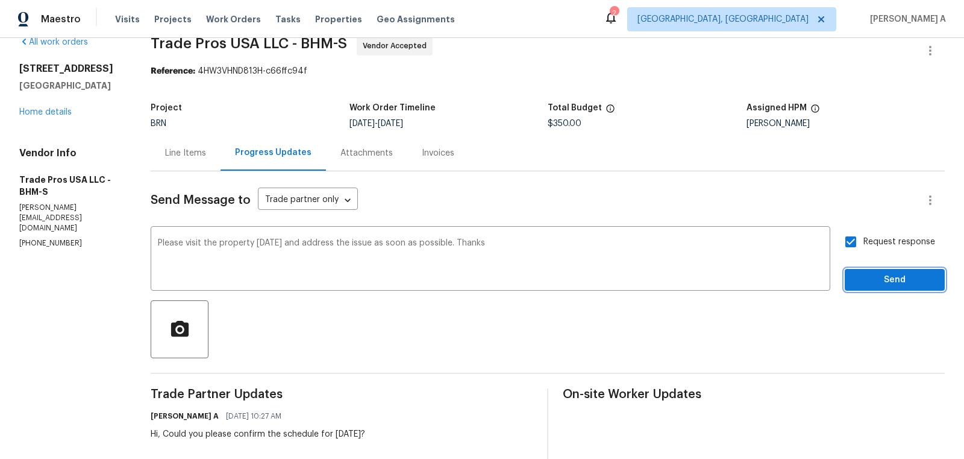
click at [896, 277] on span "Send" at bounding box center [895, 279] width 81 height 15
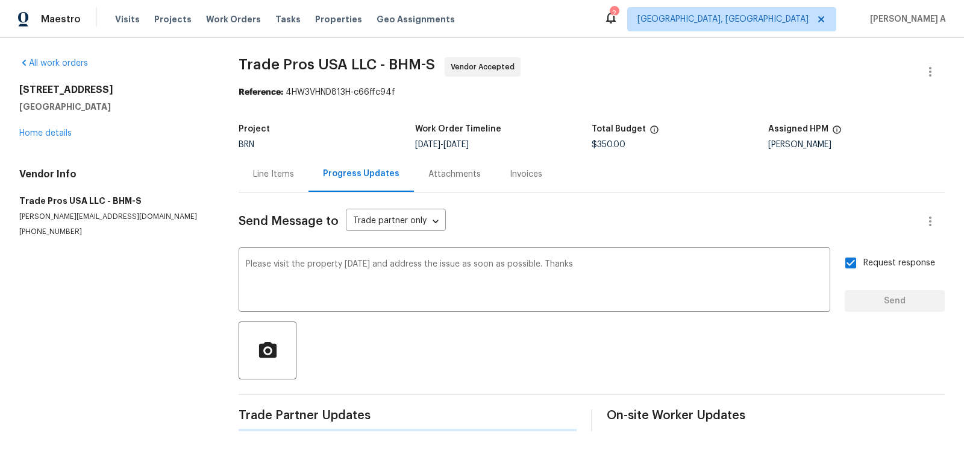
scroll to position [0, 0]
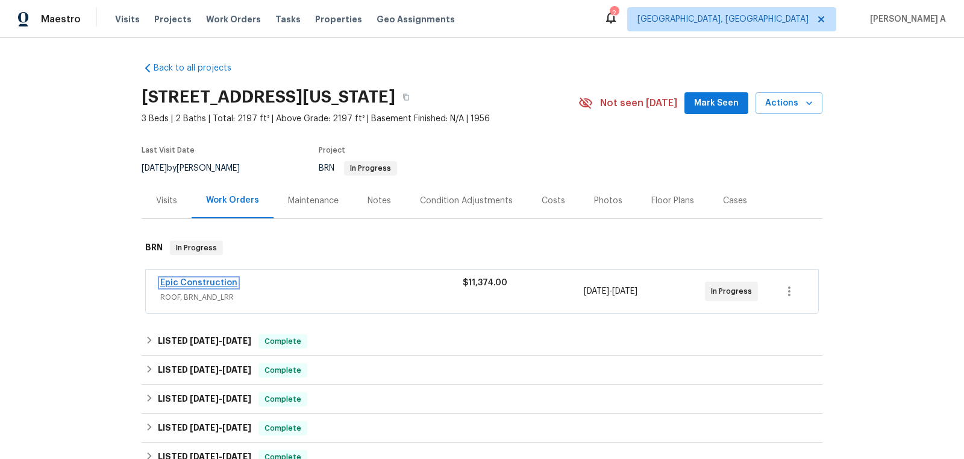
click at [216, 278] on link "Epic Construction" at bounding box center [198, 282] width 77 height 8
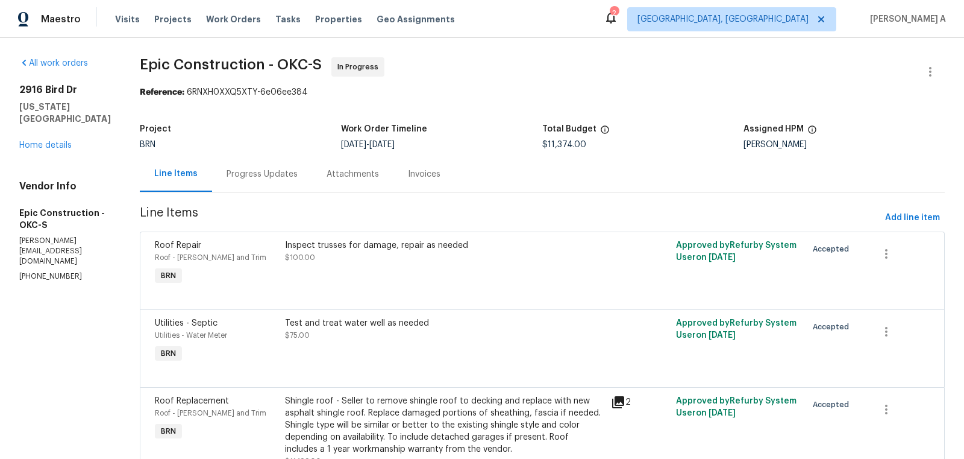
click at [252, 172] on div "Progress Updates" at bounding box center [262, 174] width 71 height 12
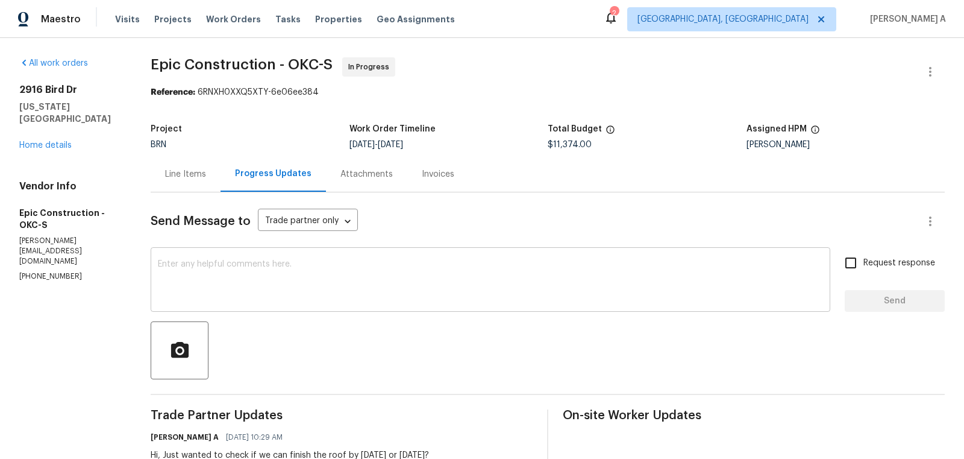
scroll to position [39, 0]
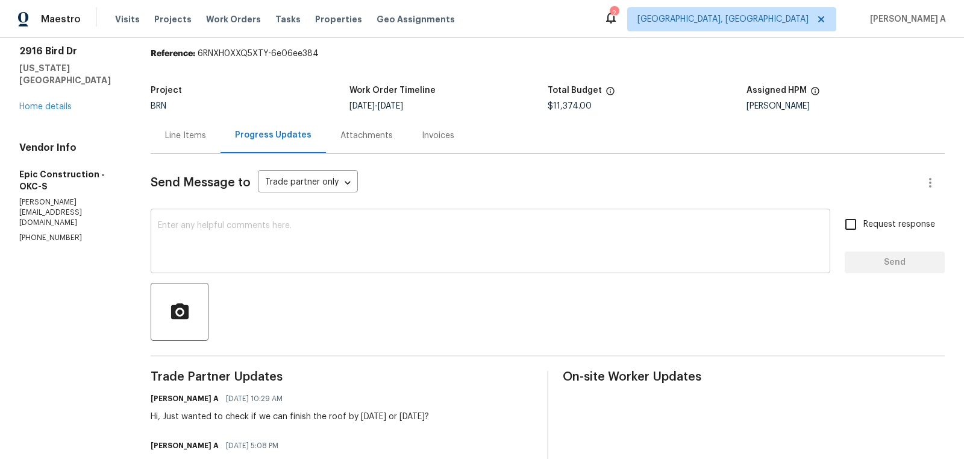
click at [324, 253] on textarea at bounding box center [490, 242] width 665 height 42
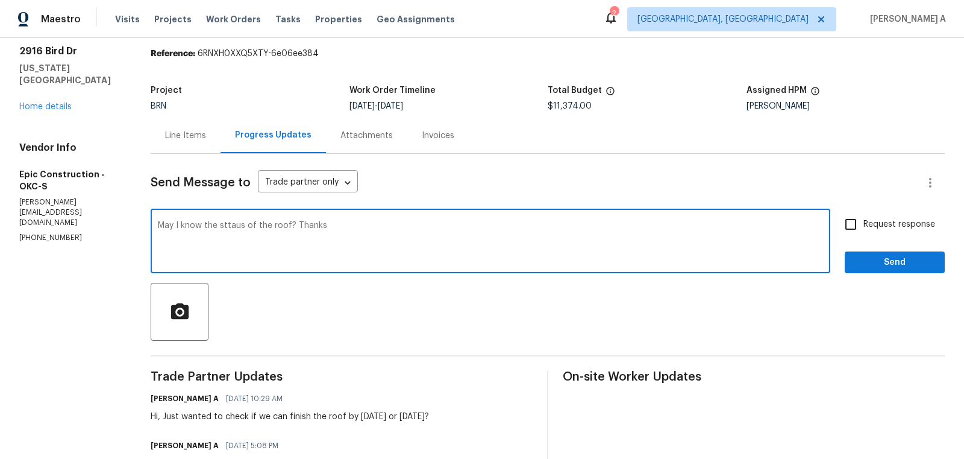
type textarea "May I know the sttaus of the roof? Thanks"
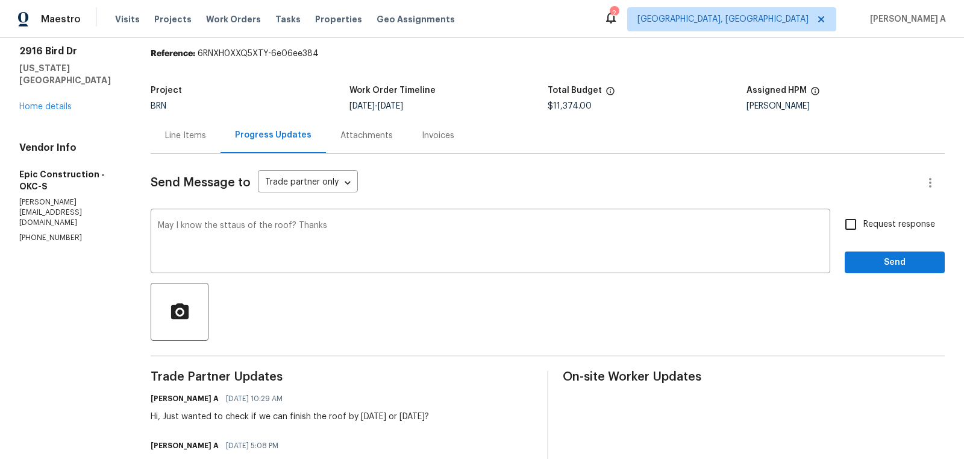
click at [867, 229] on span "Request response" at bounding box center [900, 224] width 72 height 13
click at [864, 229] on input "Request response" at bounding box center [851, 224] width 25 height 25
checkbox input "true"
click at [0, 0] on span "status" at bounding box center [0, 0] width 0 height 0
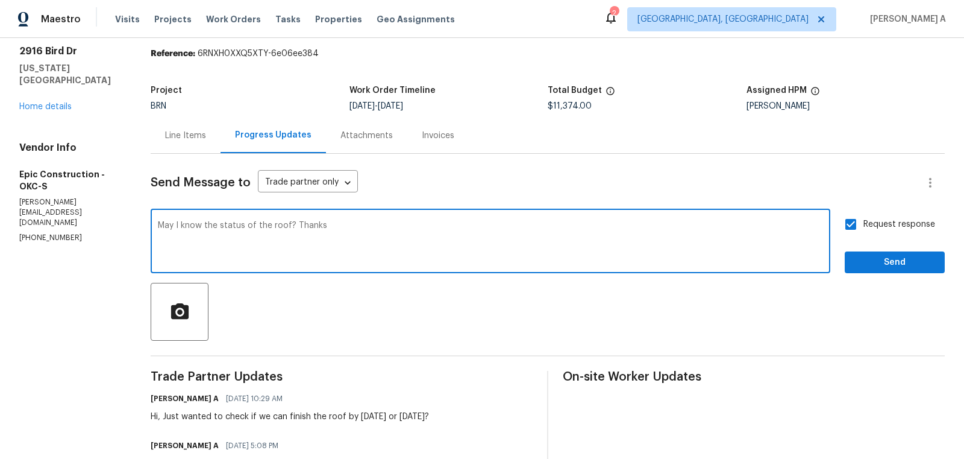
type textarea "May I know the status of the roof? Thanks"
click at [919, 263] on span "Send" at bounding box center [895, 262] width 81 height 15
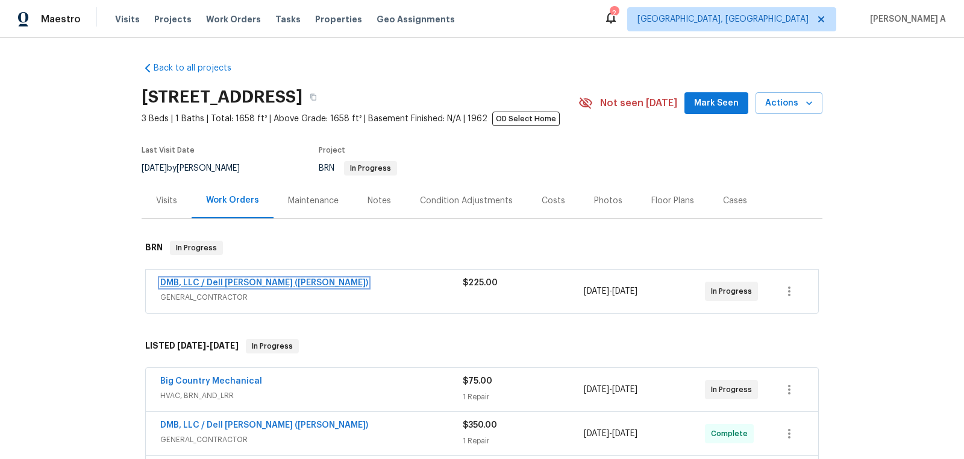
click at [248, 281] on link "DMB, LLC / Dell Bryson (Heise)" at bounding box center [264, 282] width 208 height 8
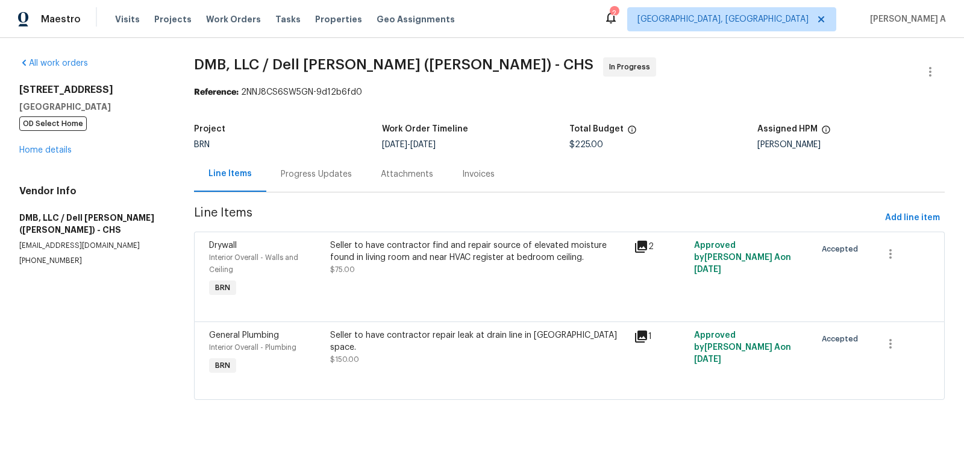
click at [320, 172] on div "Progress Updates" at bounding box center [316, 174] width 71 height 12
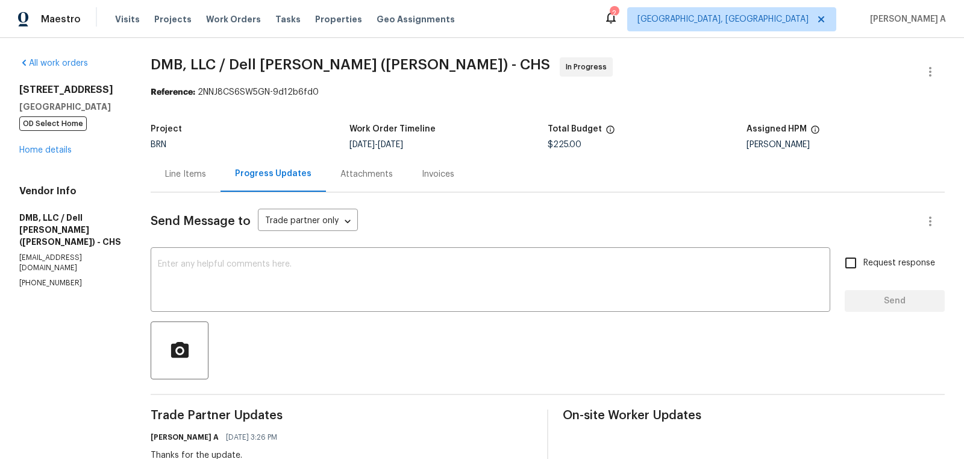
scroll to position [56, 0]
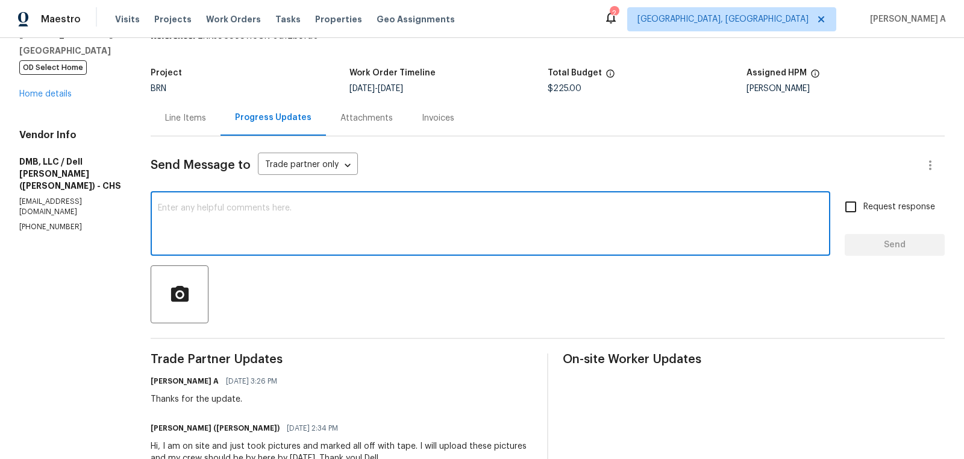
click at [362, 219] on textarea at bounding box center [490, 225] width 665 height 42
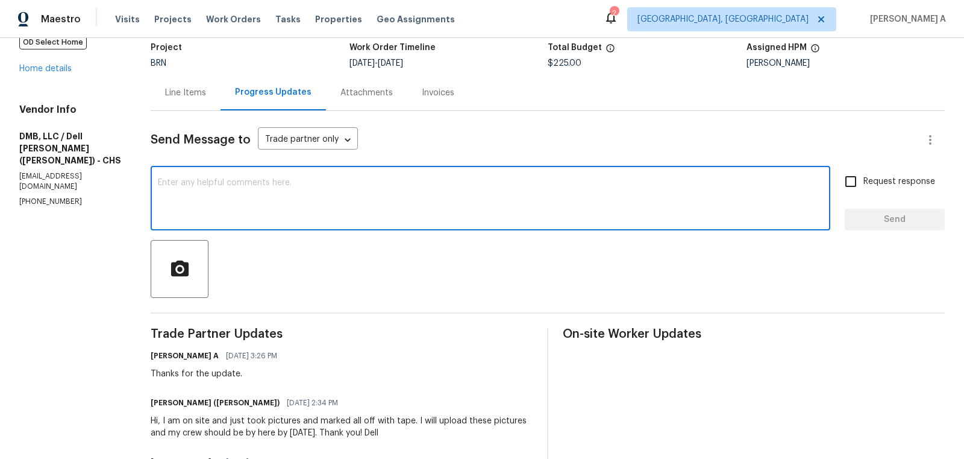
scroll to position [89, 0]
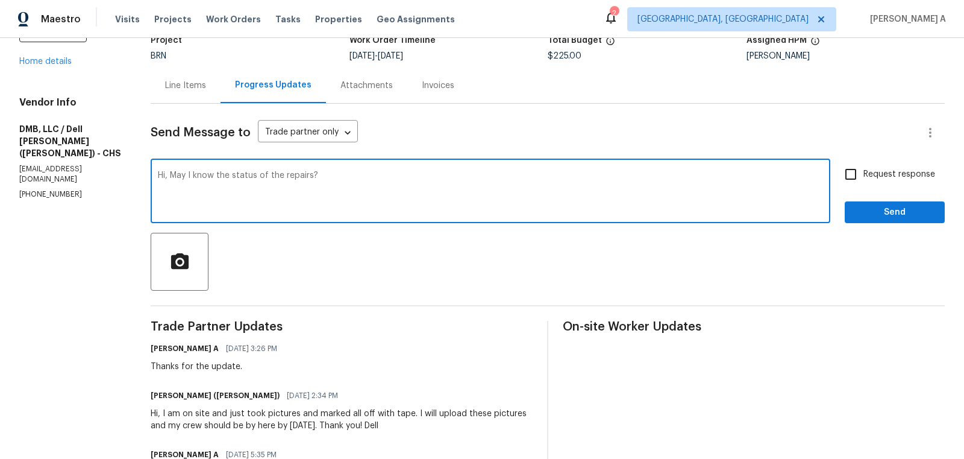
type textarea "Hi, May I know the status of the repairs?"
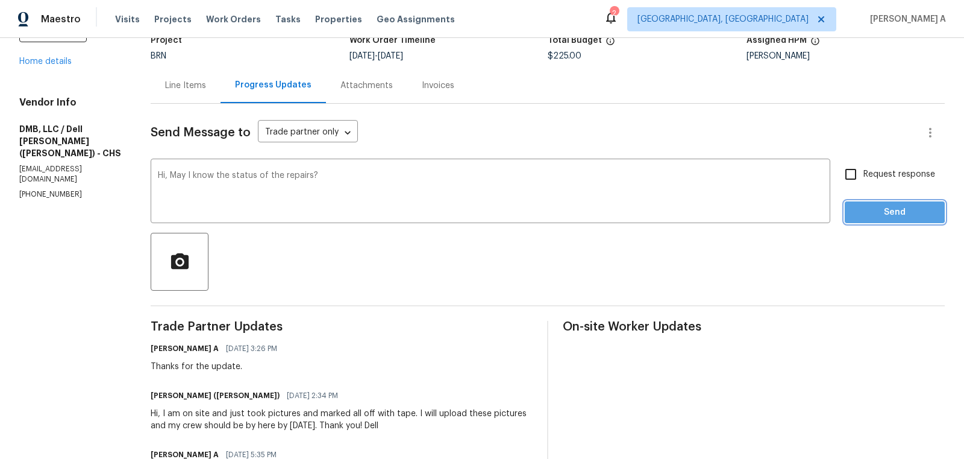
click at [870, 209] on span "Send" at bounding box center [895, 212] width 81 height 15
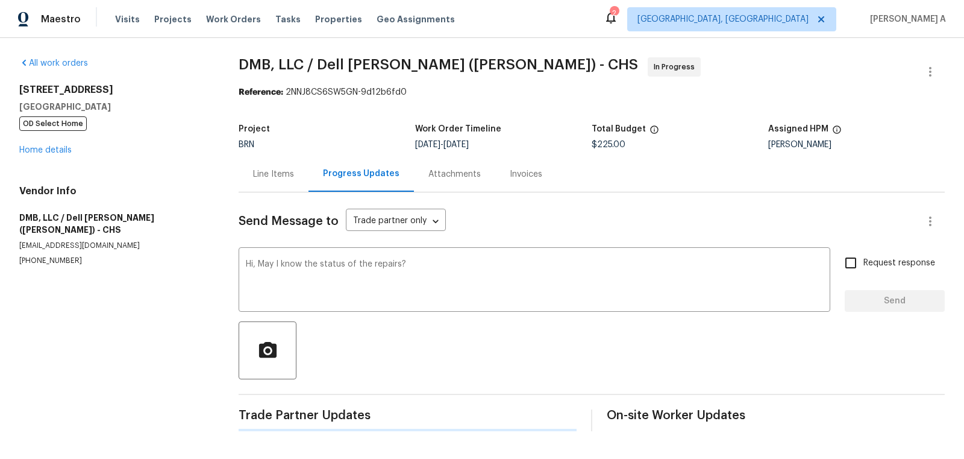
scroll to position [0, 0]
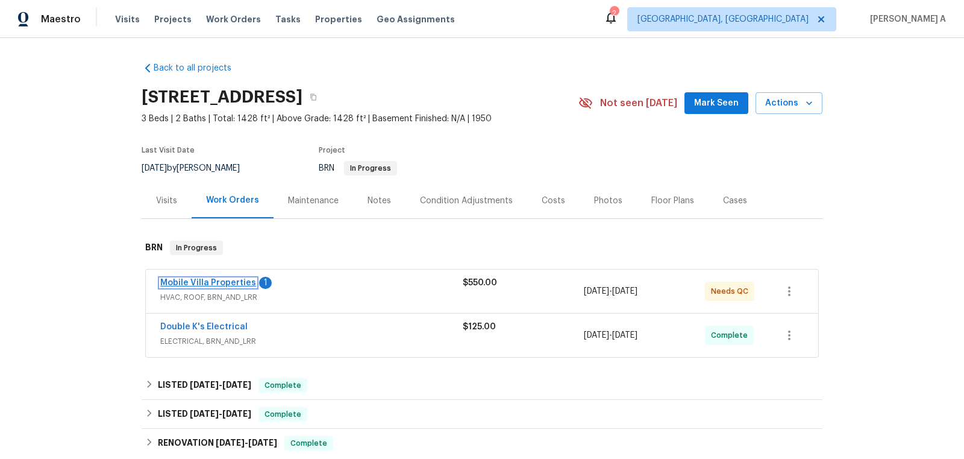
click at [204, 283] on link "Mobile Villa Properties" at bounding box center [208, 282] width 96 height 8
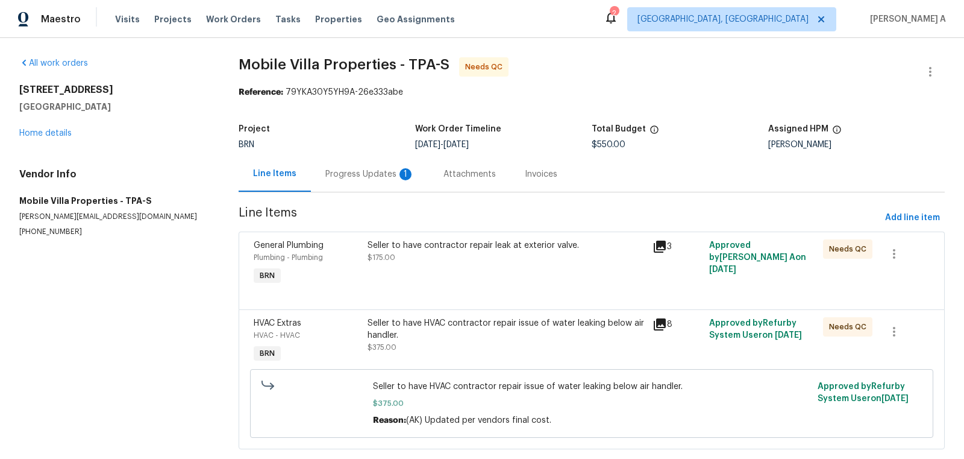
click at [337, 178] on div "Progress Updates 1" at bounding box center [370, 174] width 89 height 12
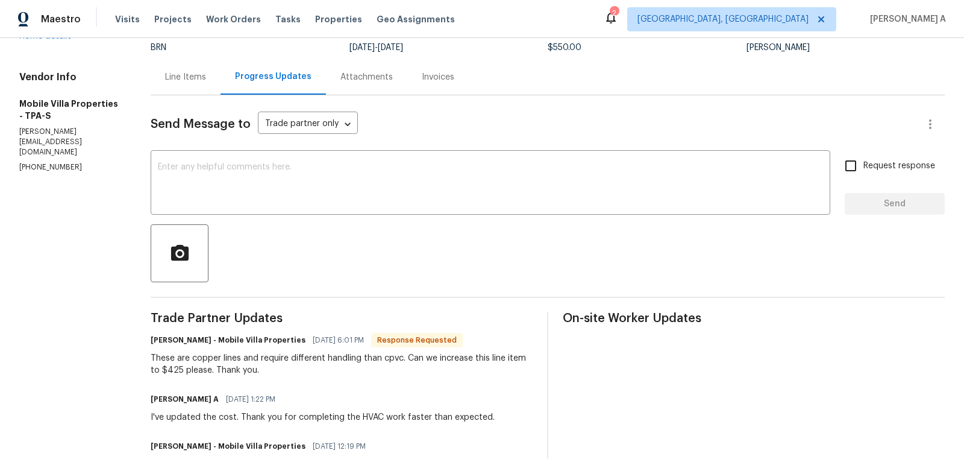
scroll to position [98, 0]
click at [174, 369] on div "These are copper lines and require different handling than cpvc. Can we increas…" at bounding box center [342, 363] width 382 height 24
copy div "425"
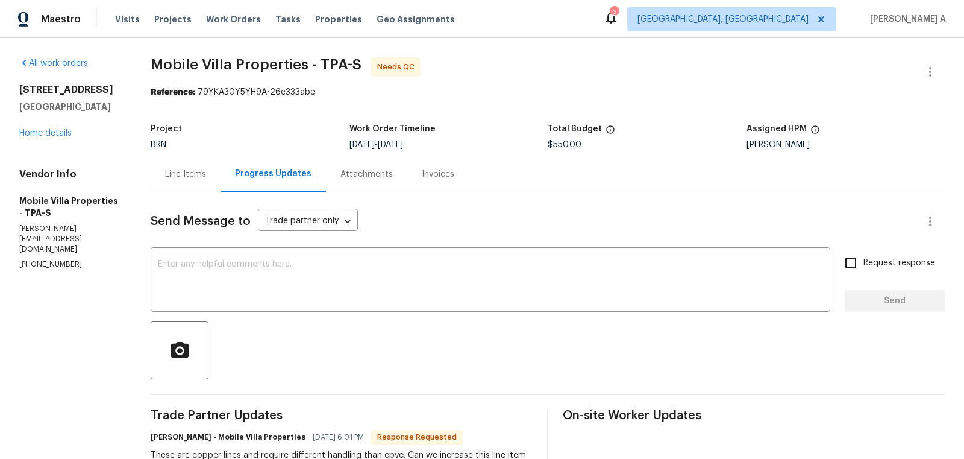
click at [186, 173] on div "Line Items" at bounding box center [185, 174] width 41 height 12
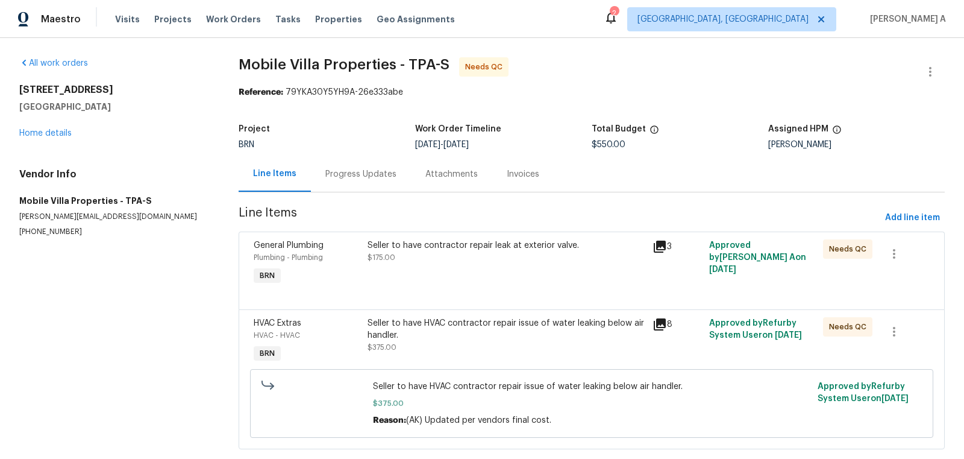
click at [463, 266] on div "Seller to have contractor repair leak at exterior valve. $175.00" at bounding box center [506, 263] width 285 height 55
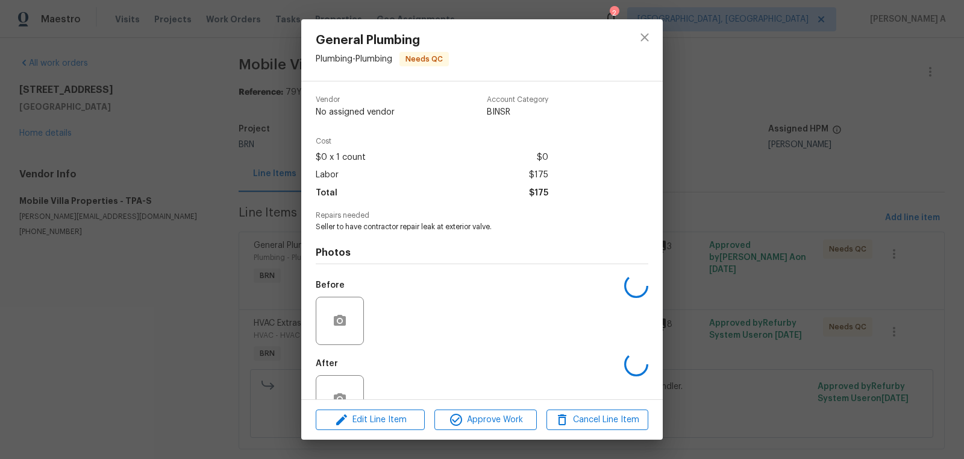
scroll to position [36, 0]
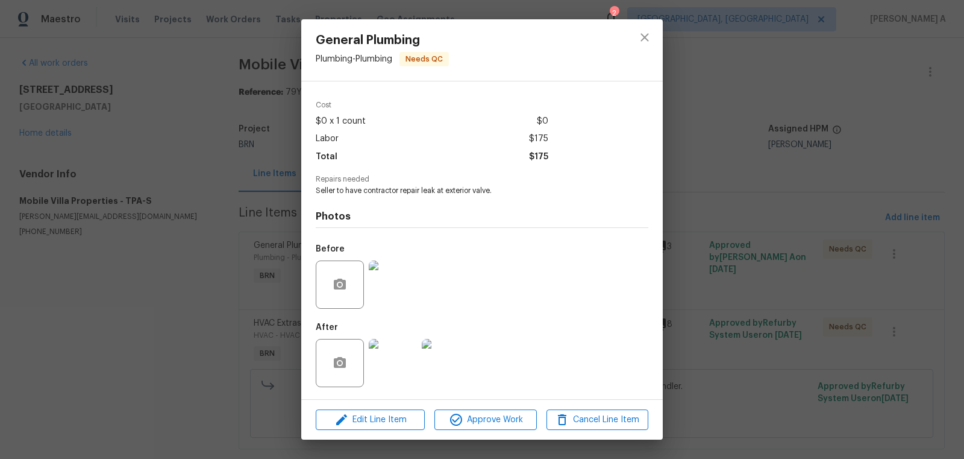
click at [394, 286] on img at bounding box center [393, 284] width 48 height 48
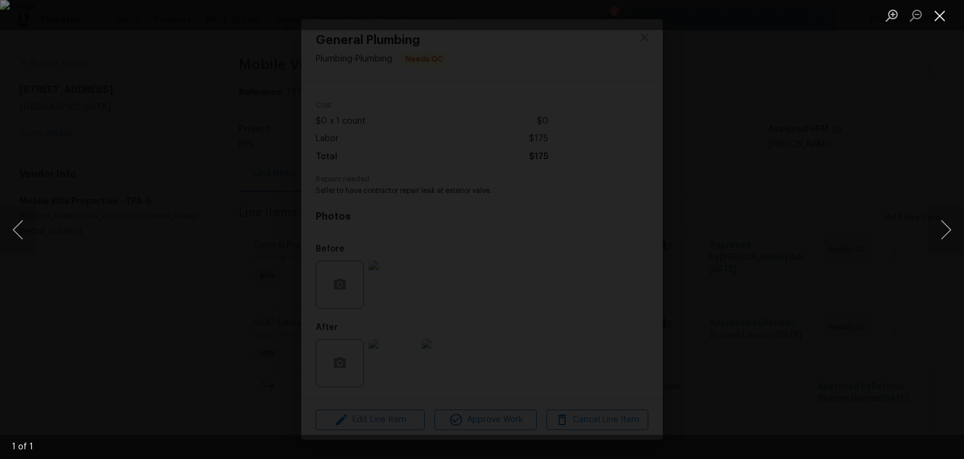
click at [942, 9] on button "Close lightbox" at bounding box center [940, 15] width 24 height 21
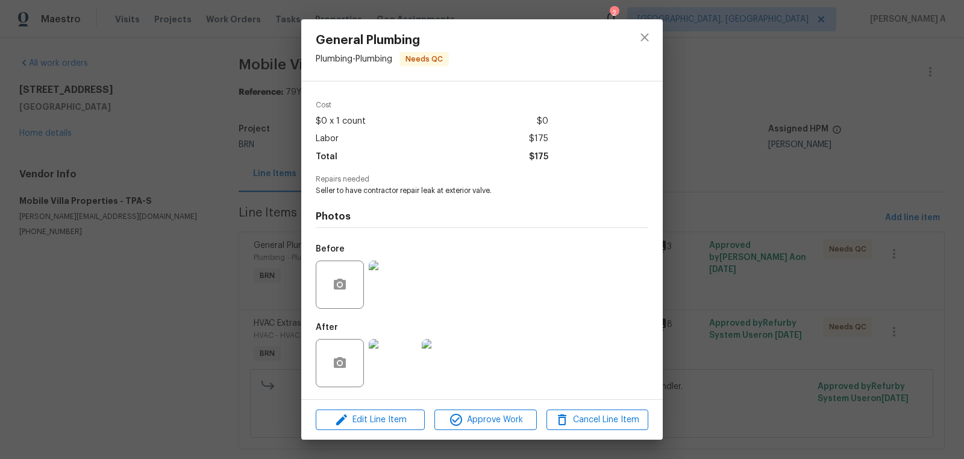
click at [399, 356] on img at bounding box center [393, 363] width 48 height 48
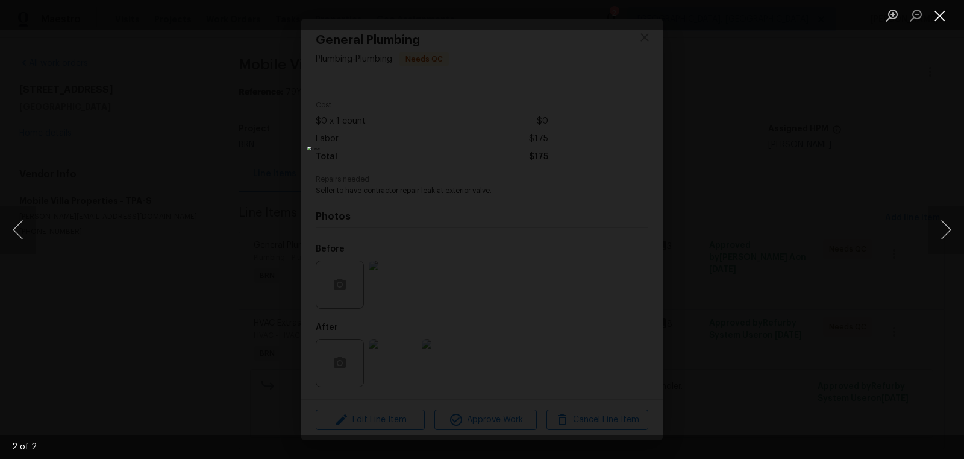
click at [937, 19] on button "Close lightbox" at bounding box center [940, 15] width 24 height 21
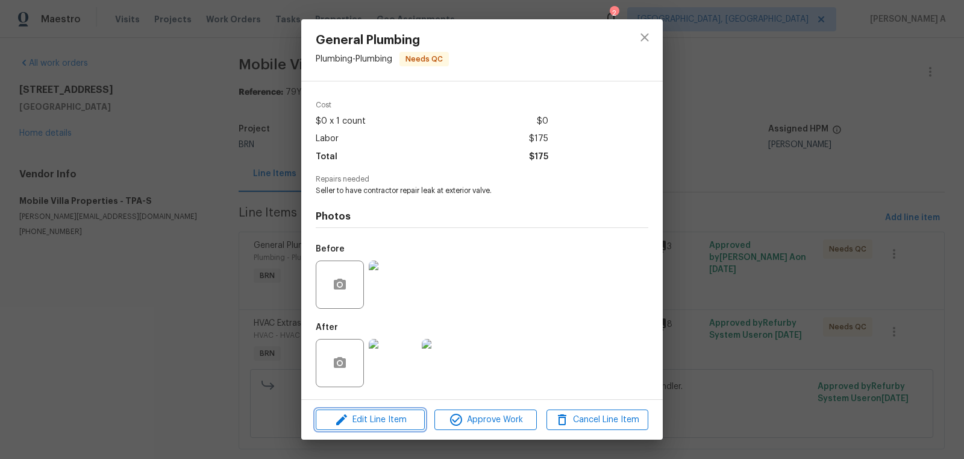
click at [372, 422] on span "Edit Line Item" at bounding box center [370, 419] width 102 height 15
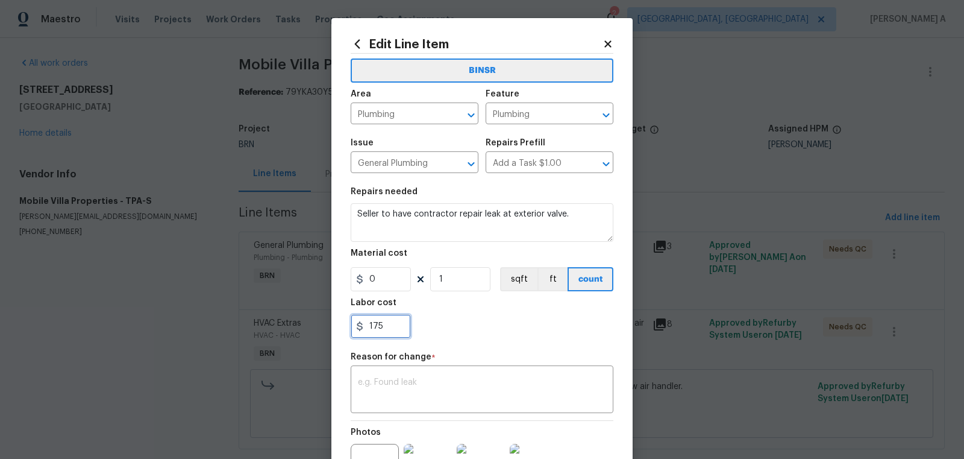
drag, startPoint x: 394, startPoint y: 330, endPoint x: 300, endPoint y: 330, distance: 94.0
click at [300, 330] on div "Edit Line Item BINSR Area Plumbing ​ Feature Plumbing ​ Issue General Plumbing …" at bounding box center [482, 229] width 964 height 459
paste input "42"
type input "425"
click at [385, 380] on textarea at bounding box center [482, 390] width 248 height 25
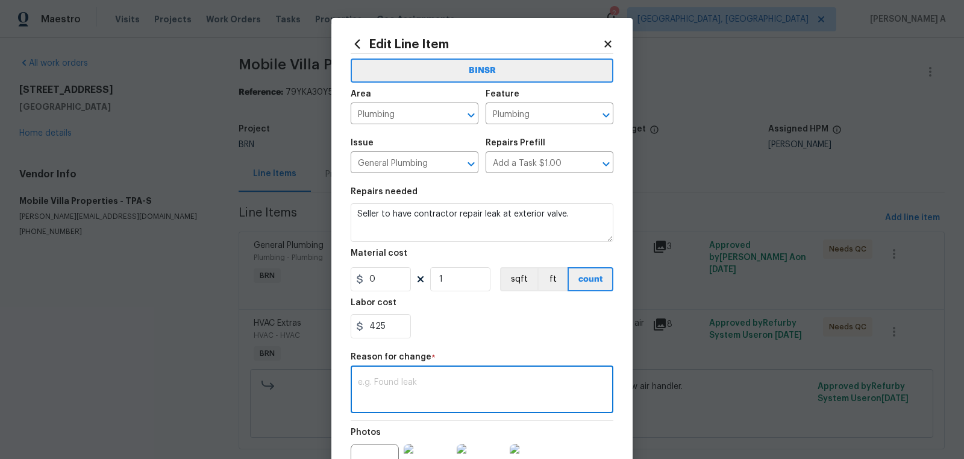
paste textarea "(AK) Updated per vendors final cost."
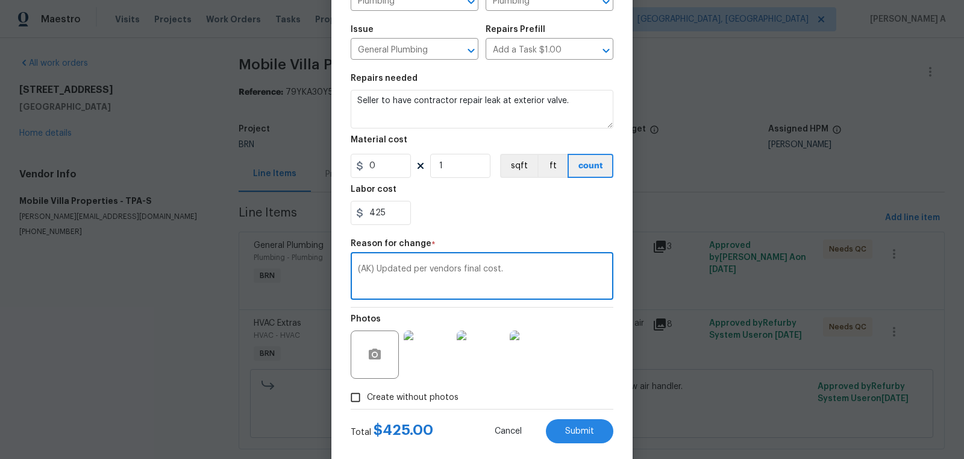
scroll to position [134, 0]
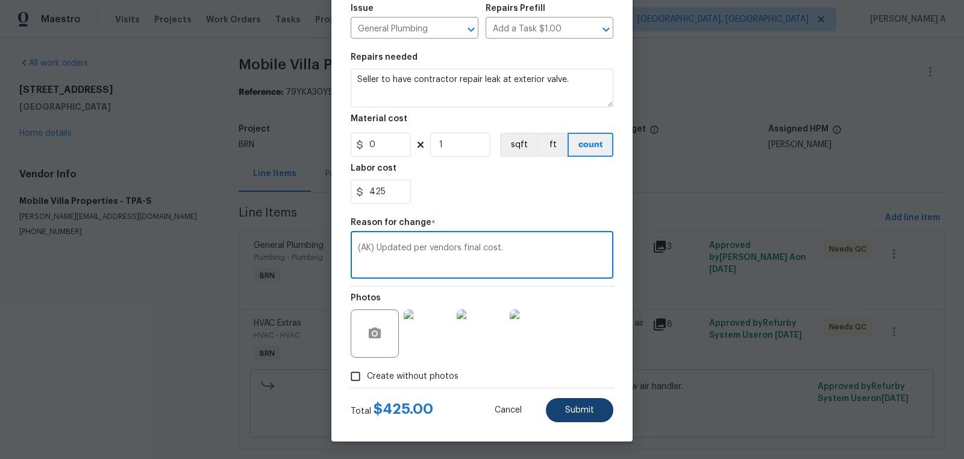
type textarea "(AK) Updated per vendors final cost."
click at [583, 411] on span "Submit" at bounding box center [579, 410] width 29 height 9
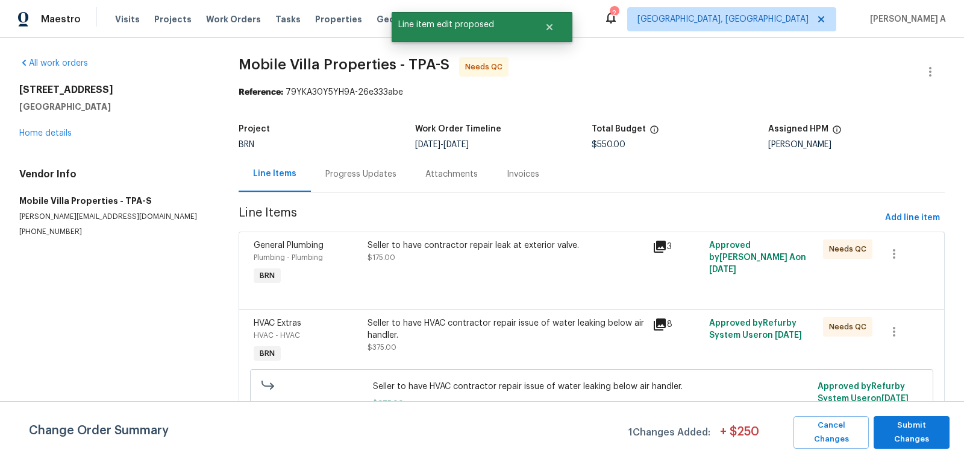
scroll to position [0, 0]
click at [928, 432] on span "Submit Changes" at bounding box center [912, 432] width 64 height 28
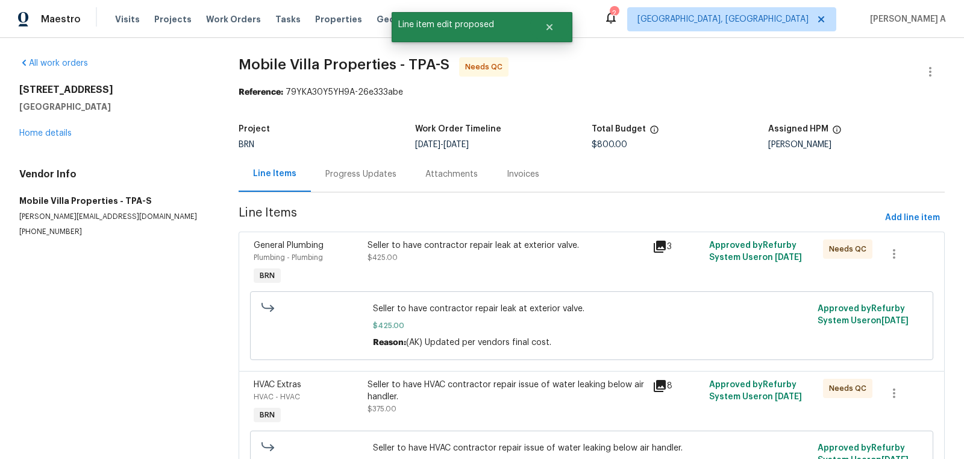
click at [351, 181] on div "Progress Updates" at bounding box center [361, 174] width 100 height 36
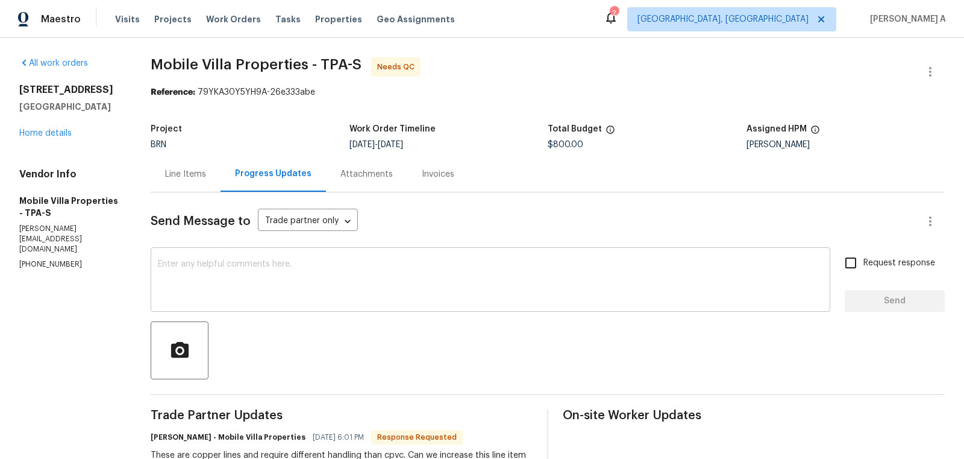
scroll to position [37, 0]
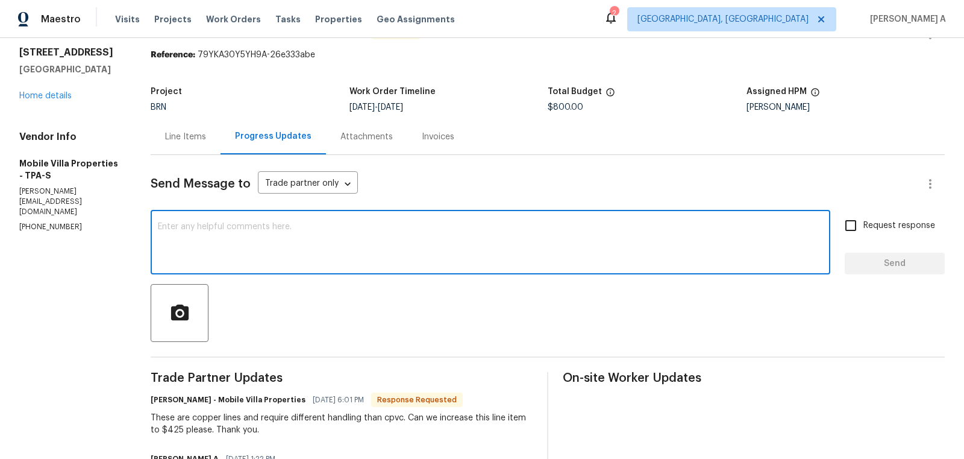
click at [418, 258] on textarea at bounding box center [490, 243] width 665 height 42
type textarea "Cost has been updated. Thanks"
click at [864, 226] on input "Request response" at bounding box center [851, 225] width 25 height 25
checkbox input "true"
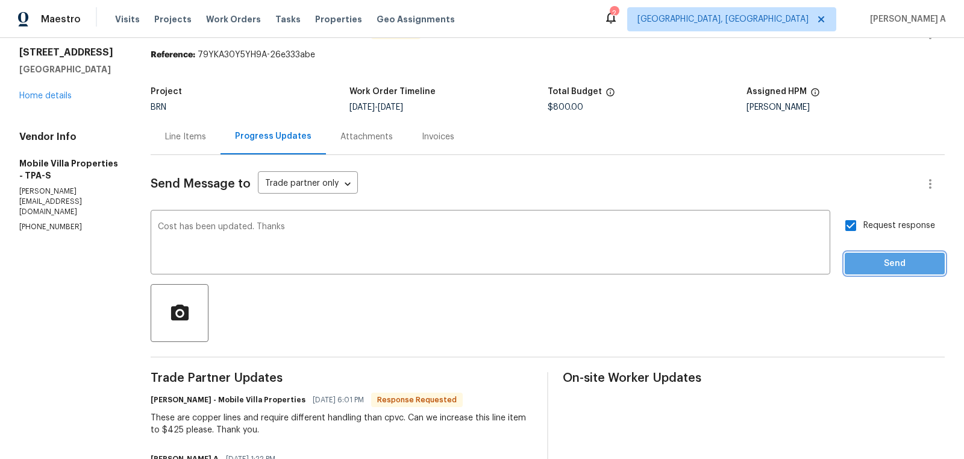
click at [896, 267] on span "Send" at bounding box center [895, 263] width 81 height 15
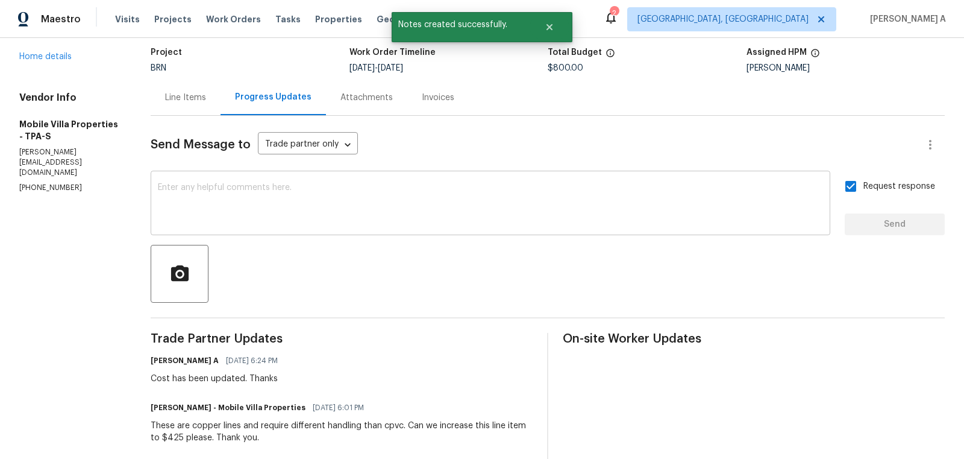
scroll to position [0, 0]
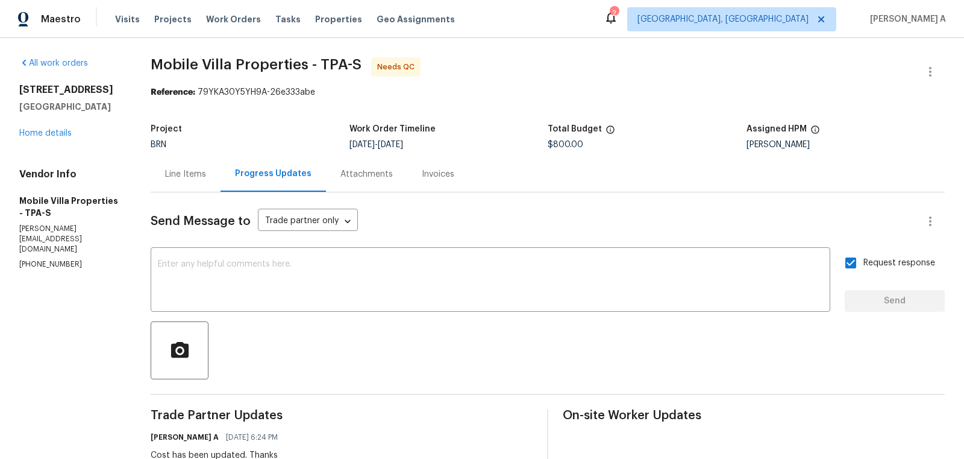
click at [157, 165] on div "Line Items" at bounding box center [186, 174] width 70 height 36
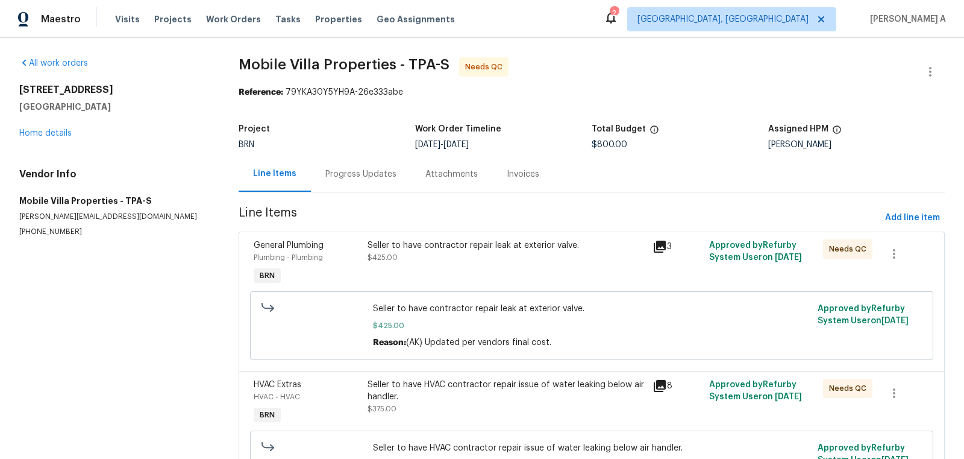
click at [527, 275] on div "Seller to have contractor repair leak at exterior valve. $425.00" at bounding box center [506, 263] width 285 height 55
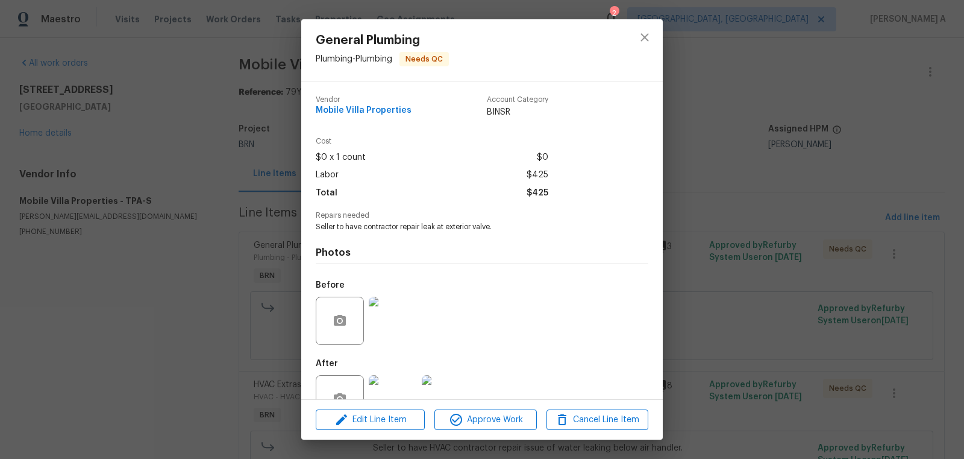
scroll to position [36, 0]
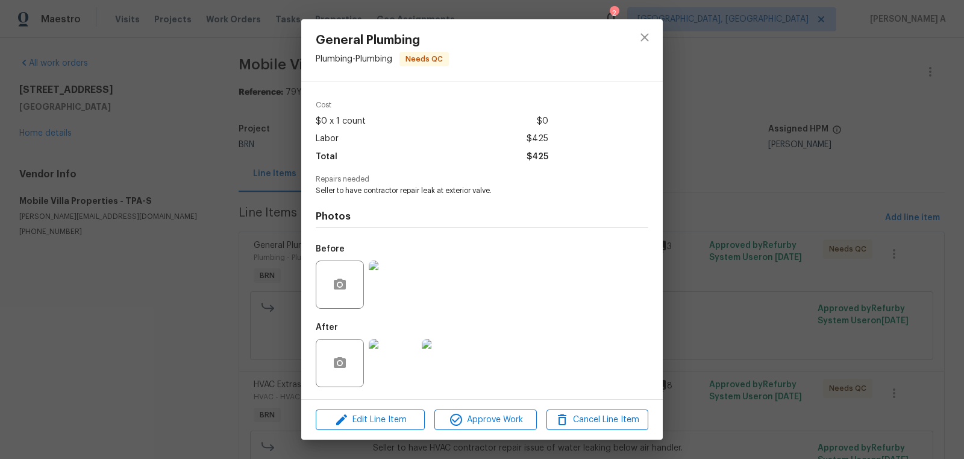
click at [394, 353] on img at bounding box center [393, 363] width 48 height 48
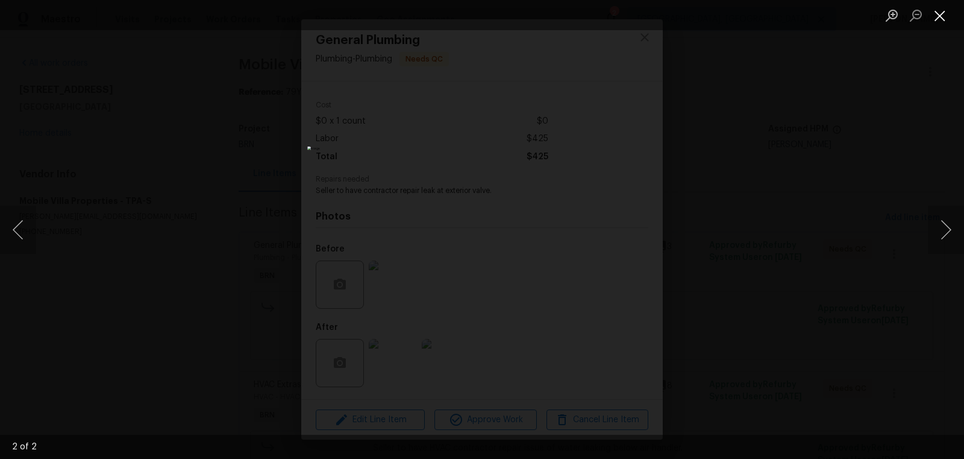
click at [940, 17] on button "Close lightbox" at bounding box center [940, 15] width 24 height 21
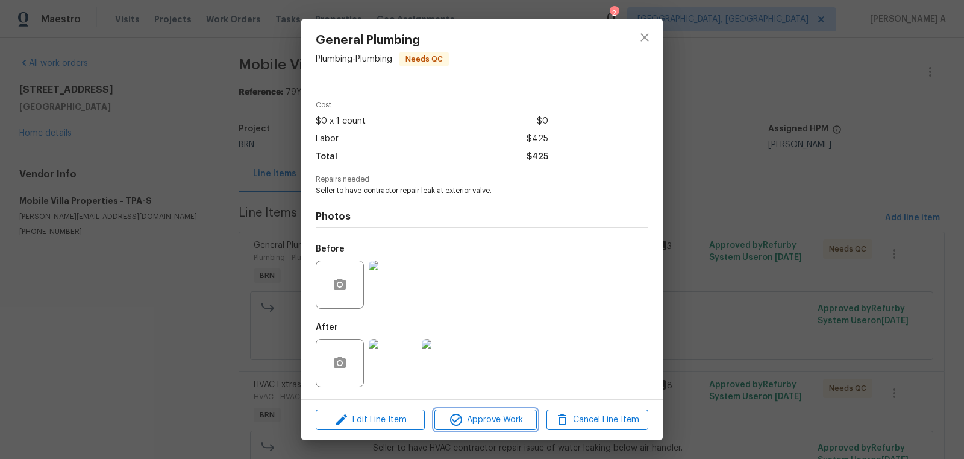
click at [462, 419] on icon "button" at bounding box center [456, 419] width 14 height 14
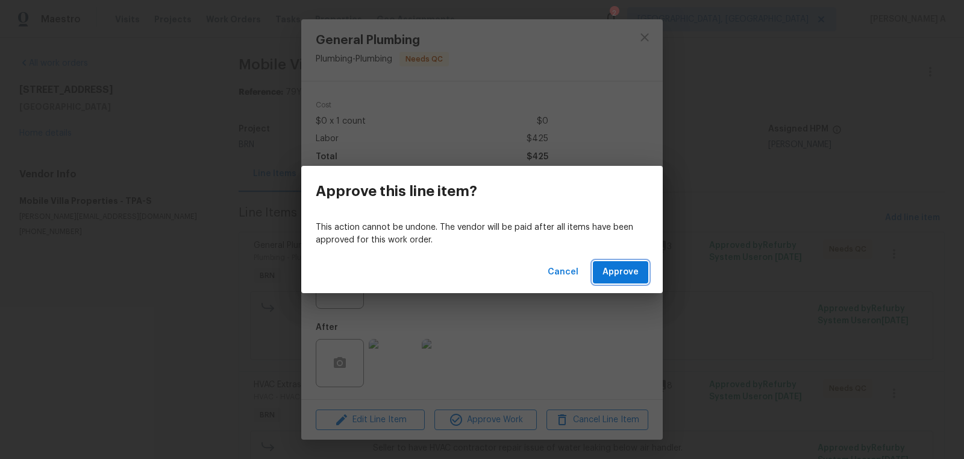
click at [619, 267] on span "Approve" at bounding box center [621, 272] width 36 height 15
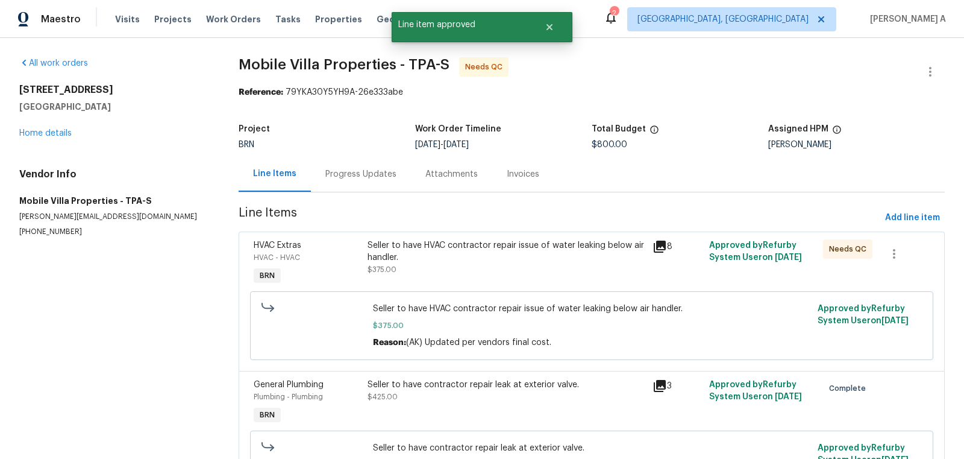
scroll to position [84, 0]
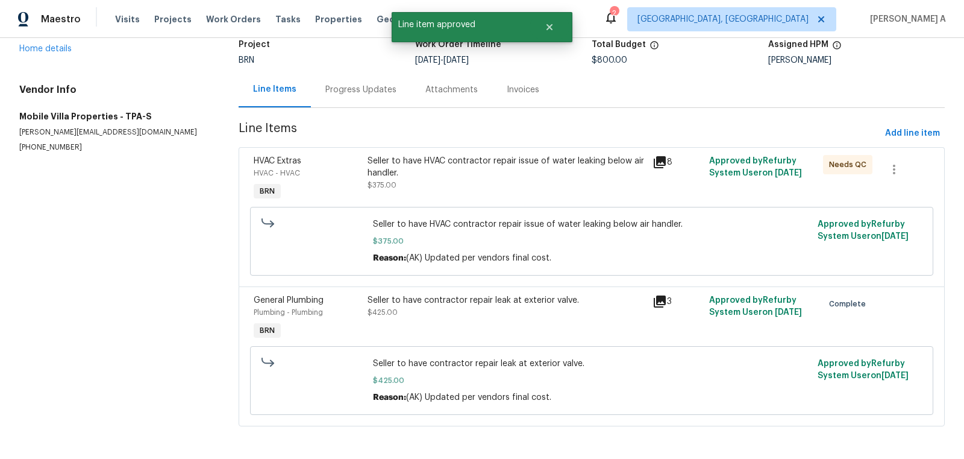
click at [474, 160] on div "Seller to have HVAC contractor repair issue of water leaking below air handler." at bounding box center [507, 167] width 278 height 24
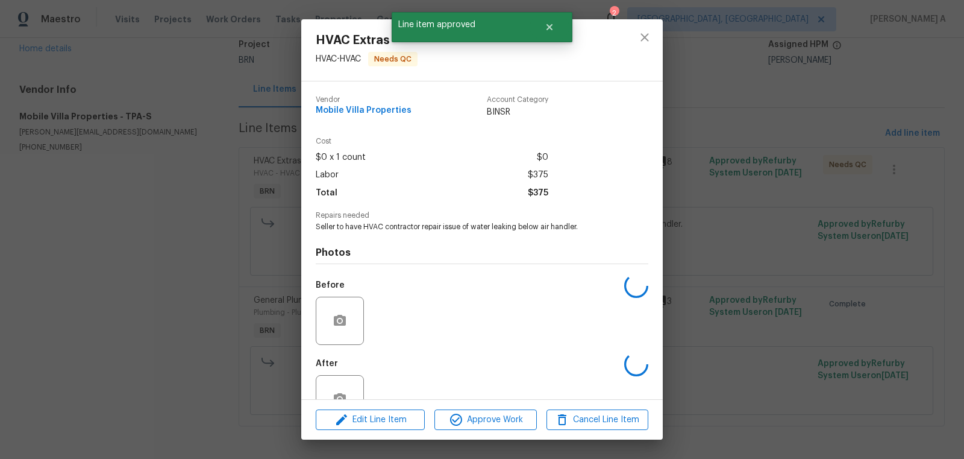
scroll to position [36, 0]
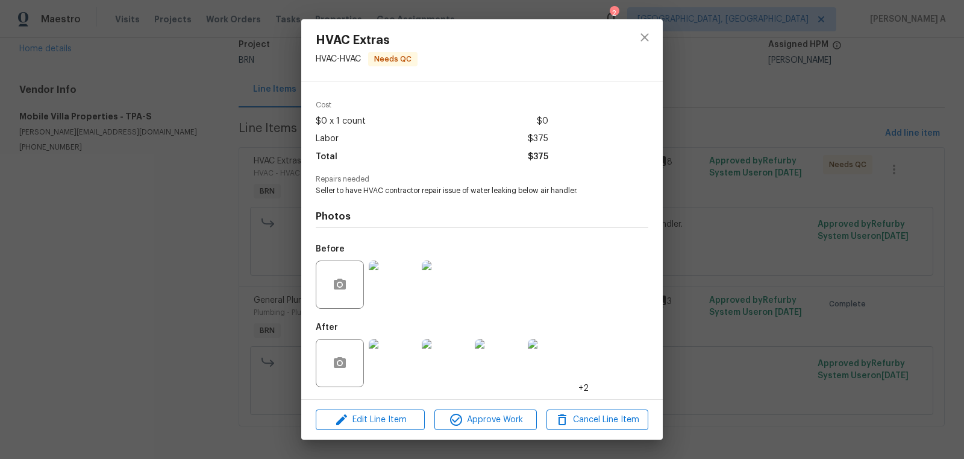
click at [398, 362] on img at bounding box center [393, 363] width 48 height 48
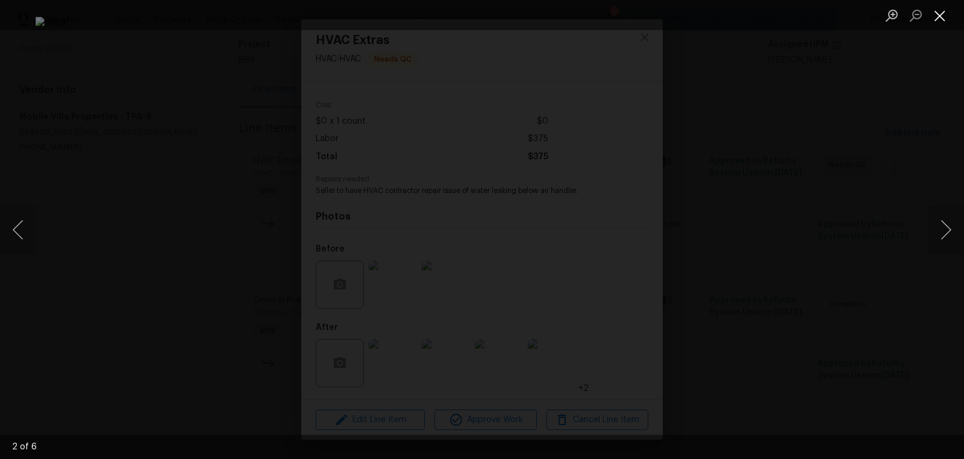
click at [941, 20] on button "Close lightbox" at bounding box center [940, 15] width 24 height 21
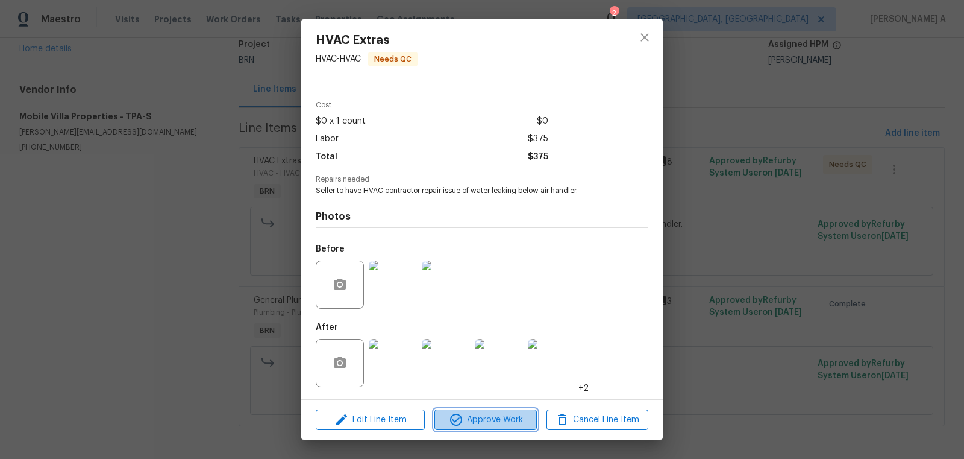
click at [496, 417] on span "Approve Work" at bounding box center [485, 419] width 95 height 15
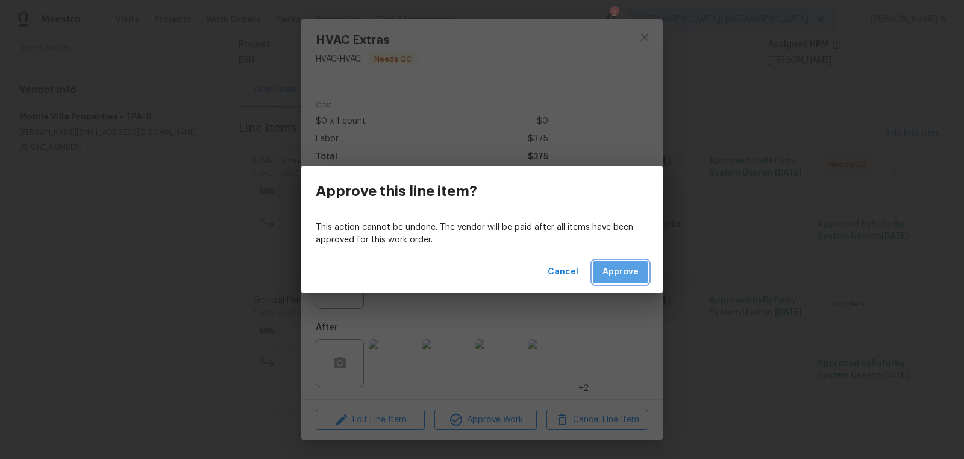
click at [627, 272] on span "Approve" at bounding box center [621, 272] width 36 height 15
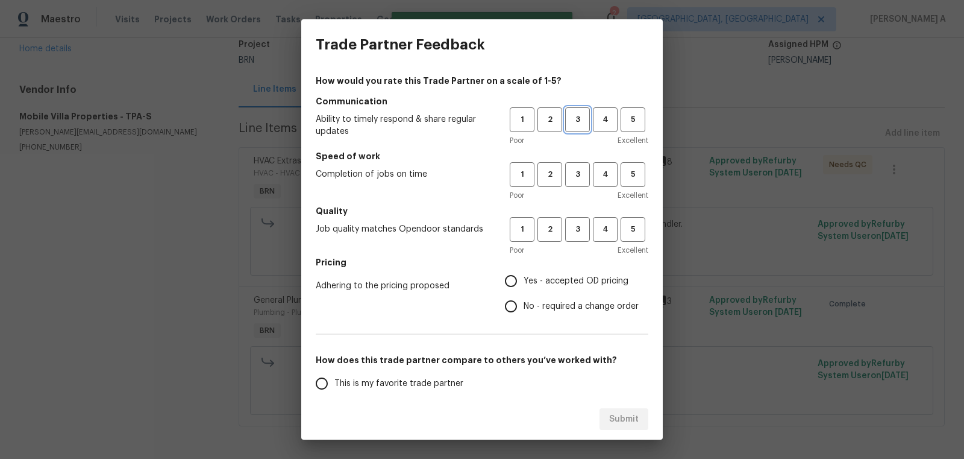
click at [570, 116] on span "3" at bounding box center [578, 120] width 22 height 14
click at [577, 169] on span "3" at bounding box center [578, 175] width 22 height 14
click at [571, 236] on span "3" at bounding box center [578, 229] width 22 height 14
click at [526, 312] on label "No - required a change order" at bounding box center [569, 306] width 140 height 25
click at [524, 312] on input "No - required a change order" at bounding box center [511, 306] width 25 height 25
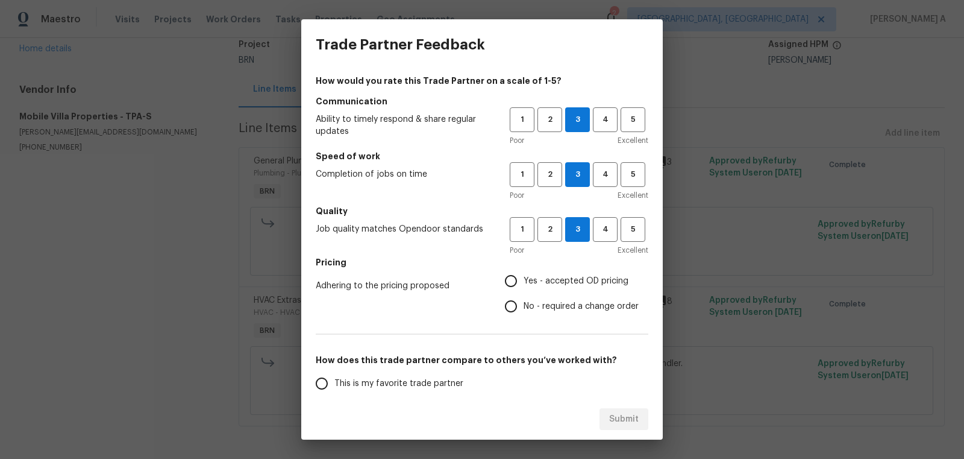
radio input "true"
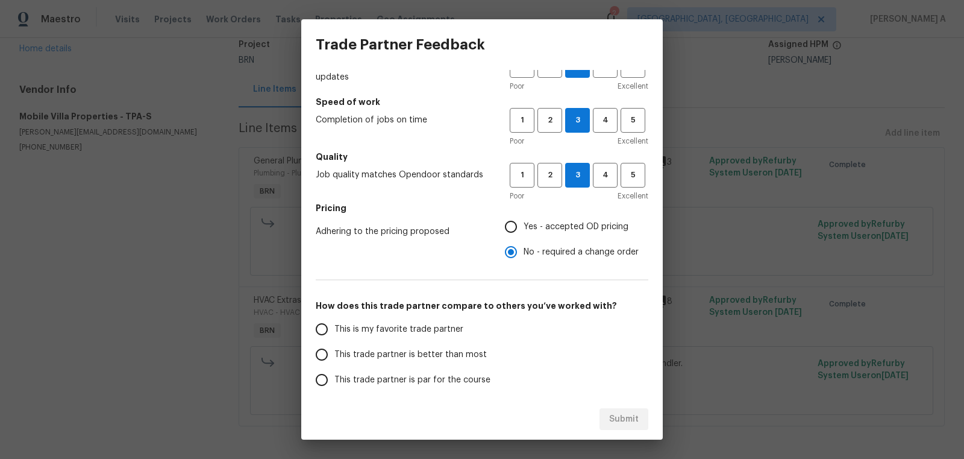
click at [391, 332] on span "This is my favorite trade partner" at bounding box center [399, 329] width 129 height 13
click at [335, 332] on input "This is my favorite trade partner" at bounding box center [321, 328] width 25 height 25
click at [620, 412] on span "Submit" at bounding box center [624, 419] width 30 height 15
radio input "true"
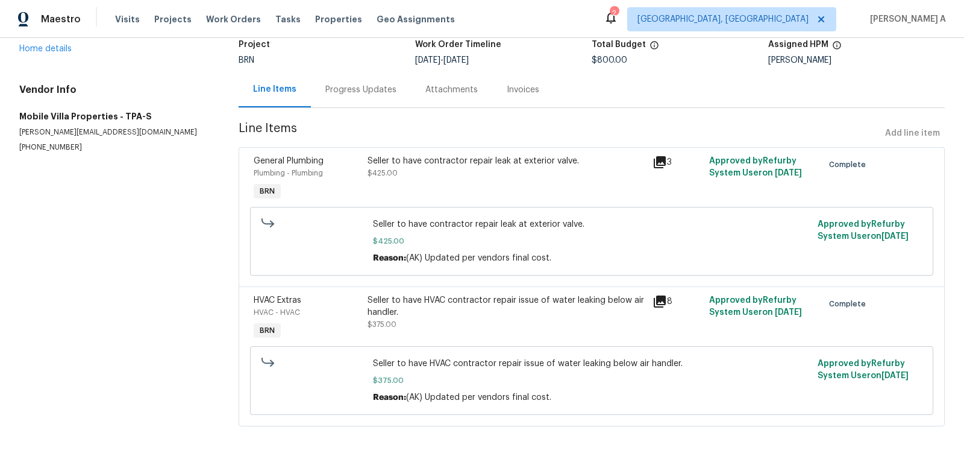
scroll to position [0, 0]
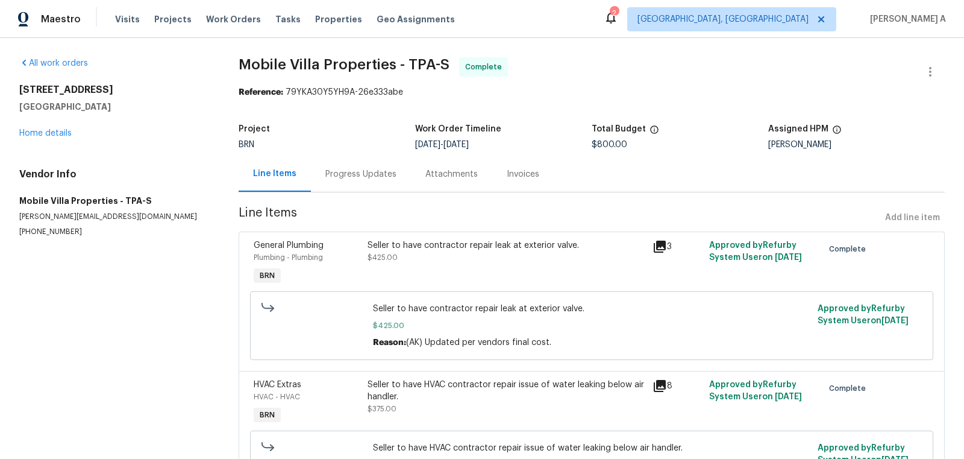
click at [393, 254] on span "$425.00" at bounding box center [383, 257] width 30 height 7
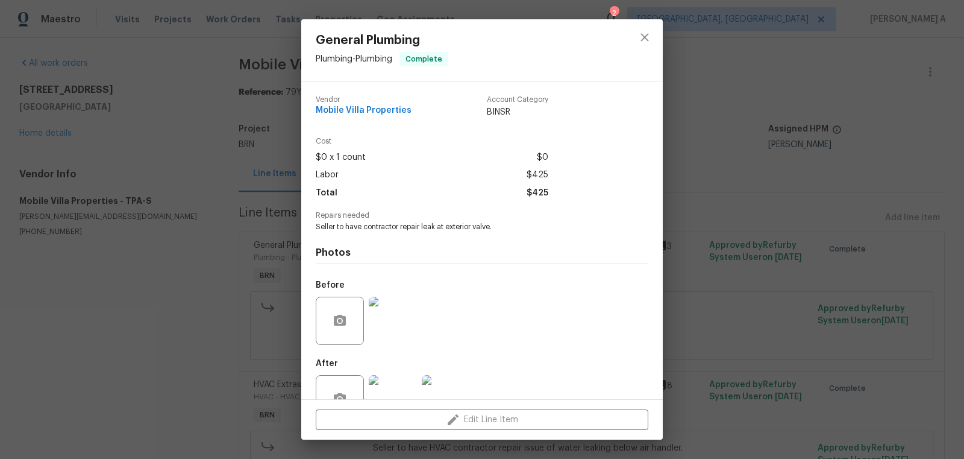
click at [386, 117] on div "Vendor Mobile Villa Properties" at bounding box center [364, 107] width 96 height 22
copy span "Mobile Villa Properties"
click at [424, 233] on div "Photos Before After" at bounding box center [482, 331] width 333 height 198
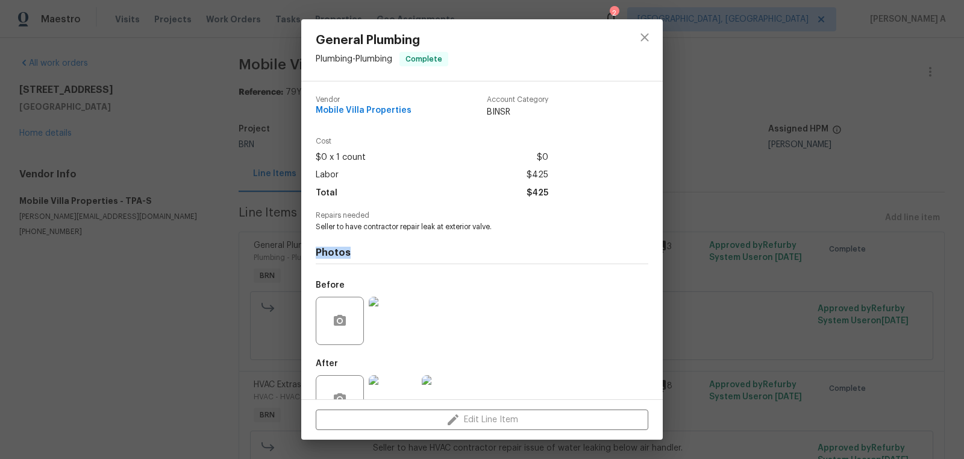
click at [424, 233] on div "Photos Before After" at bounding box center [482, 331] width 333 height 198
click at [424, 230] on span "Seller to have contractor repair leak at exterior valve." at bounding box center [466, 227] width 300 height 10
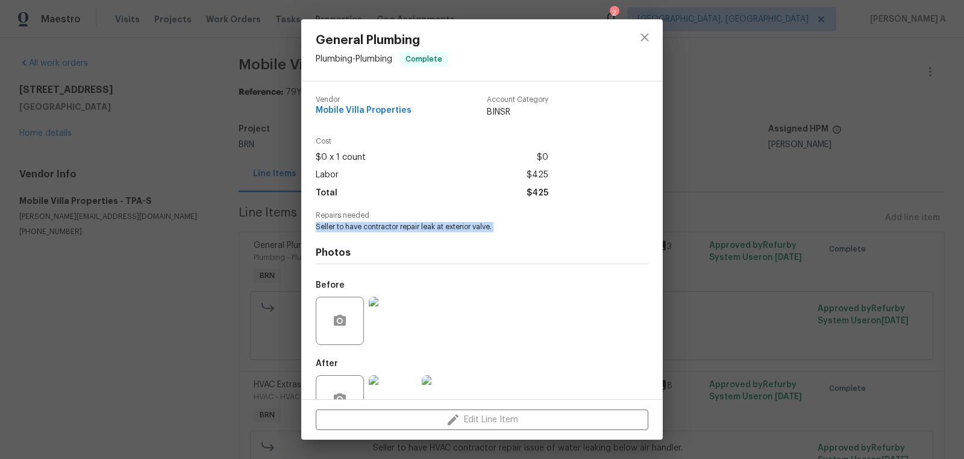
copy span "Seller to have contractor repair leak at exterior valve."
click at [637, 39] on button "close" at bounding box center [645, 37] width 29 height 29
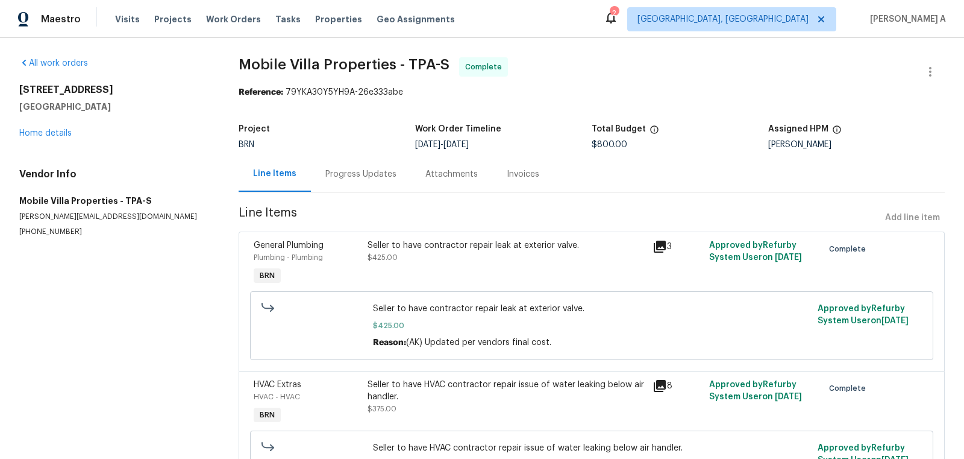
scroll to position [84, 0]
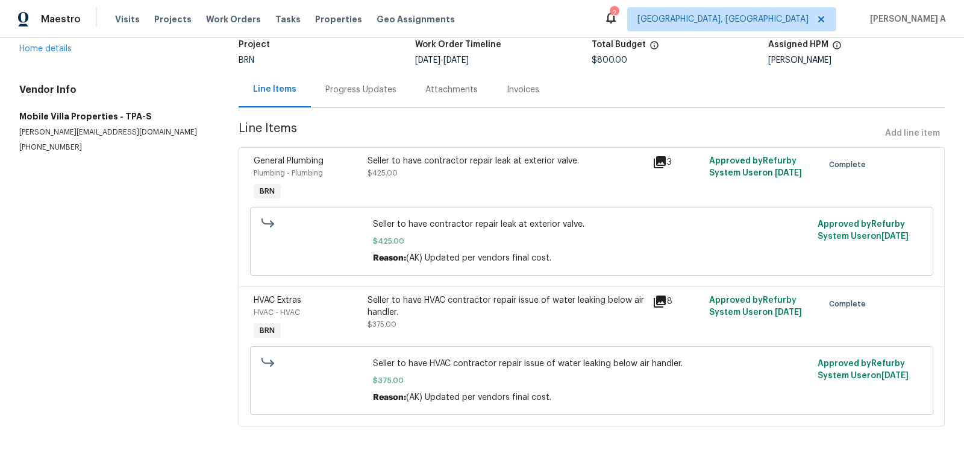
click at [477, 163] on div "Seller to have contractor repair leak at exterior valve." at bounding box center [507, 161] width 278 height 12
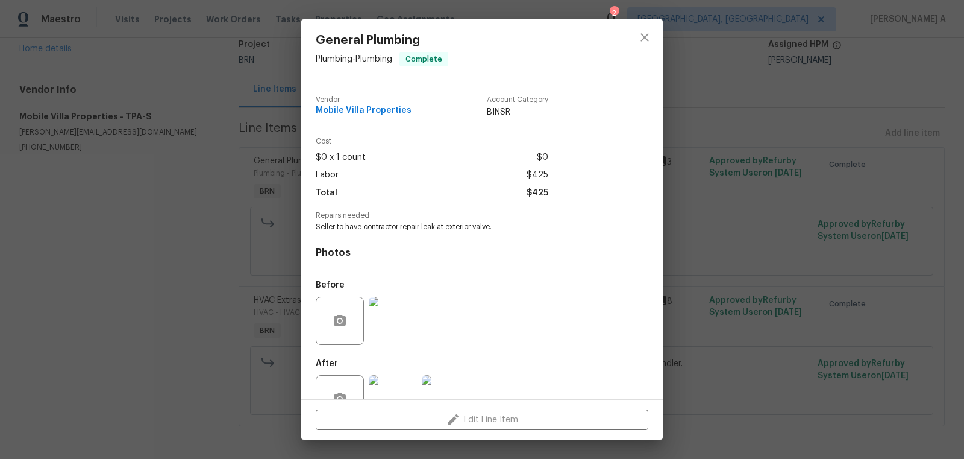
click at [382, 327] on img at bounding box center [393, 321] width 48 height 48
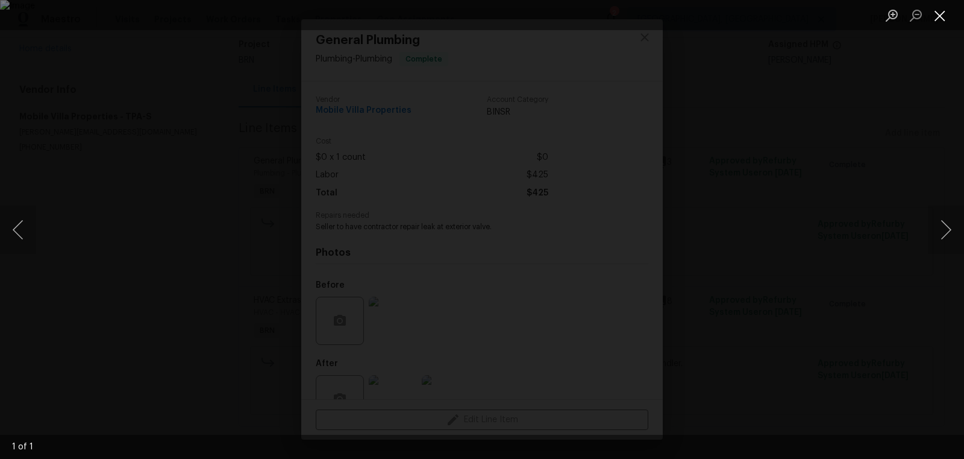
click at [936, 19] on button "Close lightbox" at bounding box center [940, 15] width 24 height 21
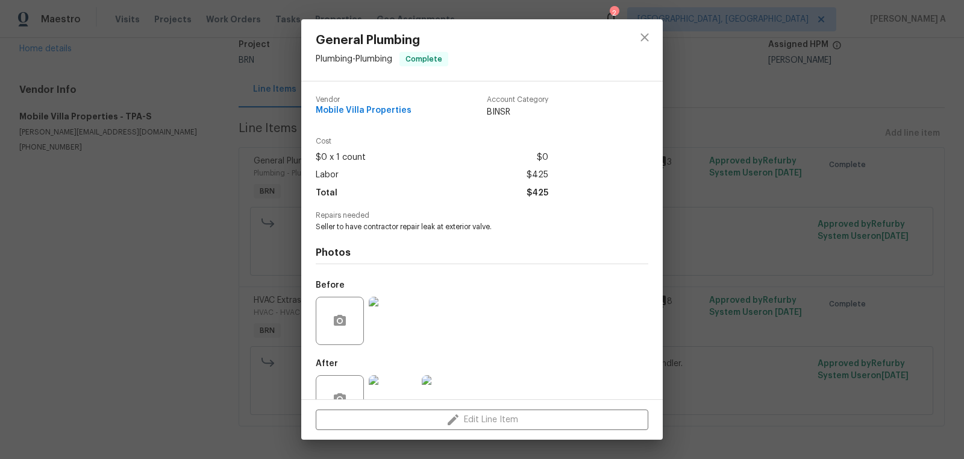
scroll to position [36, 0]
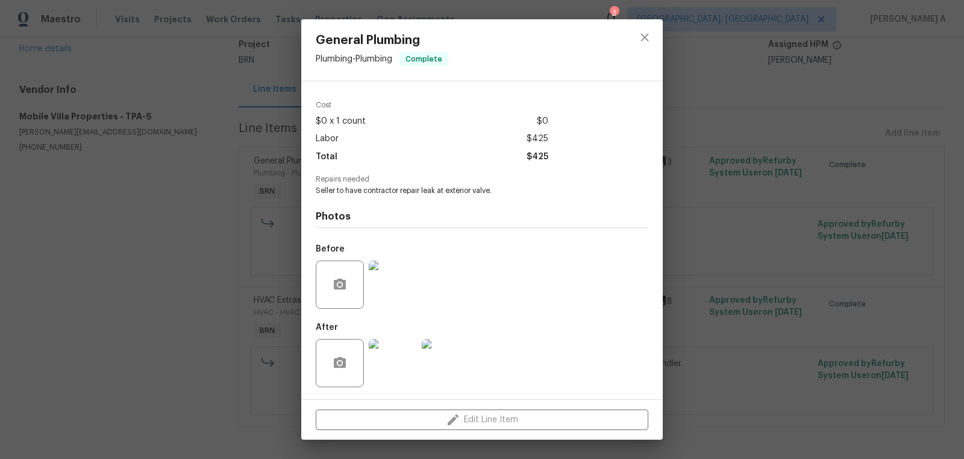
click at [396, 356] on img at bounding box center [393, 363] width 48 height 48
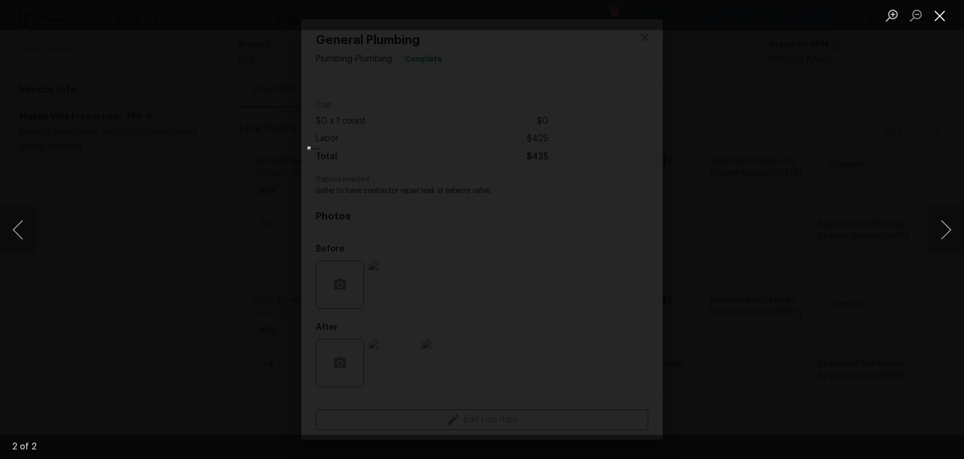
click at [943, 15] on button "Close lightbox" at bounding box center [940, 15] width 24 height 21
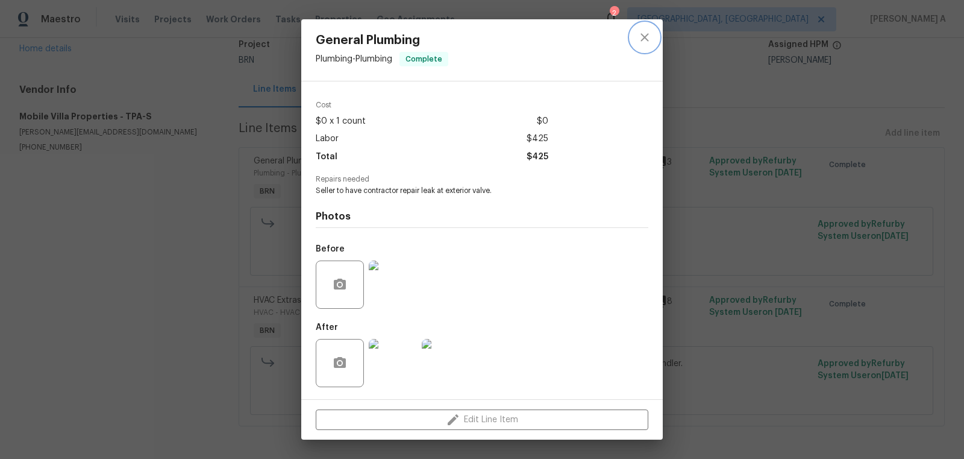
click at [651, 32] on icon "close" at bounding box center [645, 37] width 14 height 14
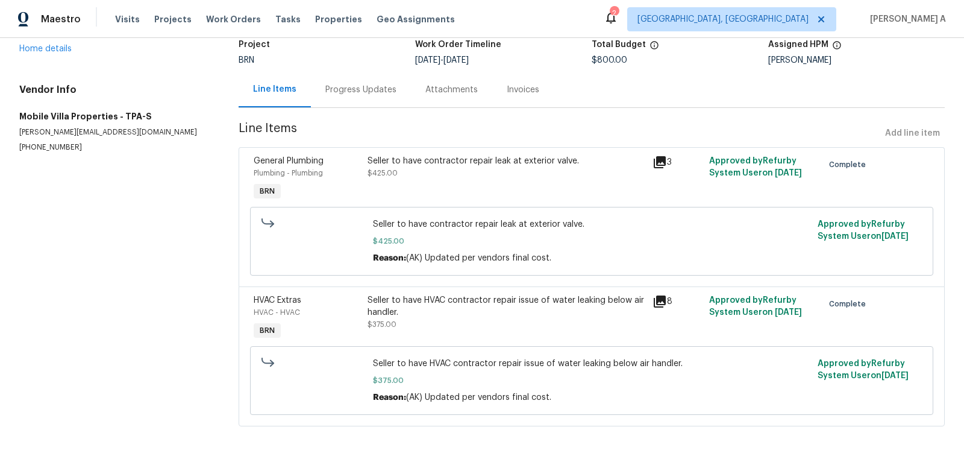
click at [458, 304] on div "Seller to have HVAC contractor repair issue of water leaking below air handler." at bounding box center [507, 306] width 278 height 24
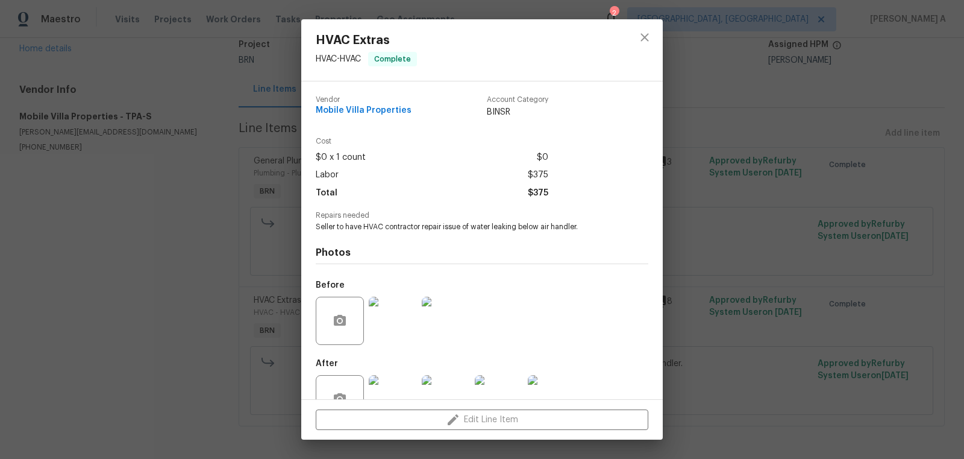
click at [416, 228] on span "Seller to have HVAC contractor repair issue of water leaking below air handler." at bounding box center [466, 227] width 300 height 10
copy span "Seller to have HVAC contractor repair issue of water leaking below air handler."
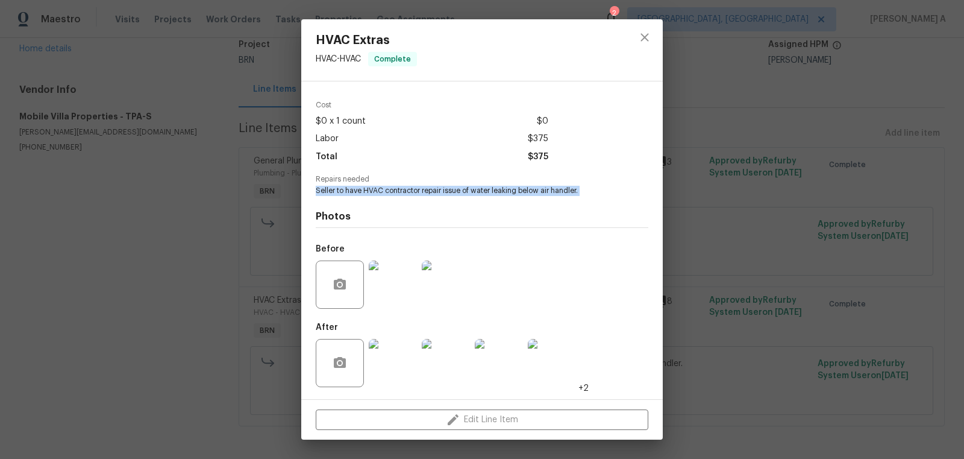
click at [395, 286] on img at bounding box center [393, 284] width 48 height 48
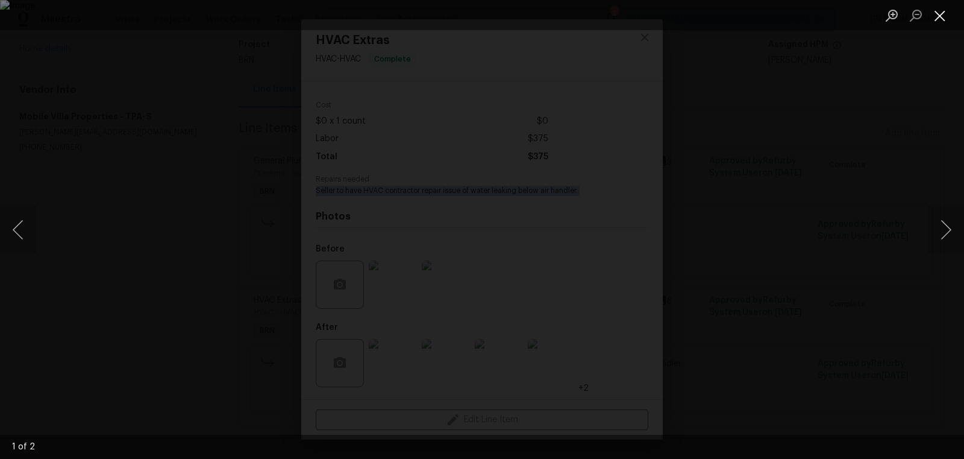
click at [937, 20] on button "Close lightbox" at bounding box center [940, 15] width 24 height 21
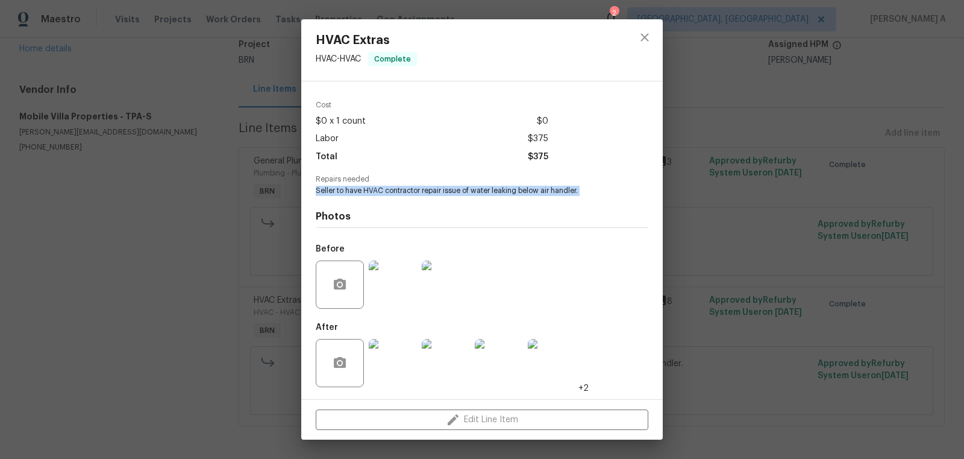
click at [391, 371] on img at bounding box center [393, 363] width 48 height 48
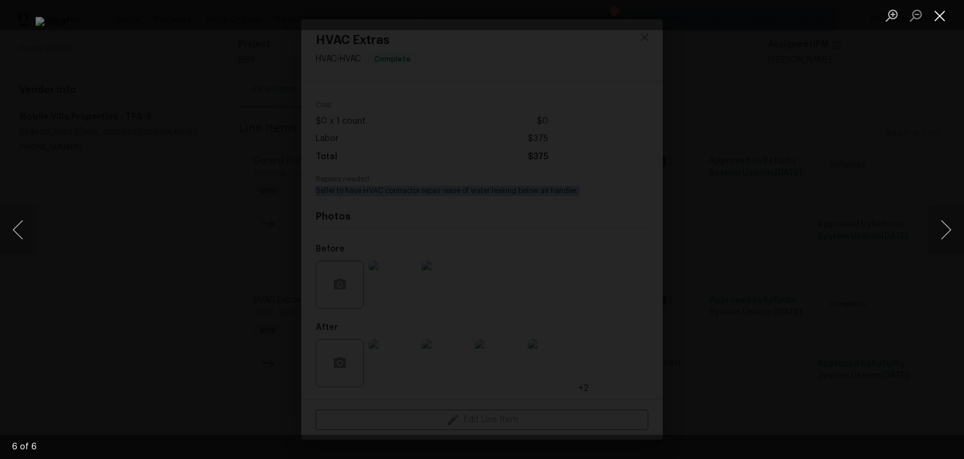
click at [949, 11] on button "Close lightbox" at bounding box center [940, 15] width 24 height 21
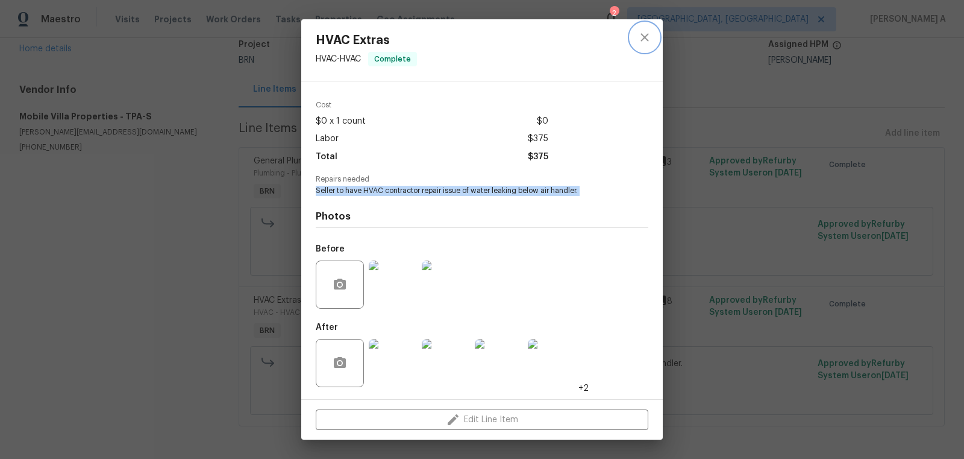
click at [649, 42] on icon "close" at bounding box center [645, 37] width 14 height 14
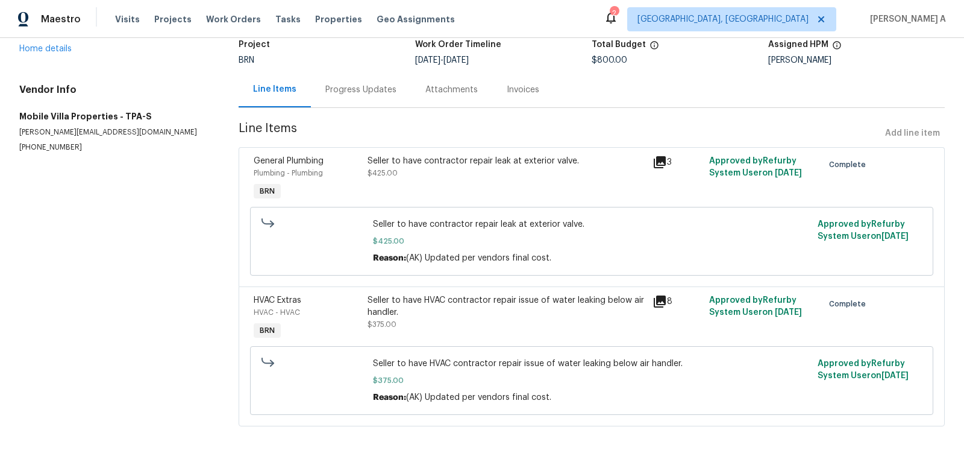
scroll to position [0, 0]
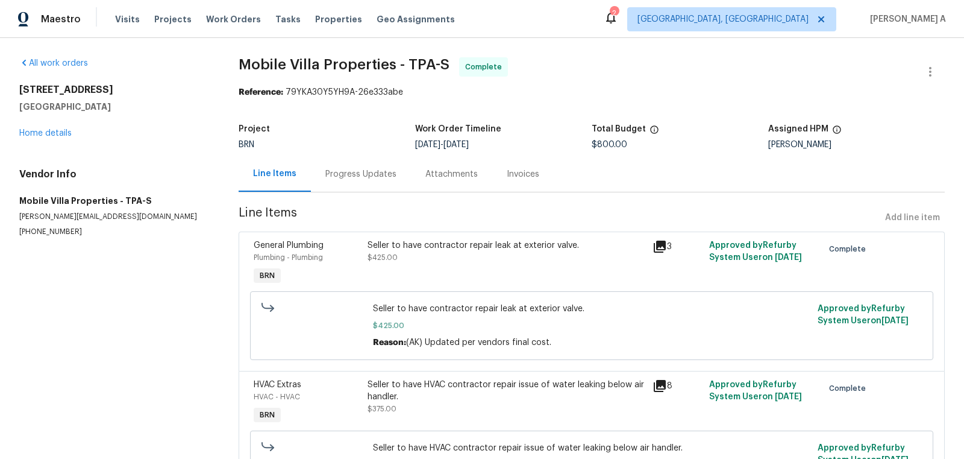
click at [511, 173] on div "Invoices" at bounding box center [523, 174] width 33 height 12
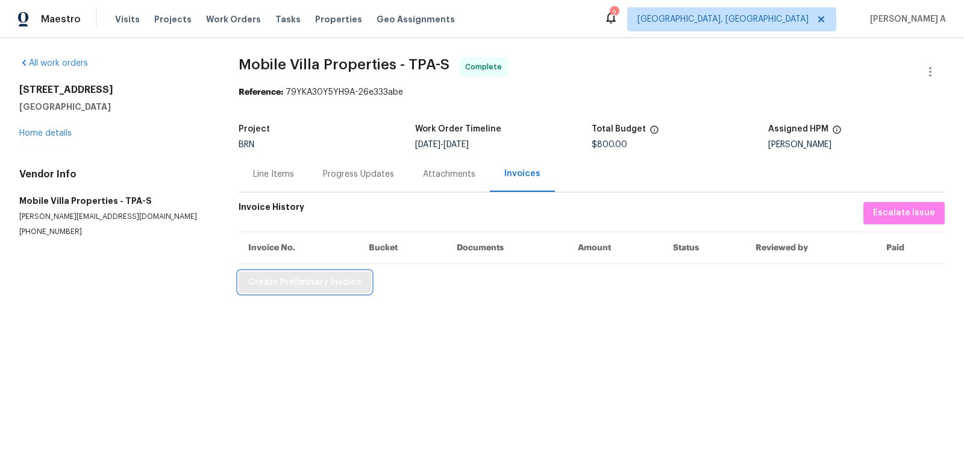
click at [329, 282] on span "Create Preliminary Invoice" at bounding box center [304, 282] width 113 height 15
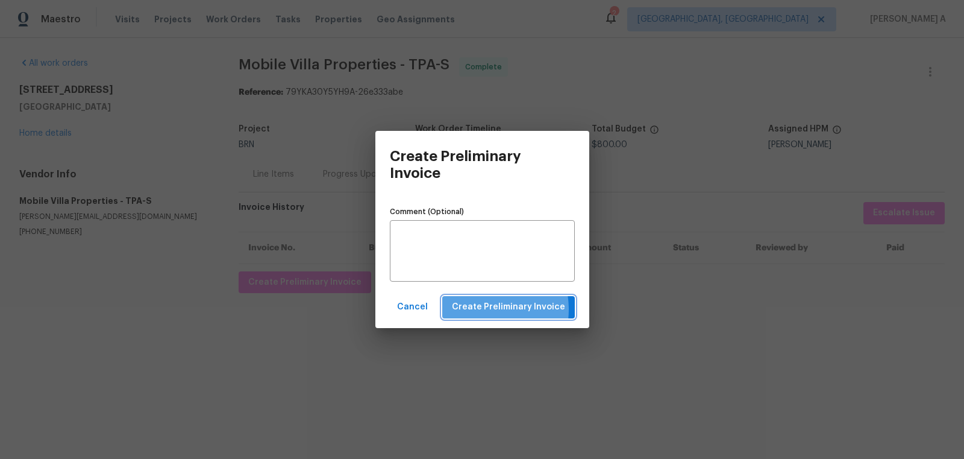
click at [487, 309] on span "Create Preliminary Invoice" at bounding box center [508, 307] width 113 height 15
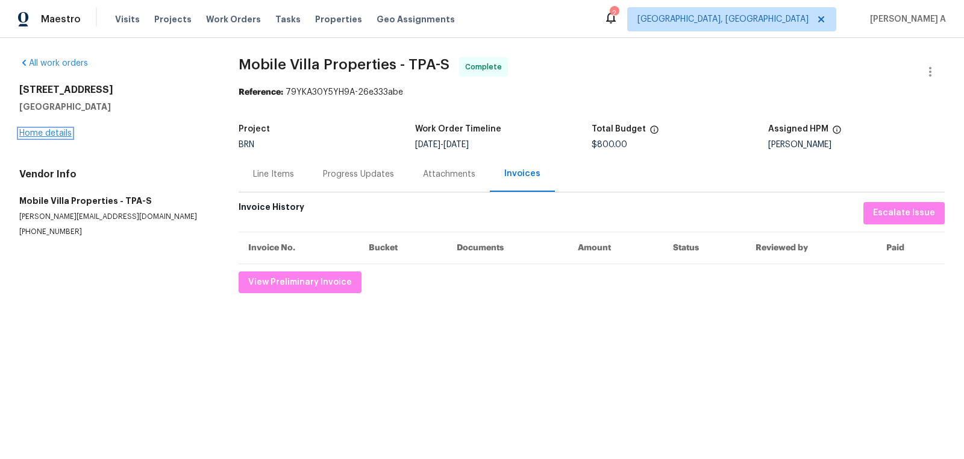
click at [48, 134] on link "Home details" at bounding box center [45, 133] width 52 height 8
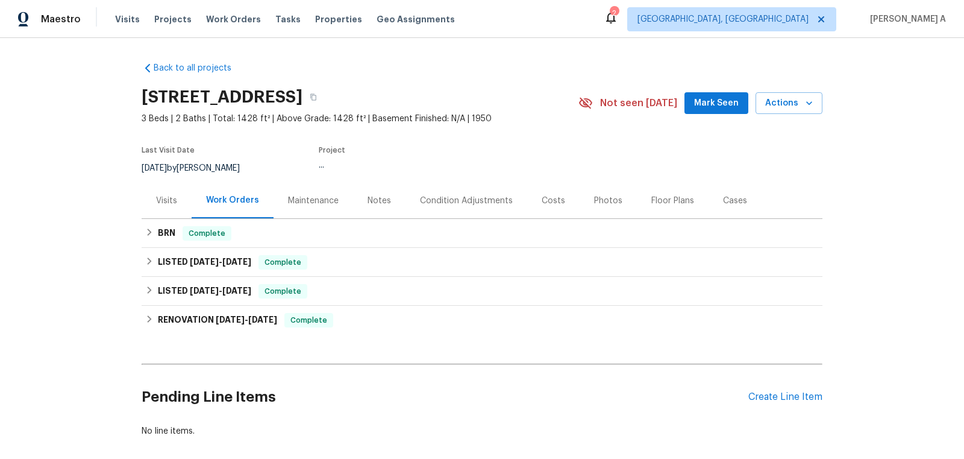
scroll to position [4, 0]
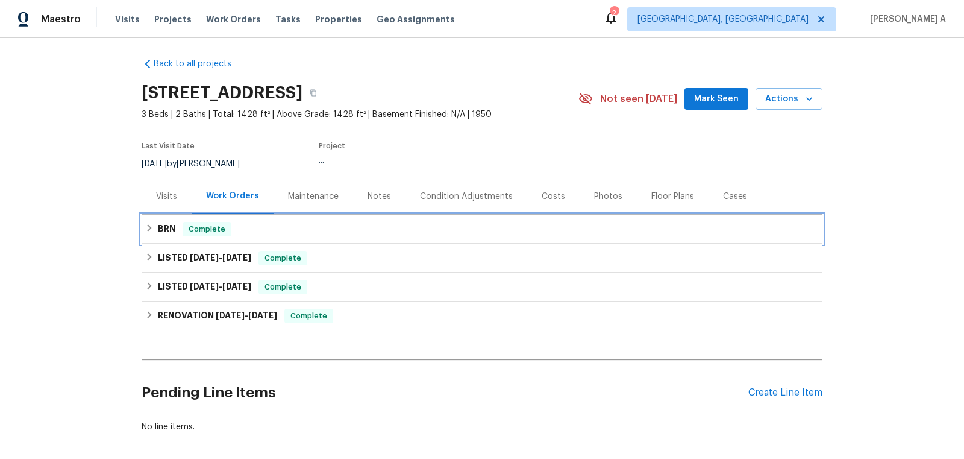
click at [259, 222] on div "BRN Complete" at bounding box center [482, 229] width 674 height 14
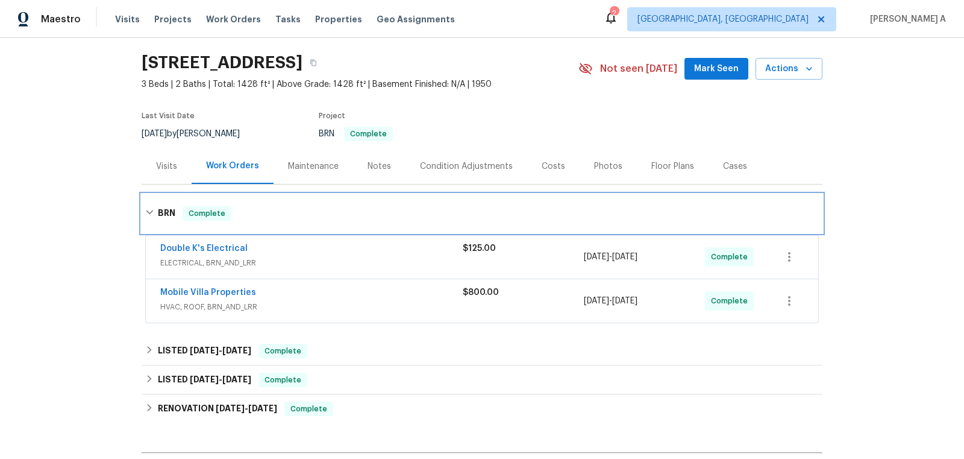
scroll to position [37, 0]
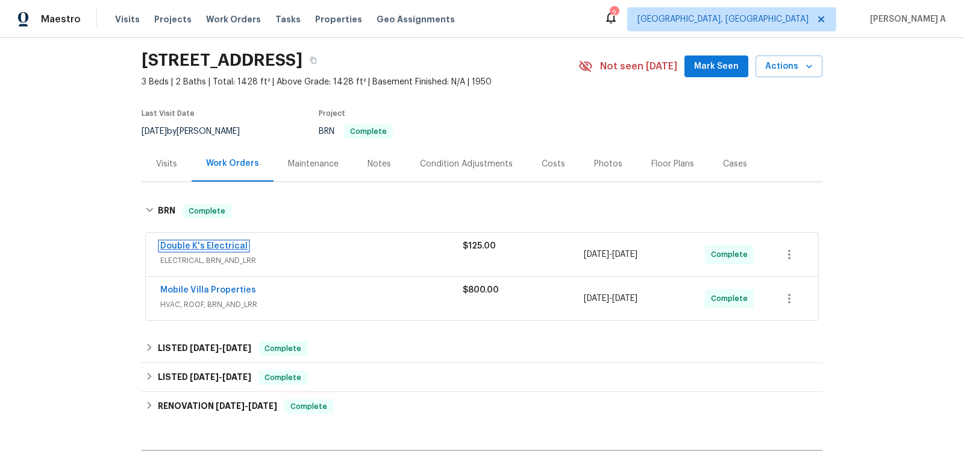
click at [210, 244] on link "Double K's Electrical" at bounding box center [203, 246] width 87 height 8
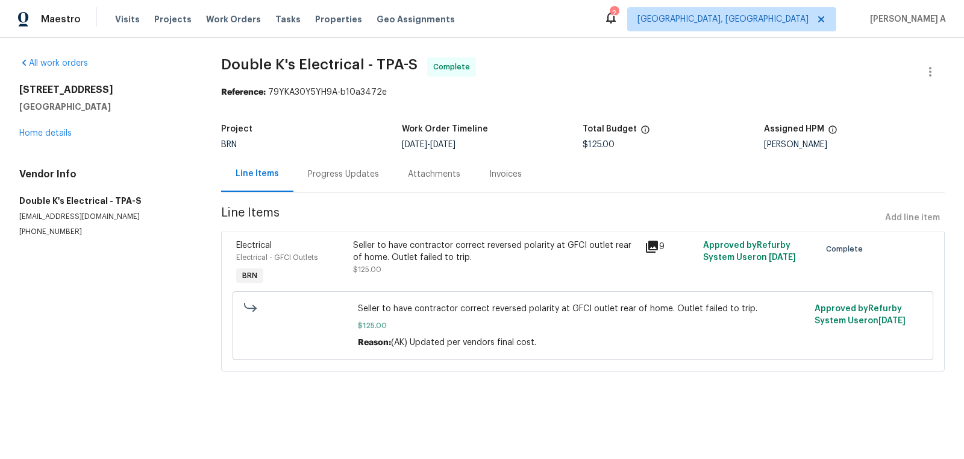
click at [477, 259] on div "Seller to have contractor correct reversed polarity at GFCI outlet rear of home…" at bounding box center [495, 251] width 285 height 24
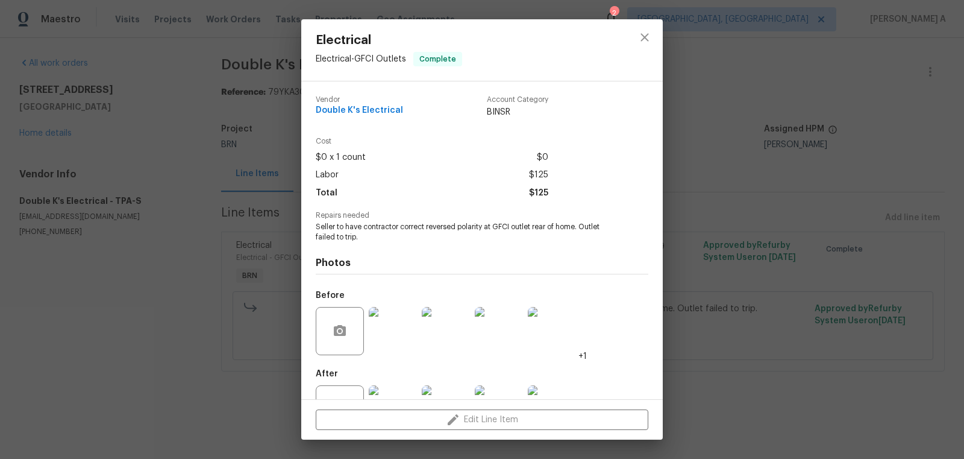
click at [457, 227] on span "Seller to have contractor correct reversed polarity at GFCI outlet rear of home…" at bounding box center [466, 232] width 300 height 20
click at [373, 113] on span "Double K's Electrical" at bounding box center [359, 110] width 87 height 9
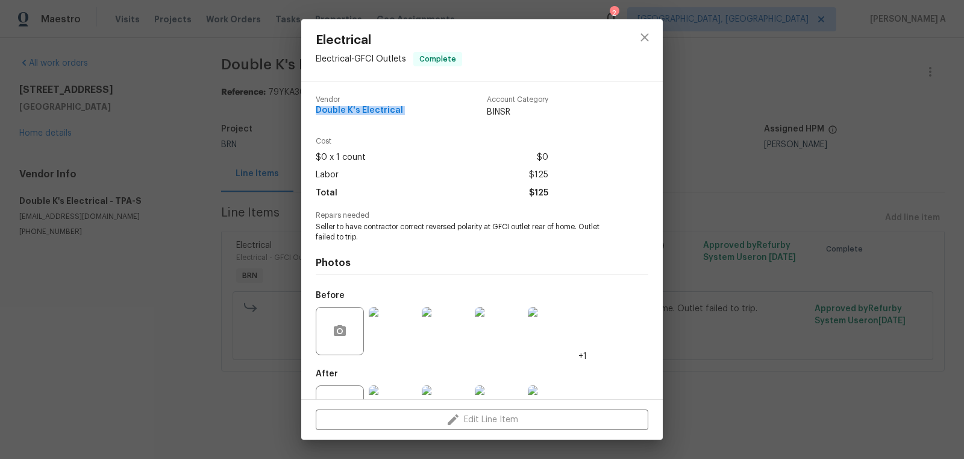
click at [373, 113] on span "Double K's Electrical" at bounding box center [359, 110] width 87 height 9
copy span "Double K's Electrical"
click at [448, 226] on span "Seller to have contractor correct reversed polarity at GFCI outlet rear of home…" at bounding box center [466, 232] width 300 height 20
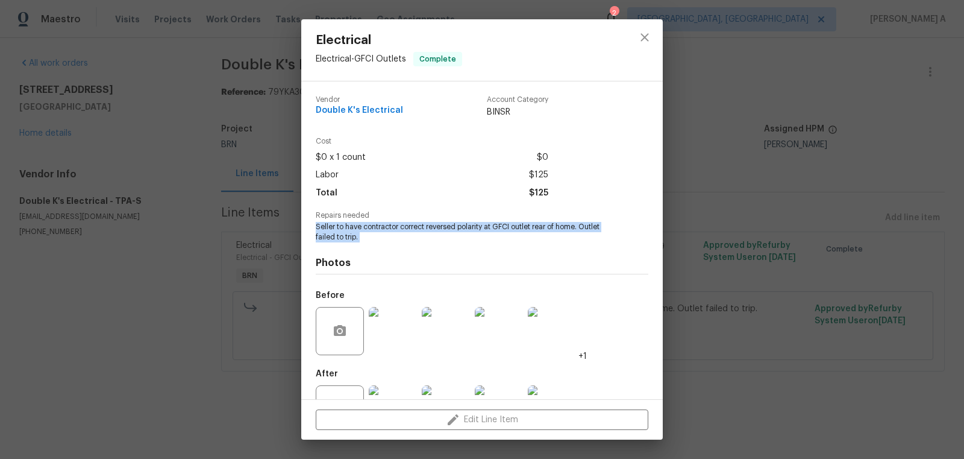
click at [448, 226] on span "Seller to have contractor correct reversed polarity at GFCI outlet rear of home…" at bounding box center [466, 232] width 300 height 20
copy span "Seller to have contractor correct reversed polarity at GFCI outlet rear of home…"
click at [351, 102] on span "Vendor" at bounding box center [359, 100] width 87 height 8
click at [351, 109] on span "Double K's Electrical" at bounding box center [359, 110] width 87 height 9
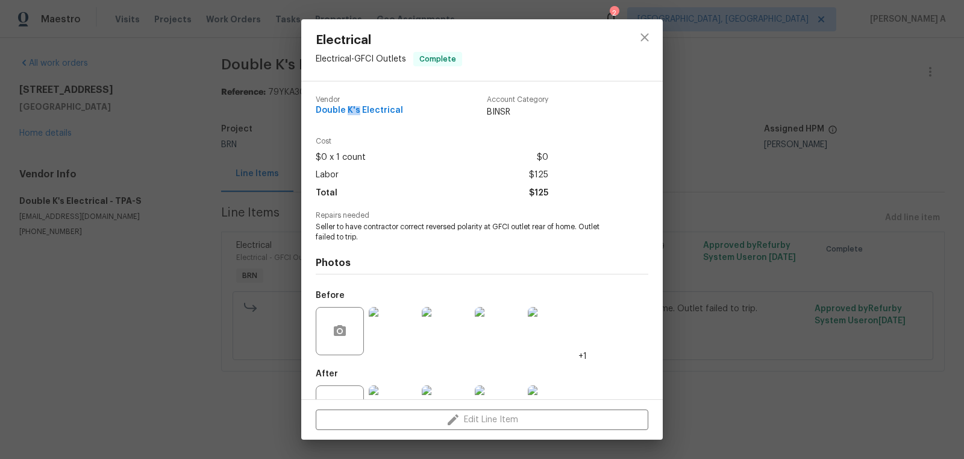
click at [351, 109] on span "Double K's Electrical" at bounding box center [359, 110] width 87 height 9
copy span "Double K's Electrical"
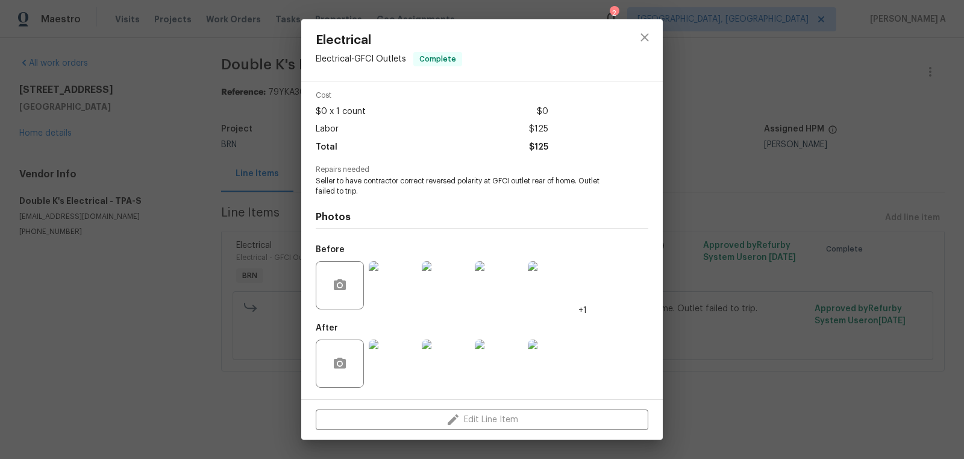
click at [398, 294] on img at bounding box center [393, 285] width 48 height 48
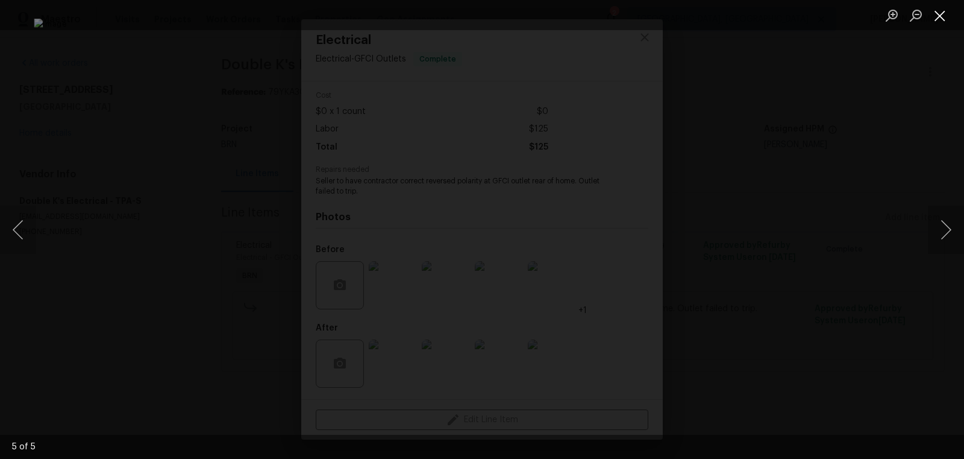
click at [947, 16] on button "Close lightbox" at bounding box center [940, 15] width 24 height 21
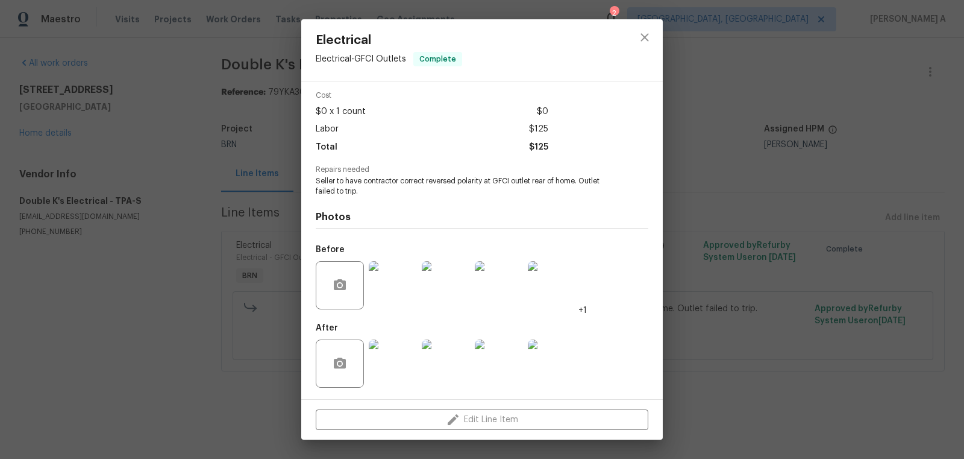
click at [382, 359] on img at bounding box center [393, 363] width 48 height 48
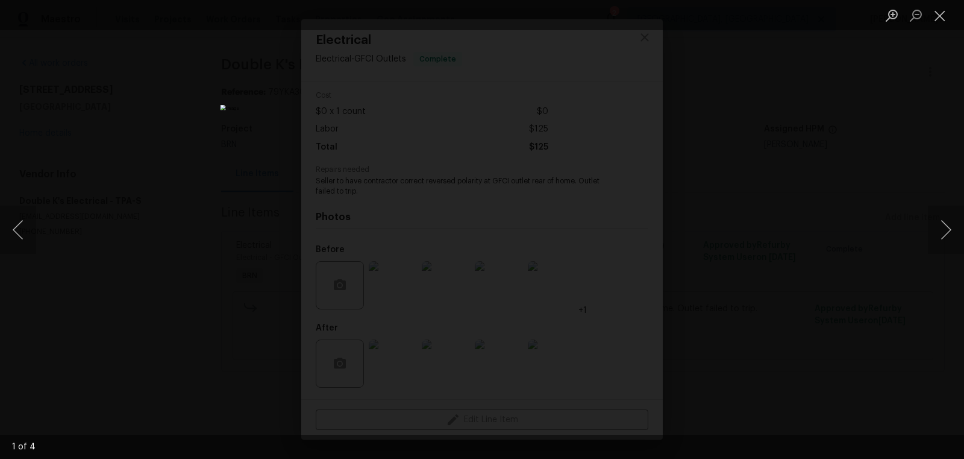
click at [536, 297] on img "Lightbox" at bounding box center [483, 229] width 524 height 249
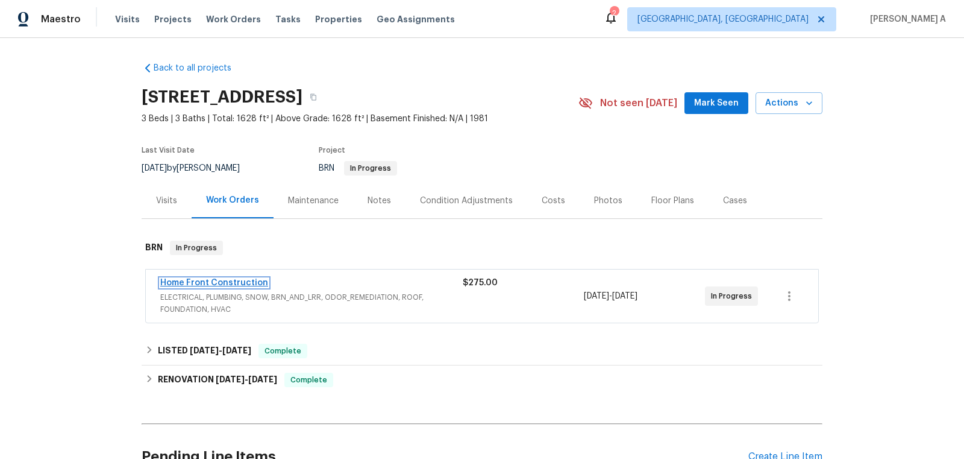
click at [225, 282] on link "Home Front Construction" at bounding box center [214, 282] width 108 height 8
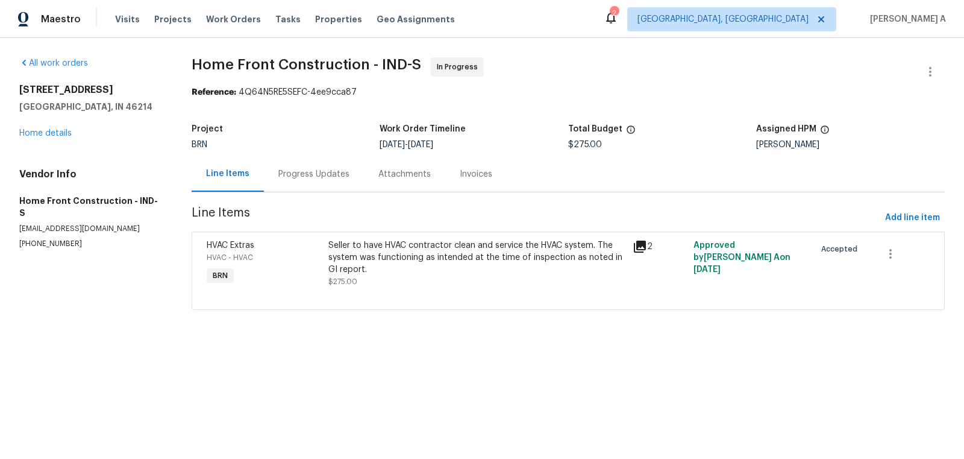
click at [300, 172] on div "Progress Updates" at bounding box center [313, 174] width 71 height 12
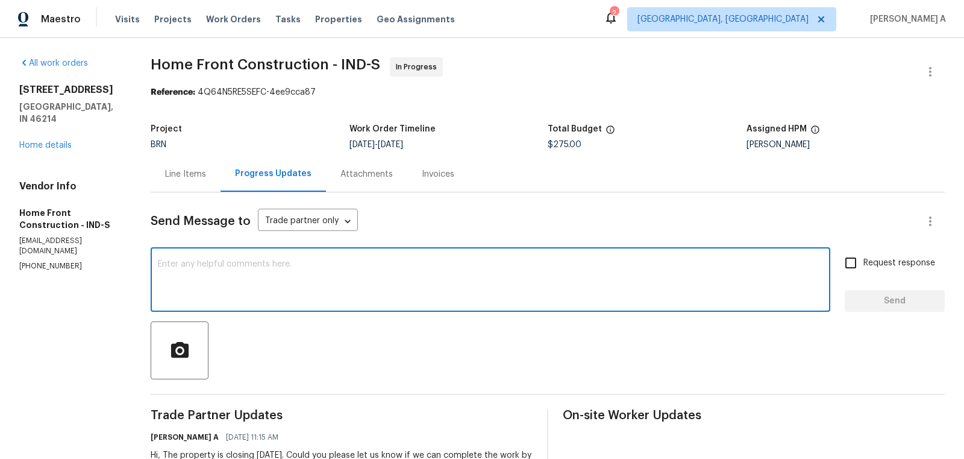
click at [340, 283] on textarea at bounding box center [490, 281] width 665 height 42
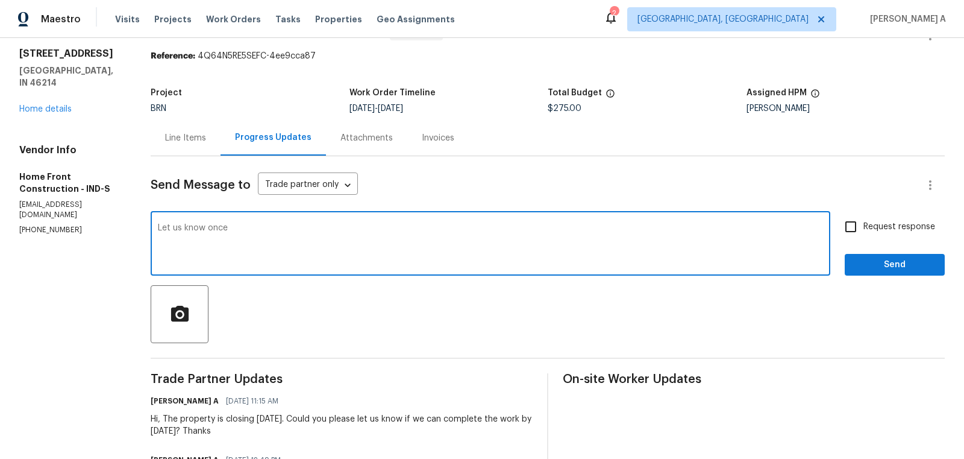
scroll to position [35, 0]
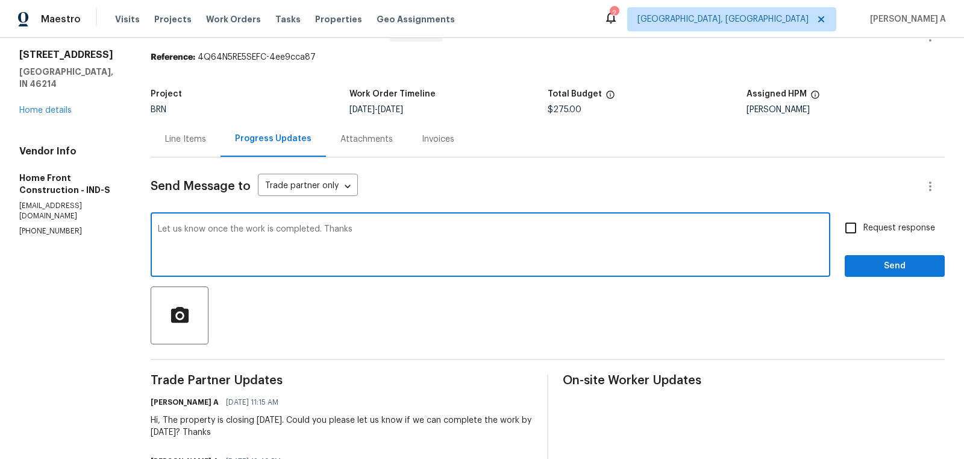
type textarea "Let us know once the work is completed. Thanks"
click at [845, 221] on input "Request response" at bounding box center [851, 227] width 25 height 25
checkbox input "true"
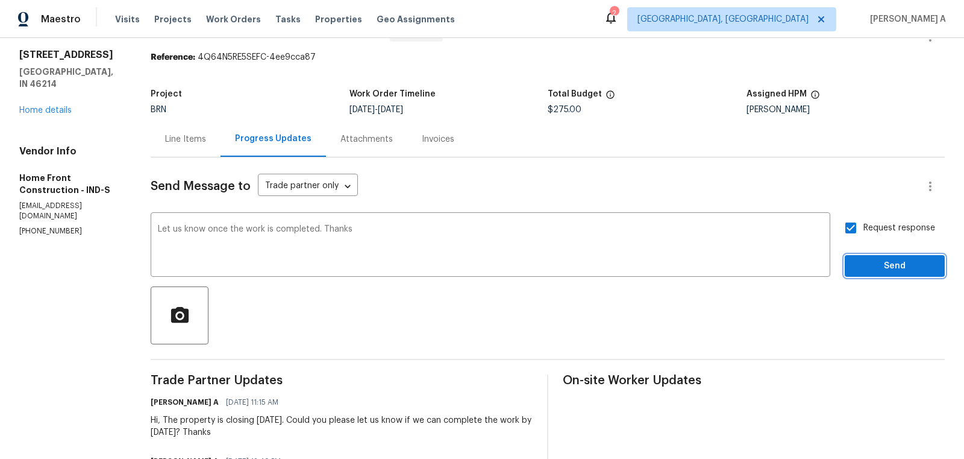
click at [886, 259] on span "Send" at bounding box center [895, 266] width 81 height 15
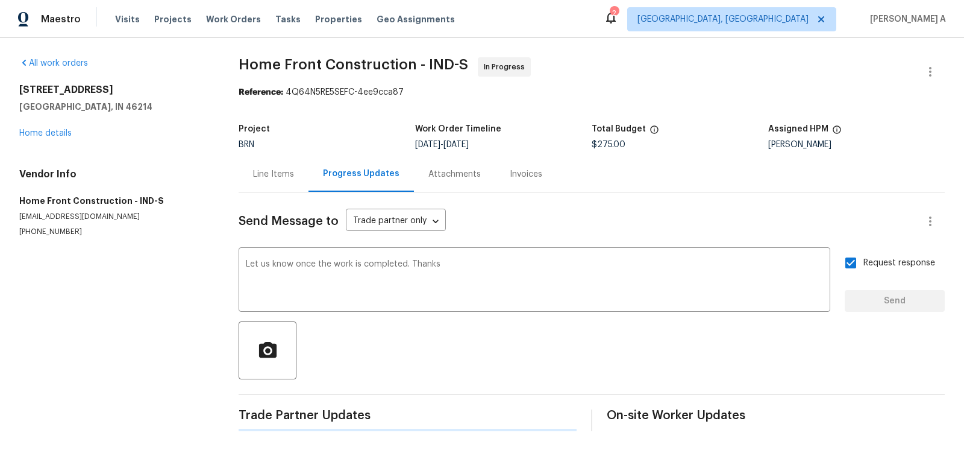
scroll to position [0, 0]
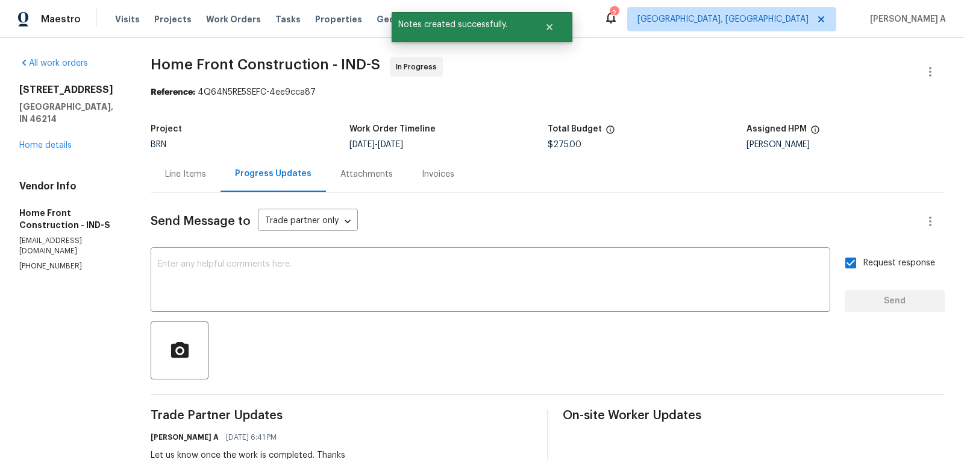
click at [221, 166] on div "Line Items" at bounding box center [186, 174] width 70 height 36
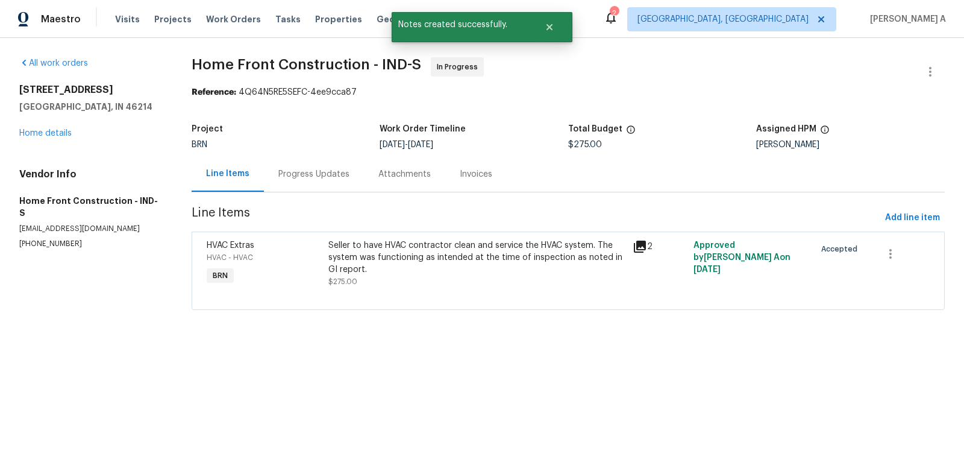
click at [283, 175] on div "Progress Updates" at bounding box center [313, 174] width 71 height 12
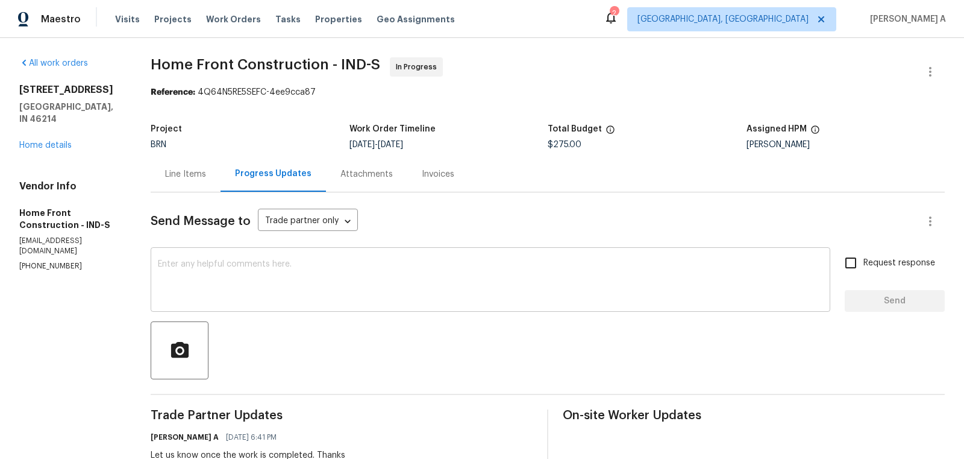
click at [274, 275] on textarea at bounding box center [490, 281] width 665 height 42
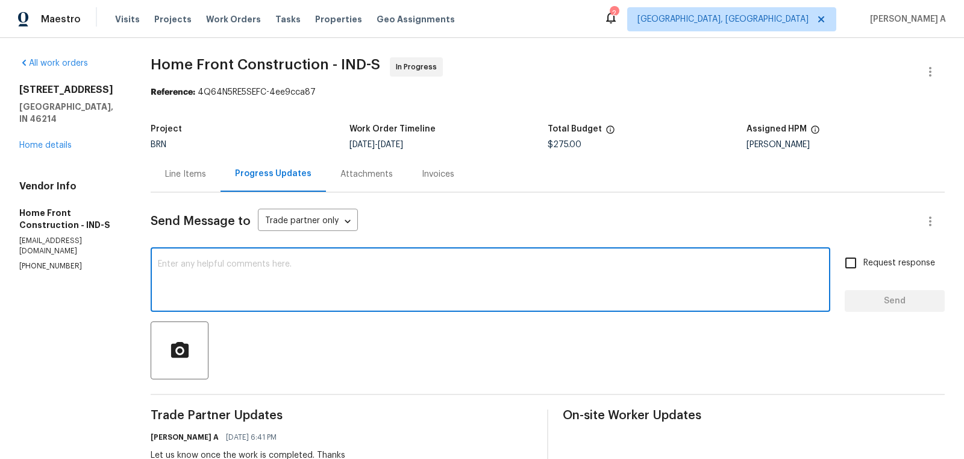
click at [274, 275] on textarea at bounding box center [490, 281] width 665 height 42
paste textarea "Please note that we require temperature split pictures along with after photos."
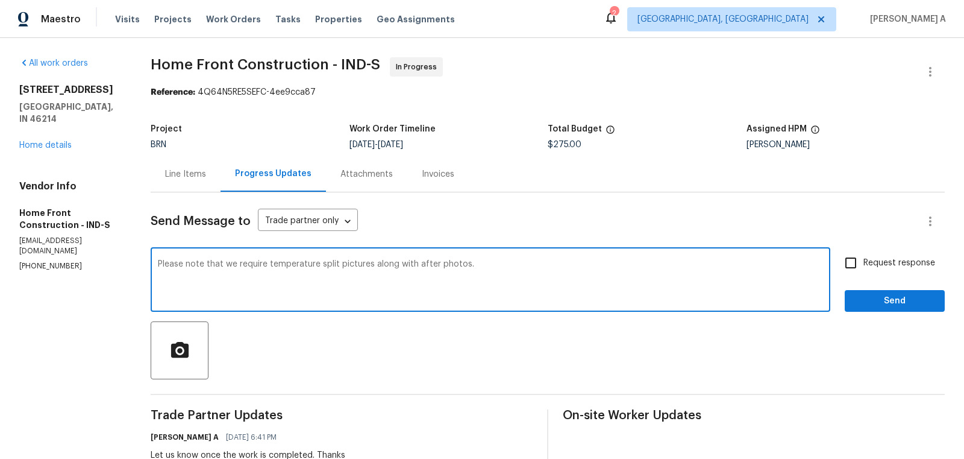
type textarea "Please note that we require temperature split pictures along with after photos."
click at [928, 302] on span "Send" at bounding box center [895, 301] width 81 height 15
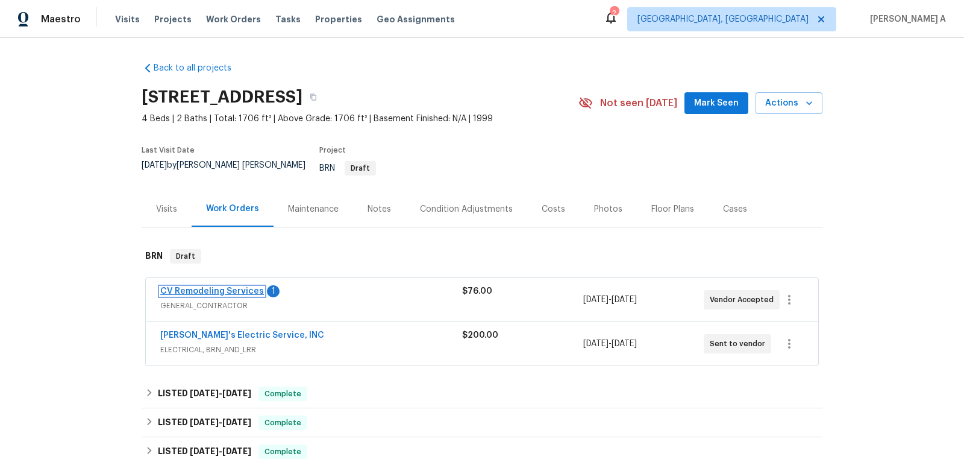
click at [222, 287] on link "CV Remodeling Services" at bounding box center [212, 291] width 104 height 8
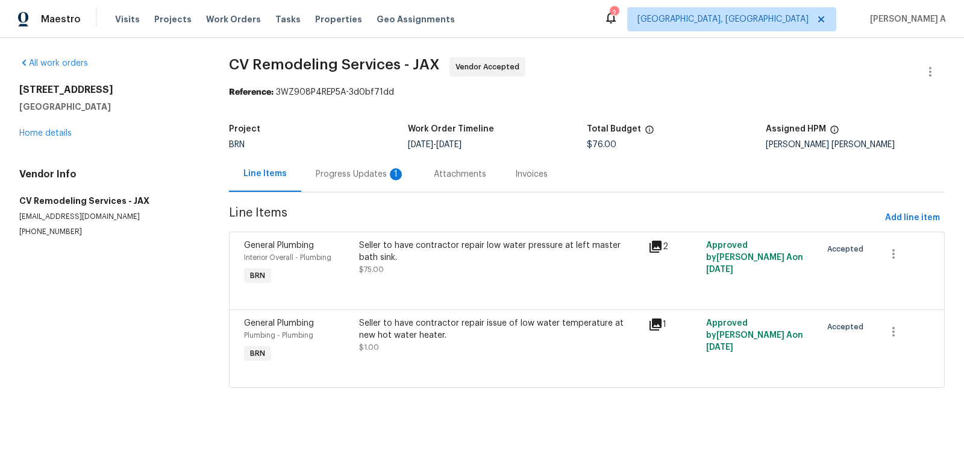
click at [353, 171] on div "Progress Updates 1" at bounding box center [360, 174] width 89 height 12
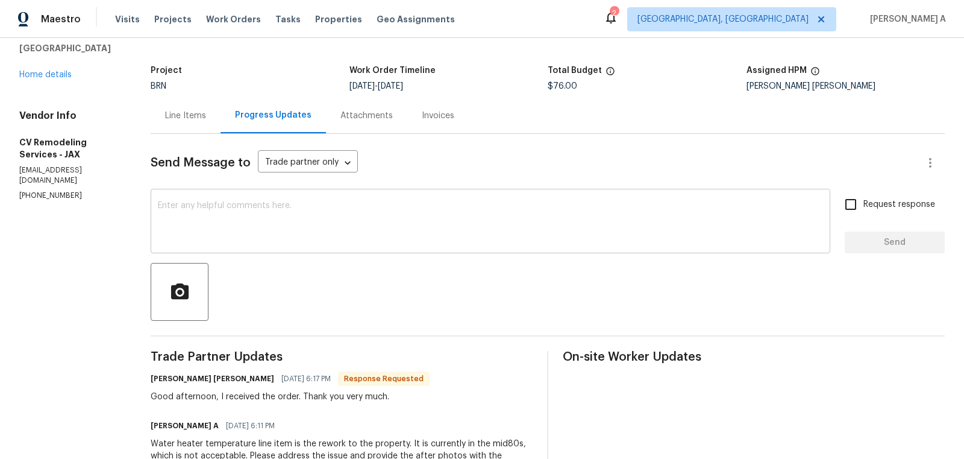
scroll to position [62, 0]
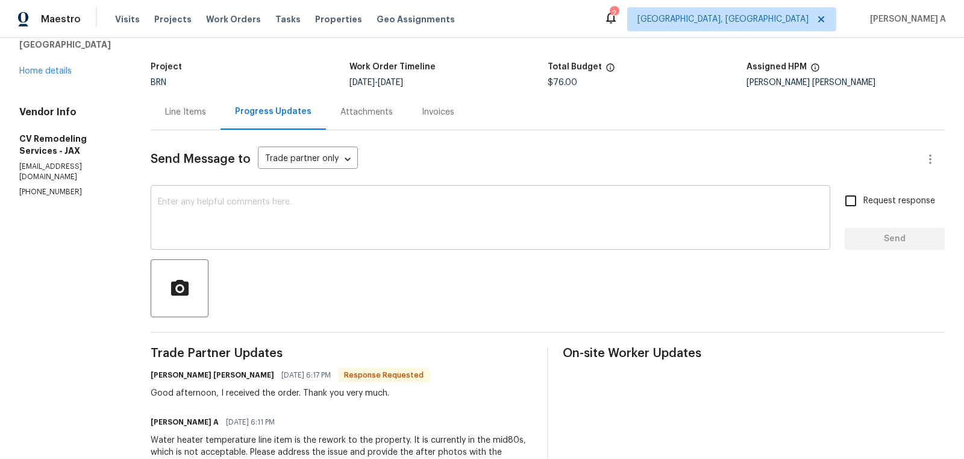
click at [399, 218] on textarea at bounding box center [490, 219] width 665 height 42
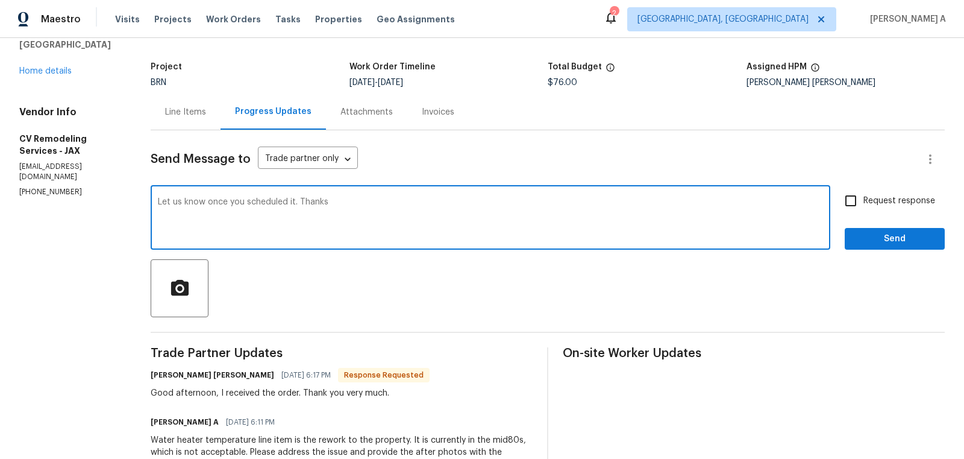
type textarea "Let us know once you scheduled it. Thanks"
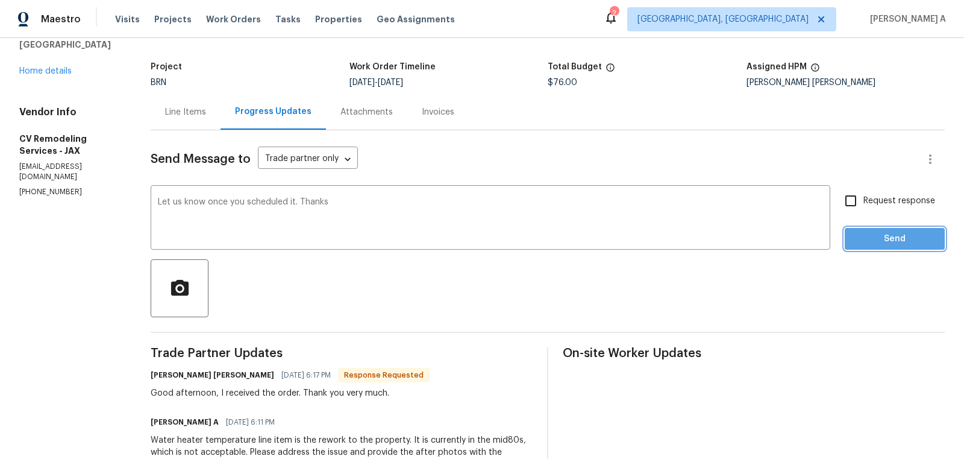
click at [885, 238] on span "Send" at bounding box center [895, 238] width 81 height 15
